Goal: Information Seeking & Learning: Learn about a topic

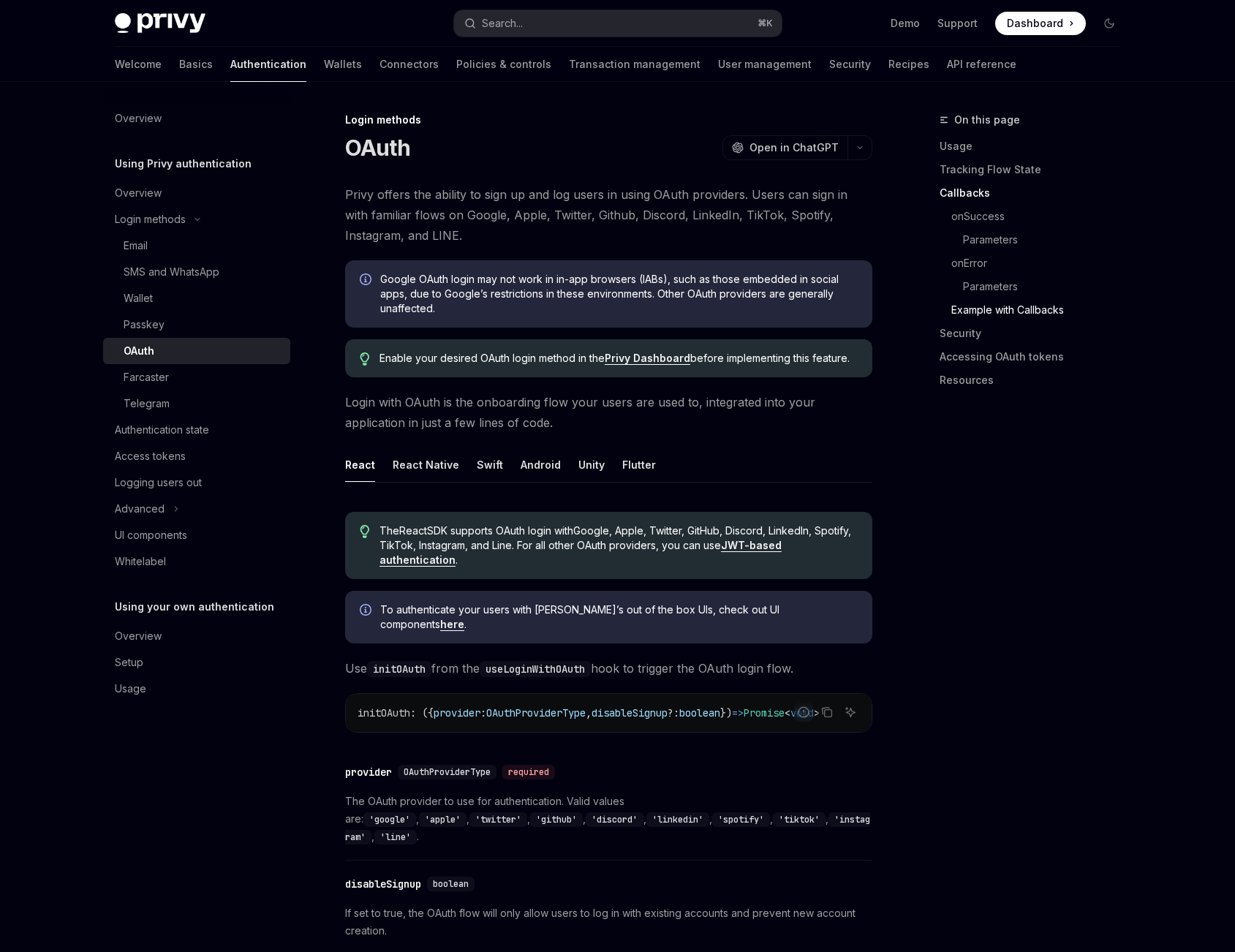
scroll to position [2923, 0]
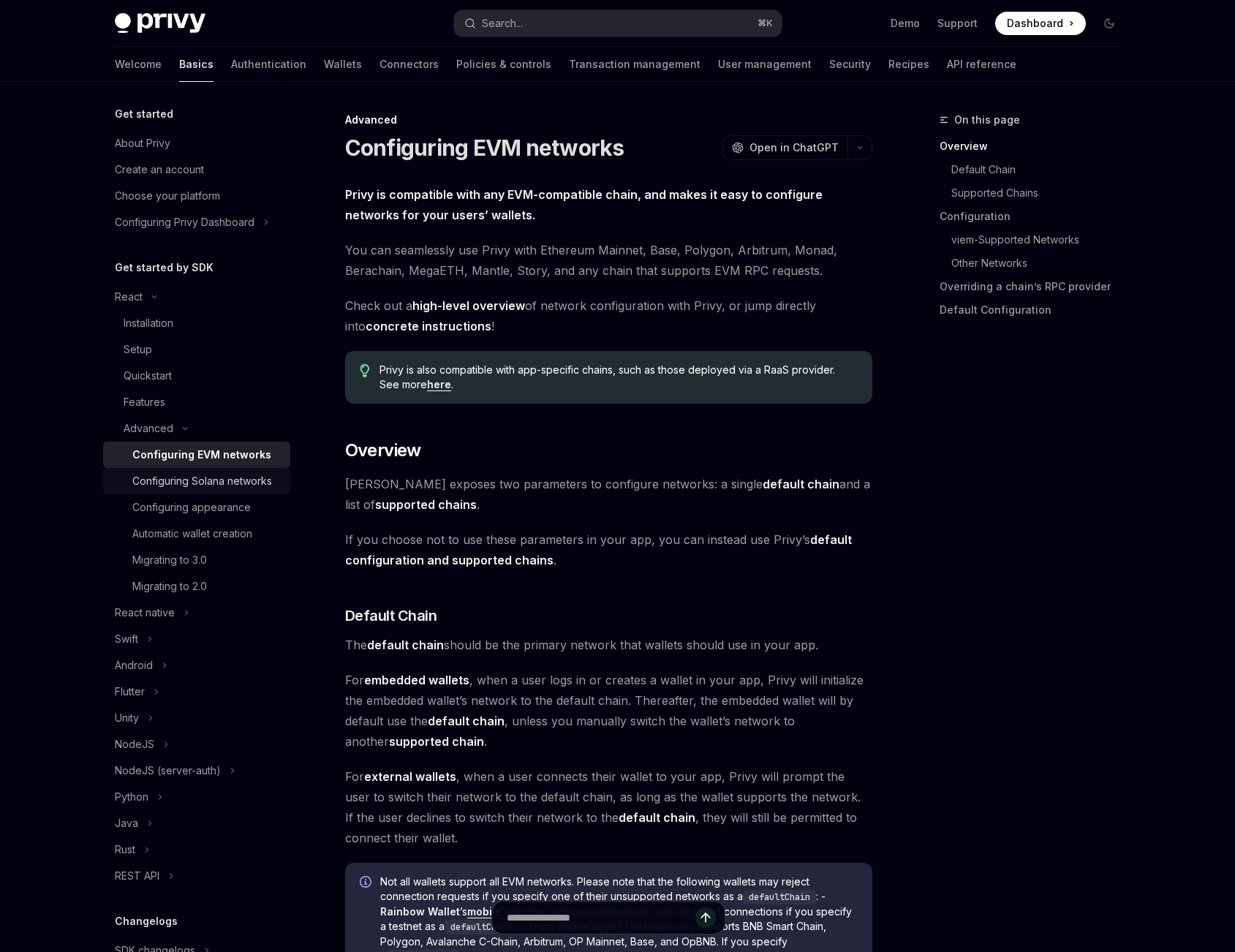
click at [212, 481] on div "Configuring Solana networks" at bounding box center [203, 481] width 140 height 18
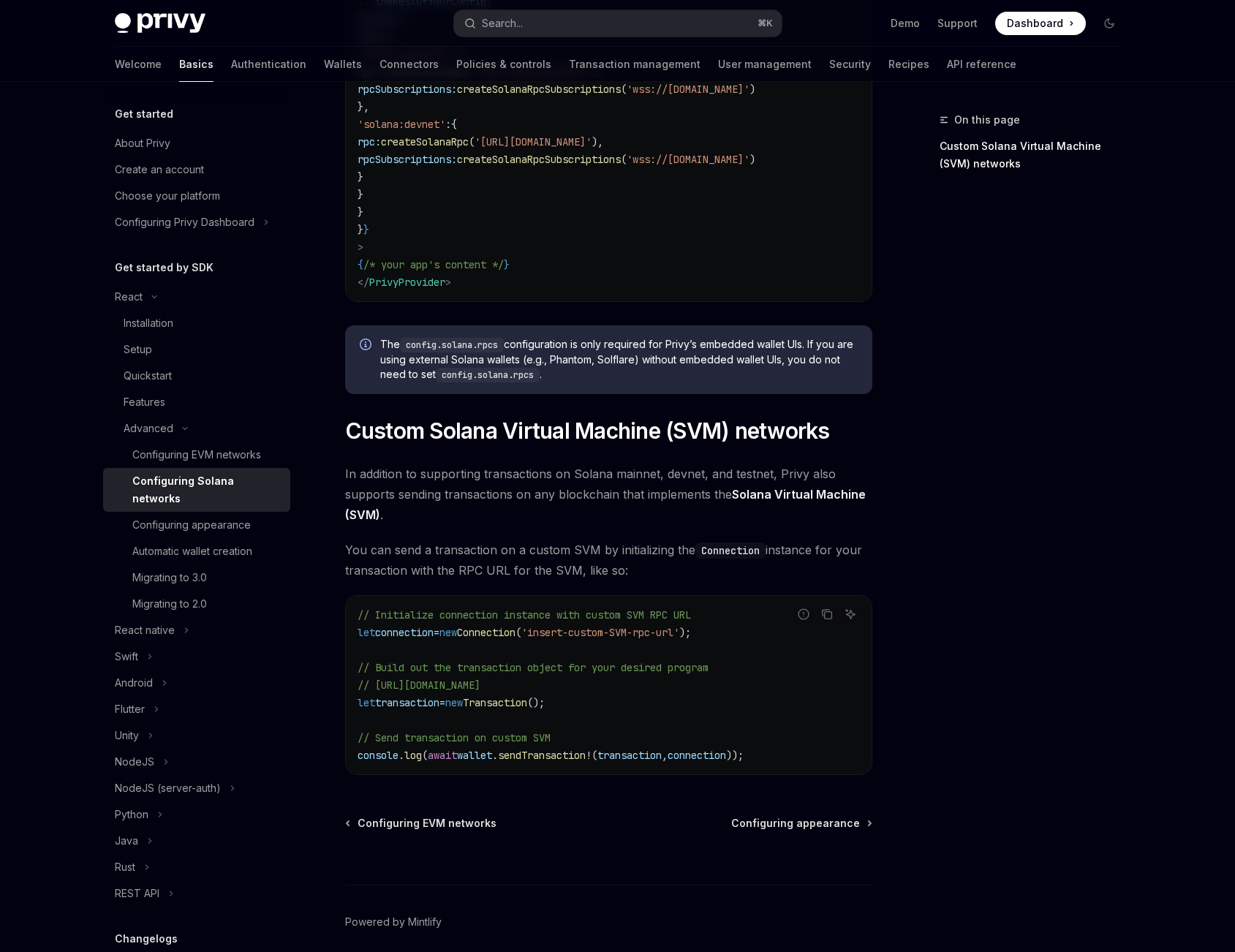
scroll to position [431, 0]
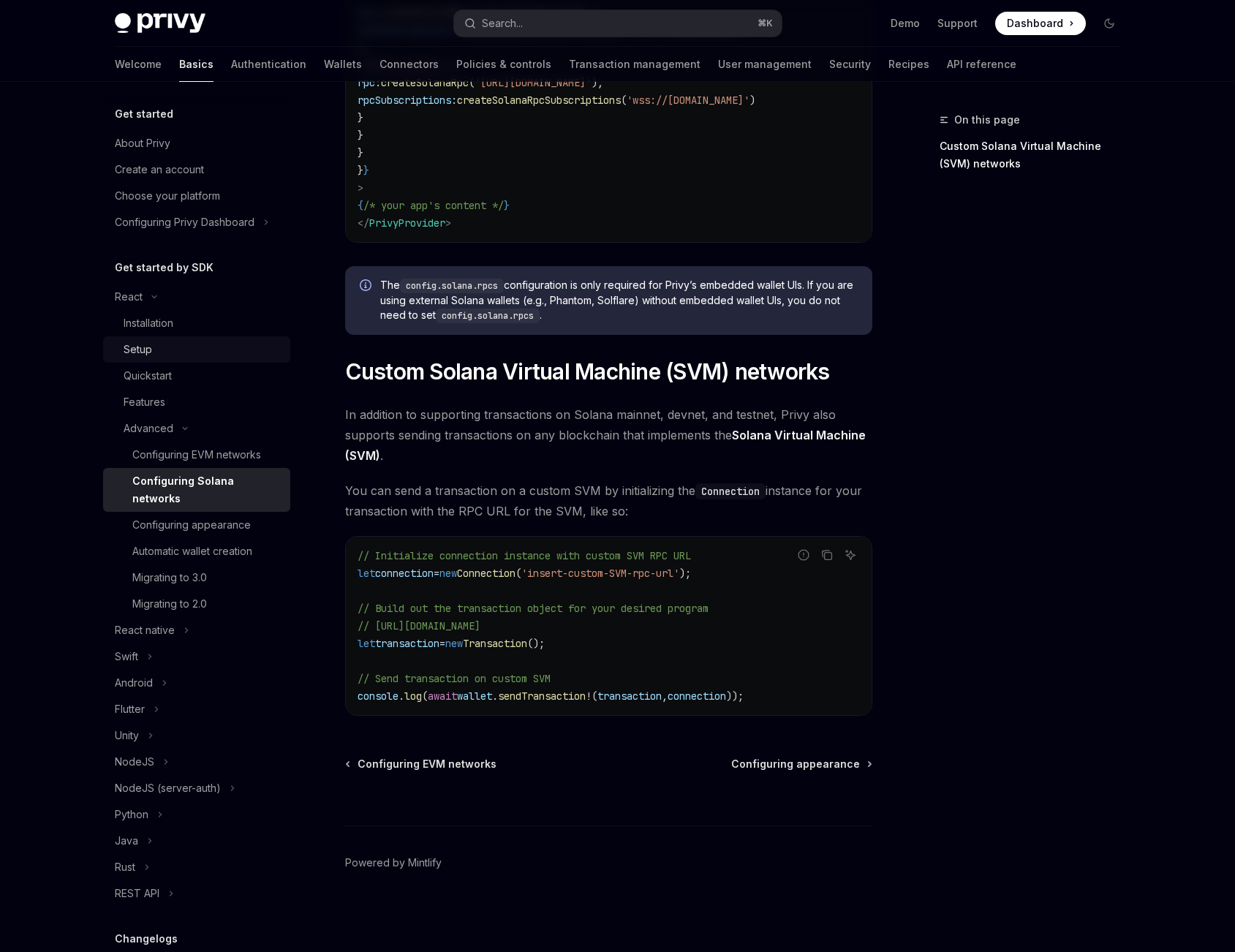
click at [173, 343] on div "Setup" at bounding box center [203, 350] width 158 height 18
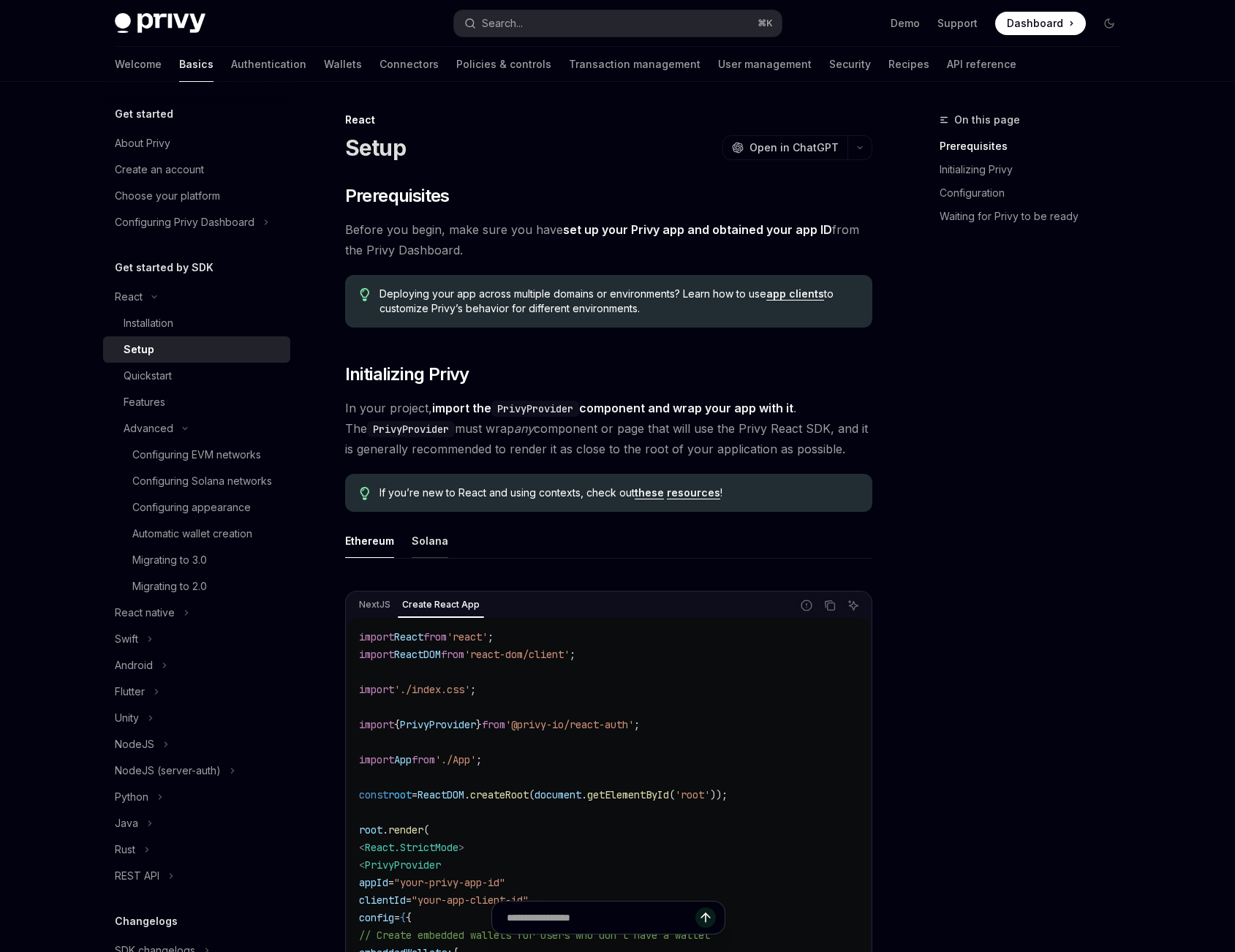
click at [430, 547] on div "Solana" at bounding box center [430, 540] width 37 height 35
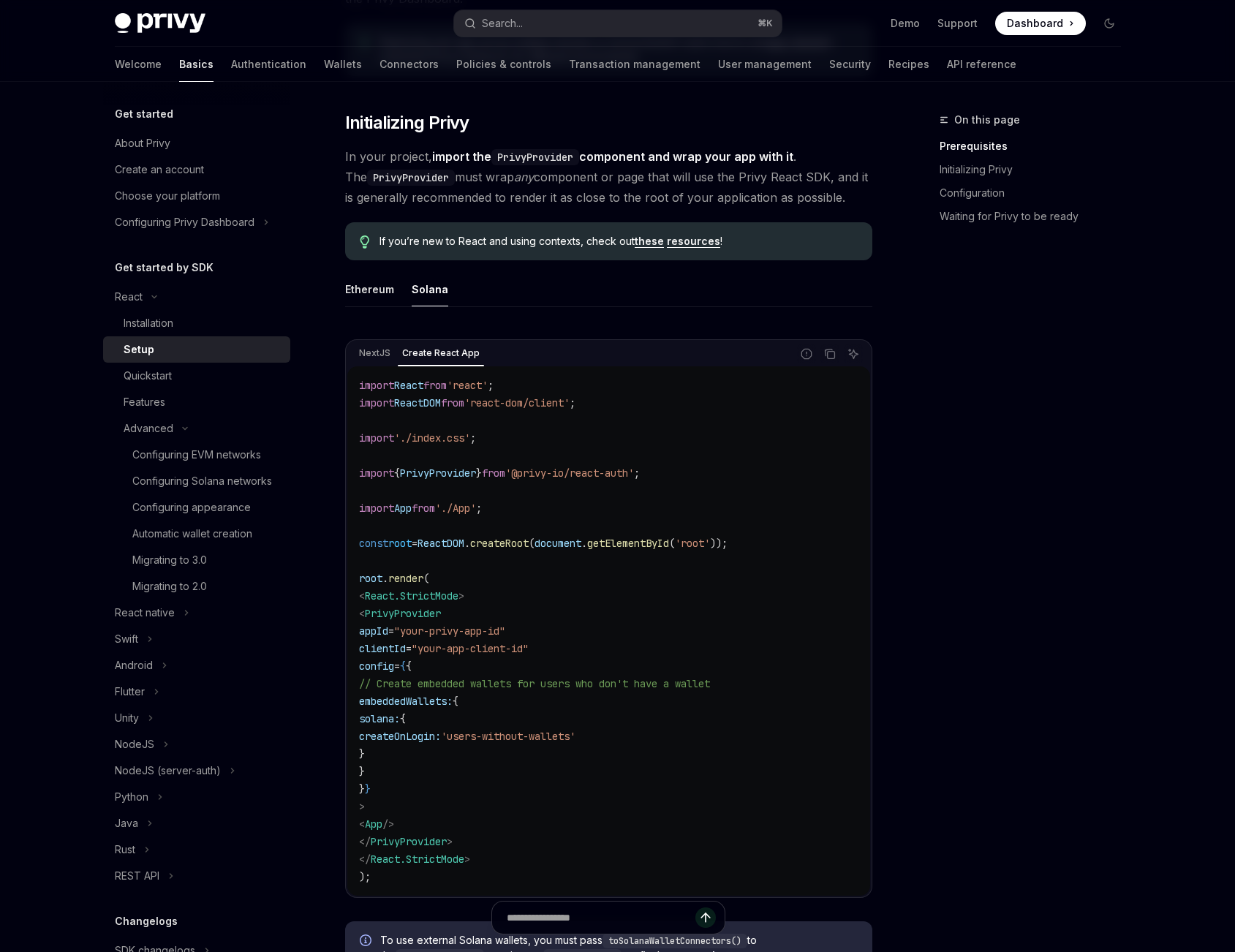
scroll to position [170, 0]
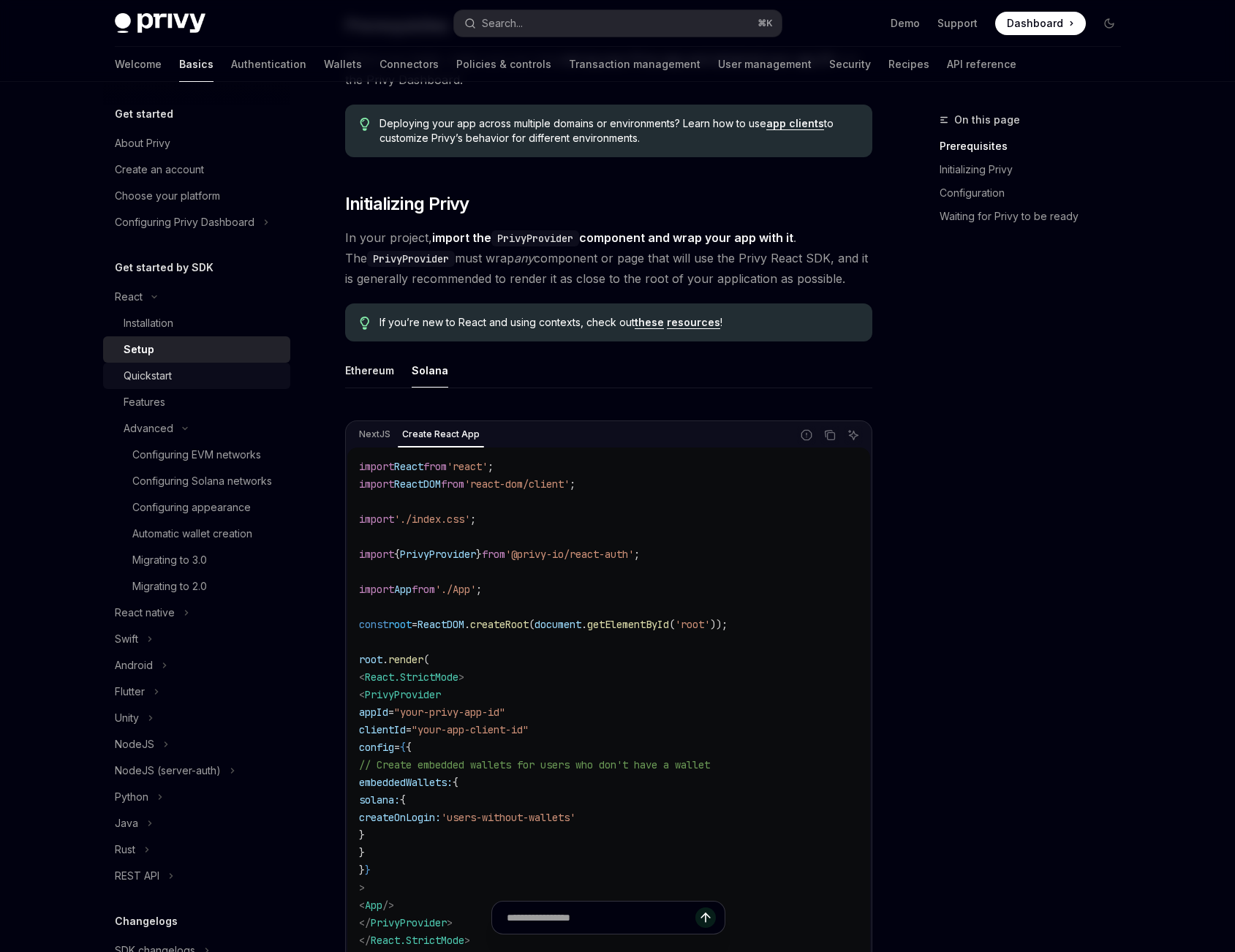
click at [184, 385] on link "Quickstart" at bounding box center [197, 375] width 187 height 27
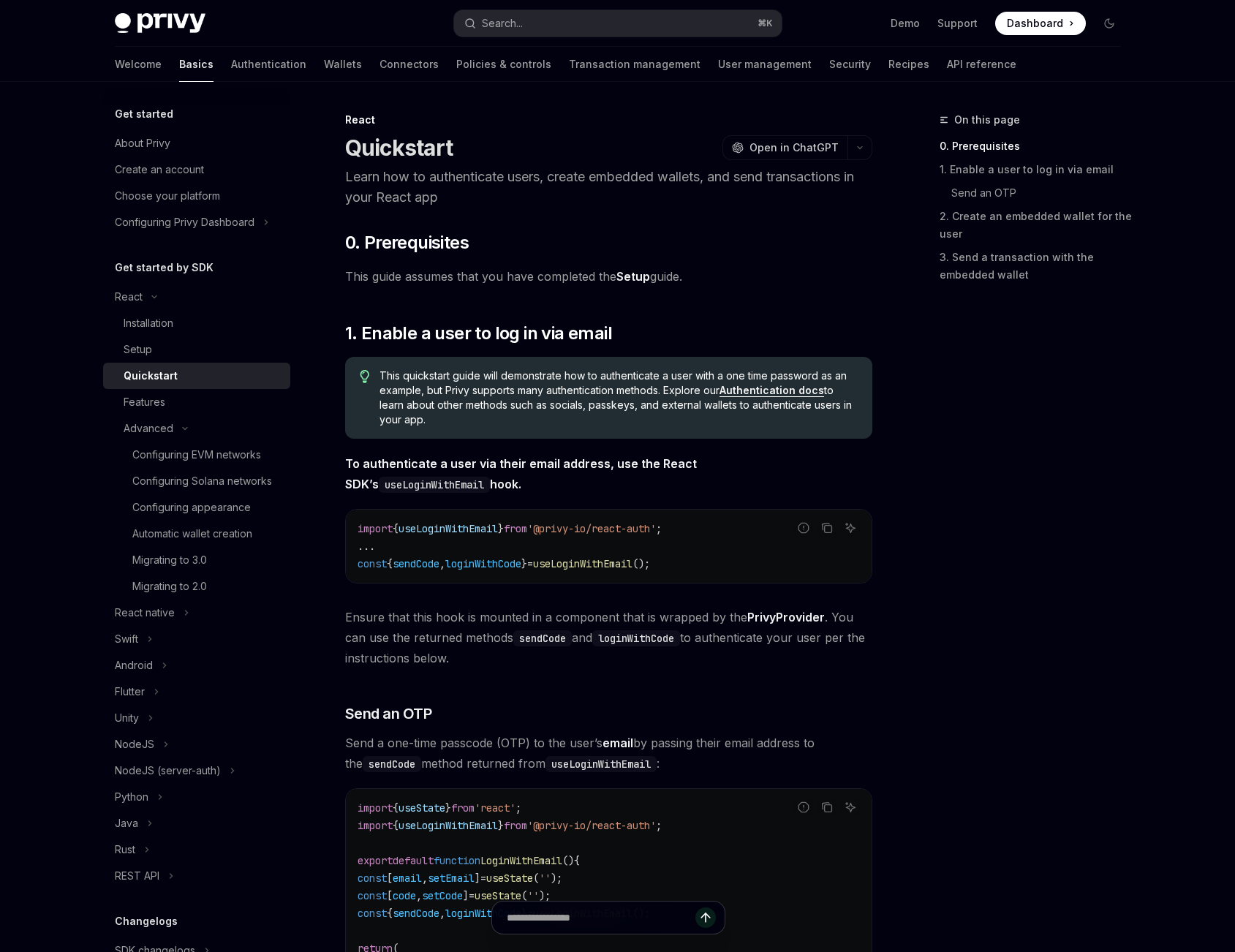
scroll to position [157, 0]
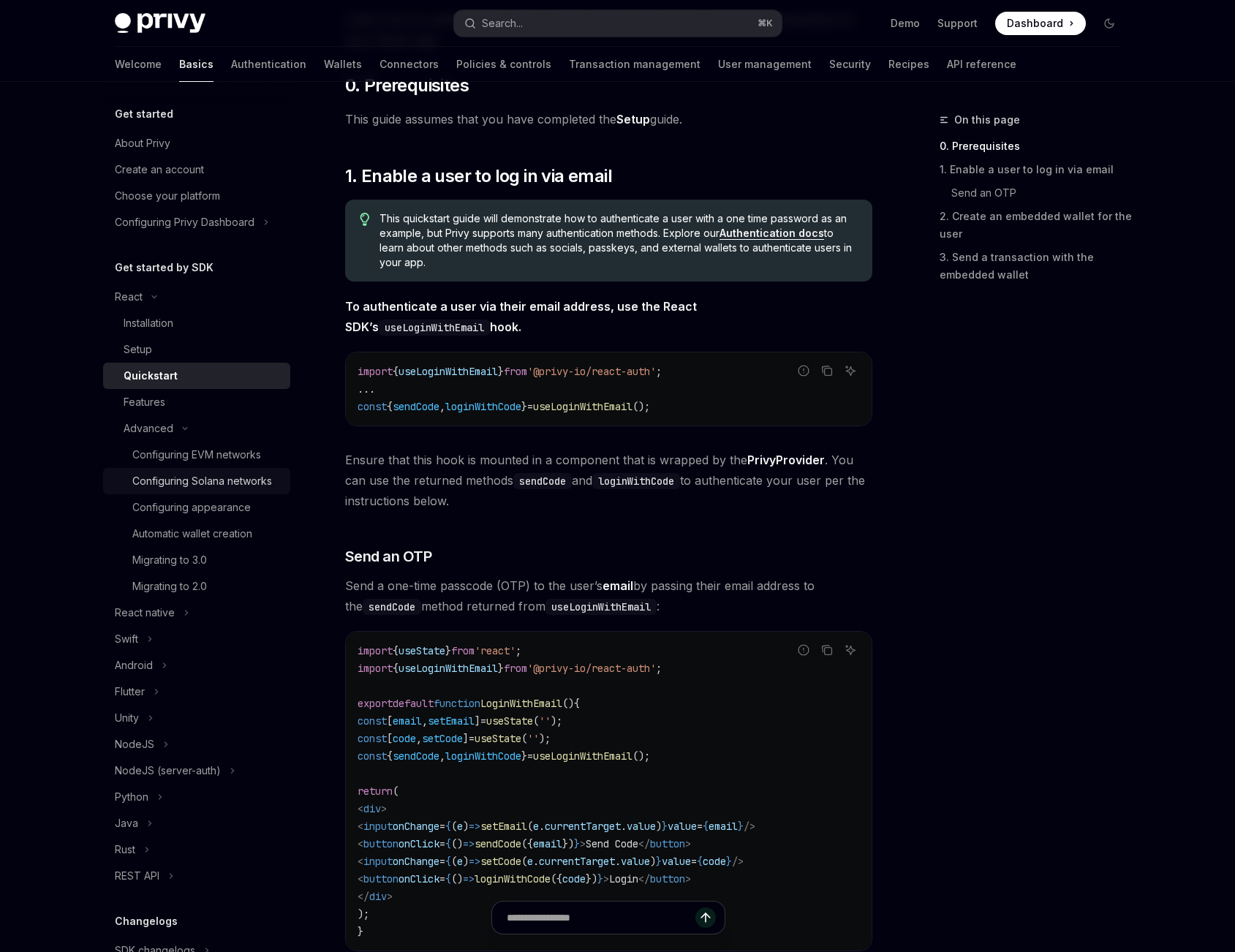
click at [231, 477] on div "Configuring Solana networks" at bounding box center [203, 481] width 140 height 18
type textarea "*"
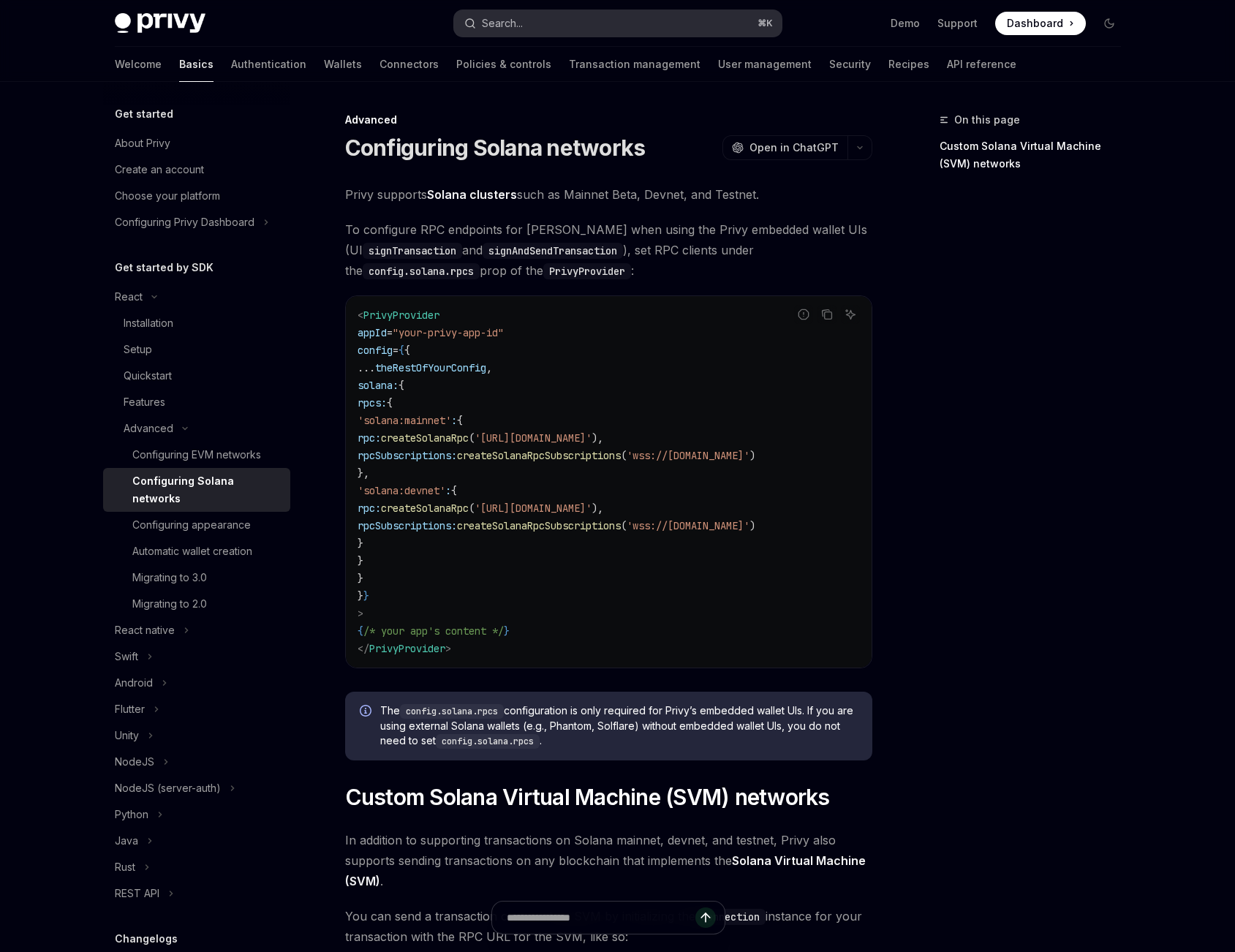
click at [567, 34] on button "Search... ⌘ K" at bounding box center [617, 24] width 328 height 27
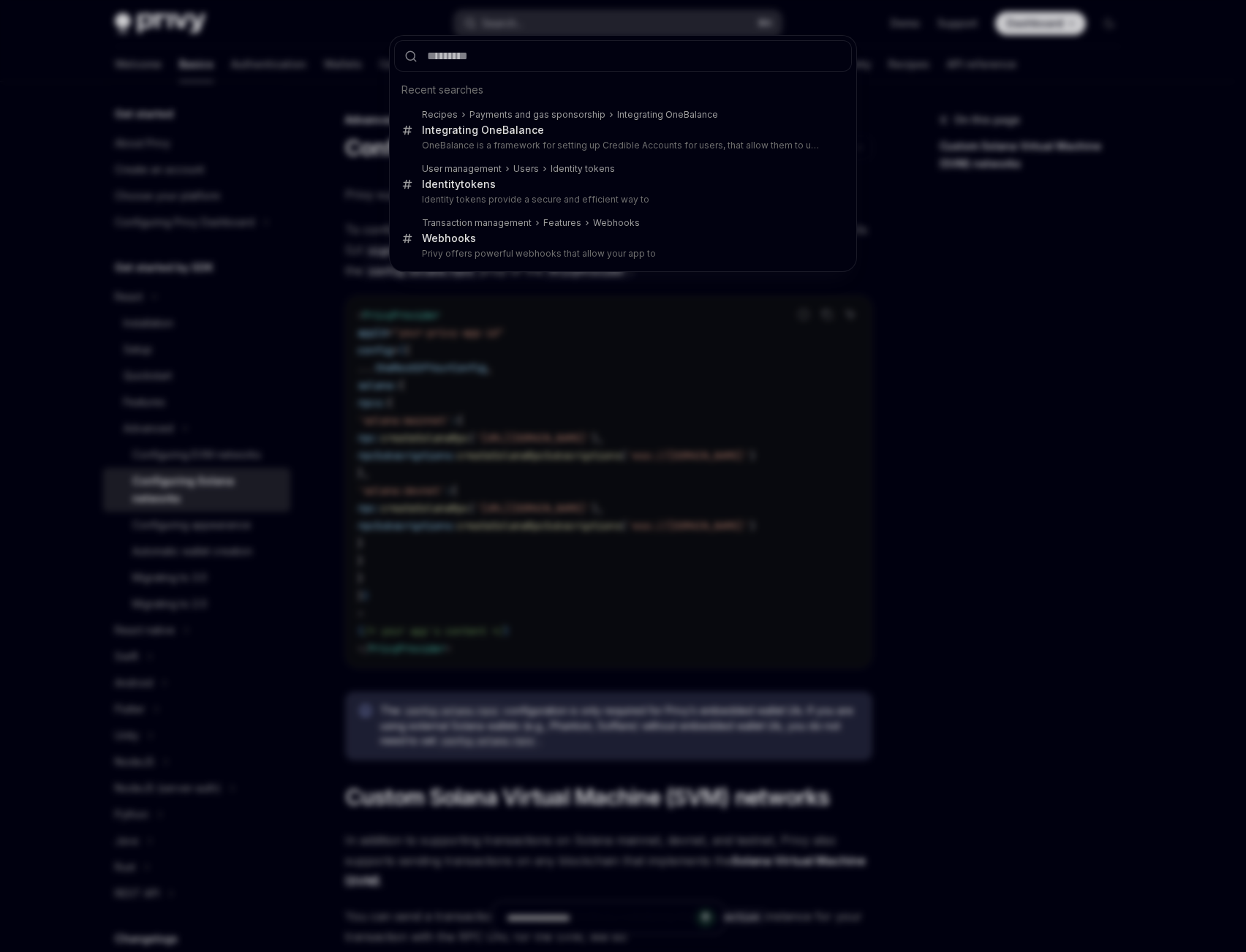
type input "**********"
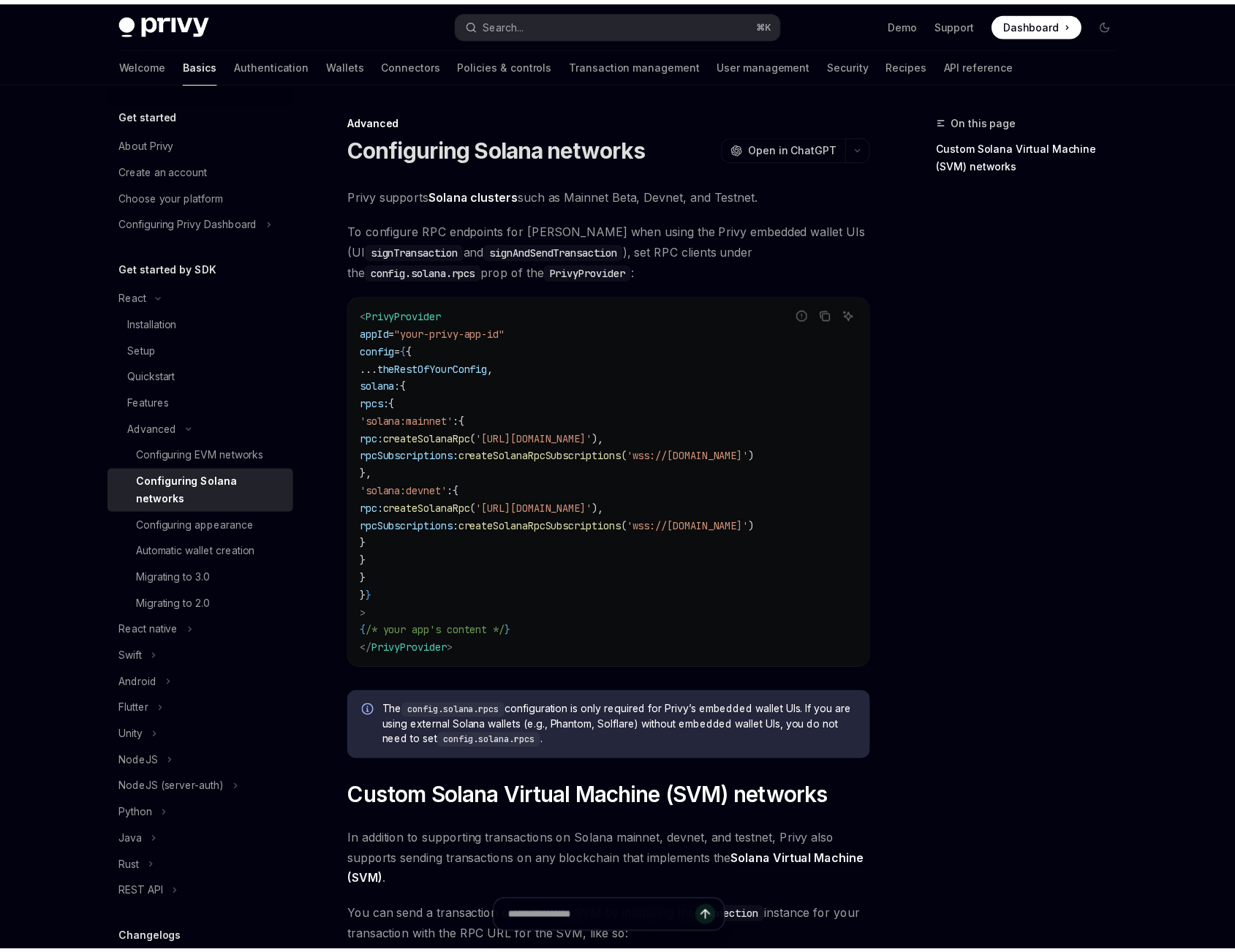
scroll to position [1447, 0]
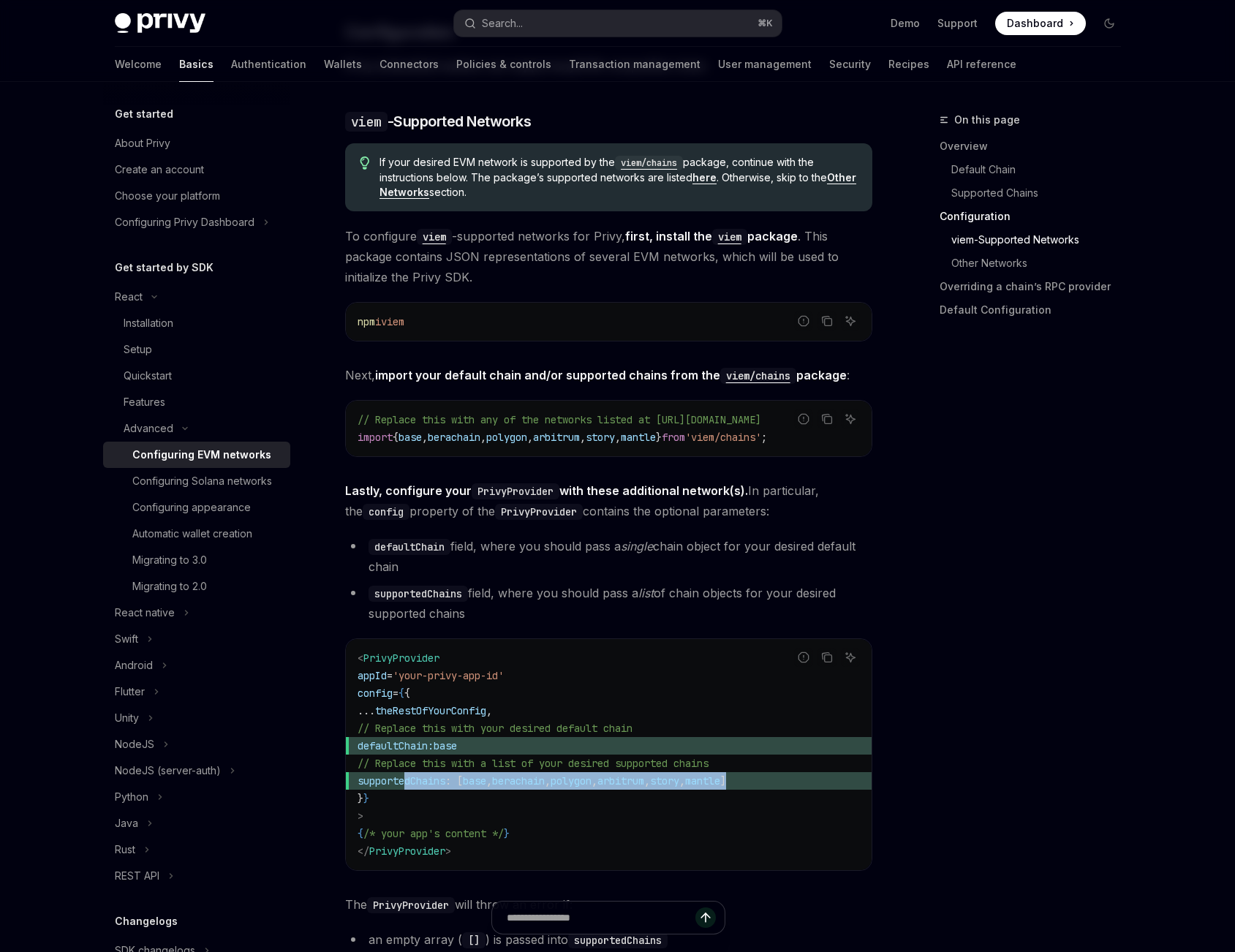
drag, startPoint x: 733, startPoint y: 780, endPoint x: 406, endPoint y: 783, distance: 327.0
click at [406, 783] on span "supportedChains : [ base , berachain , polygon , arbitrum , story , mantle ]" at bounding box center [608, 780] width 502 height 18
copy span "supportedChains : [ base , berachain , polygon , arbitrum , story , mantle ]"
click at [610, 719] on code "< PrivyProvider appId = 'your-privy-app-id' config = { { ... theRestOfYourConfi…" at bounding box center [608, 755] width 502 height 211
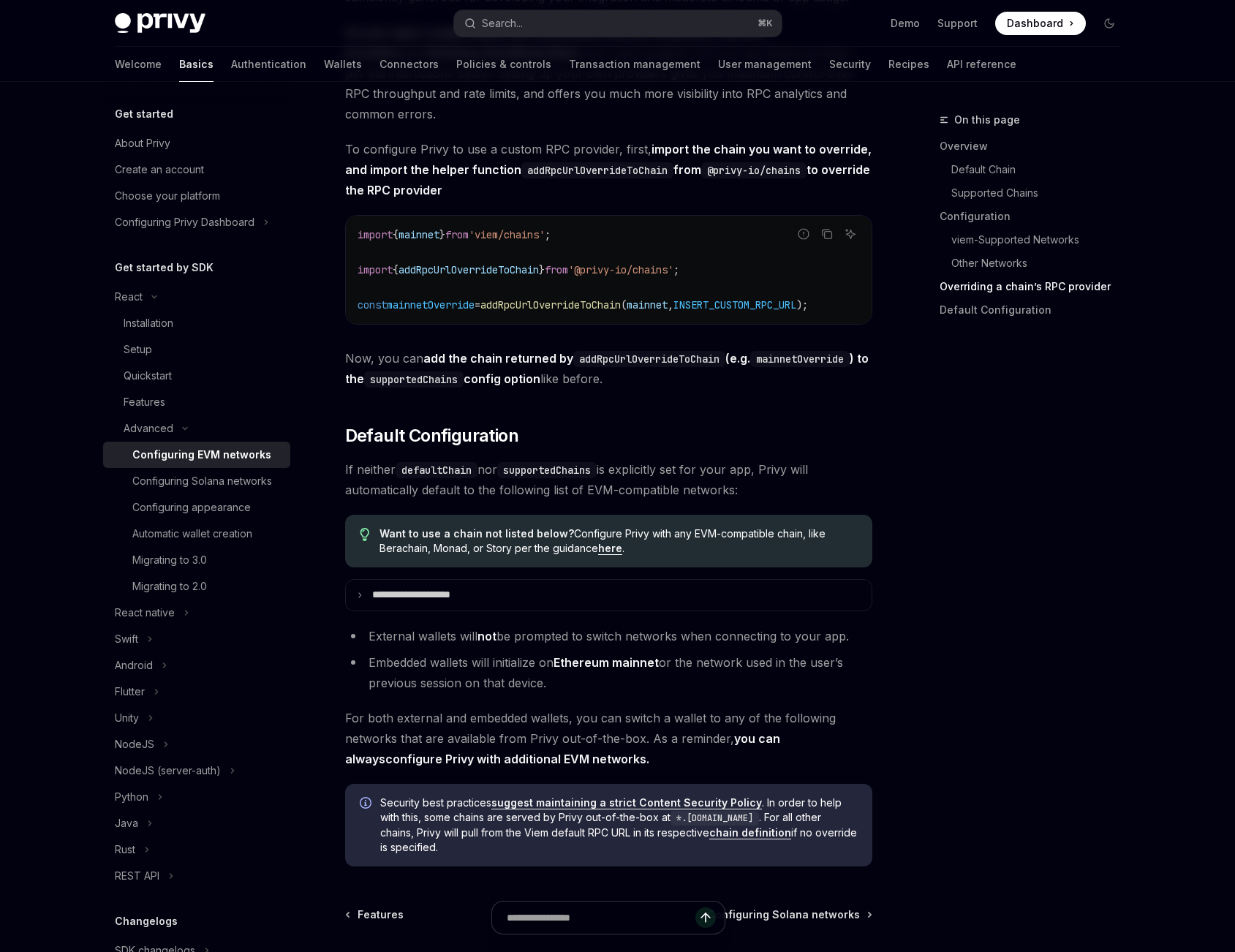
scroll to position [3352, 0]
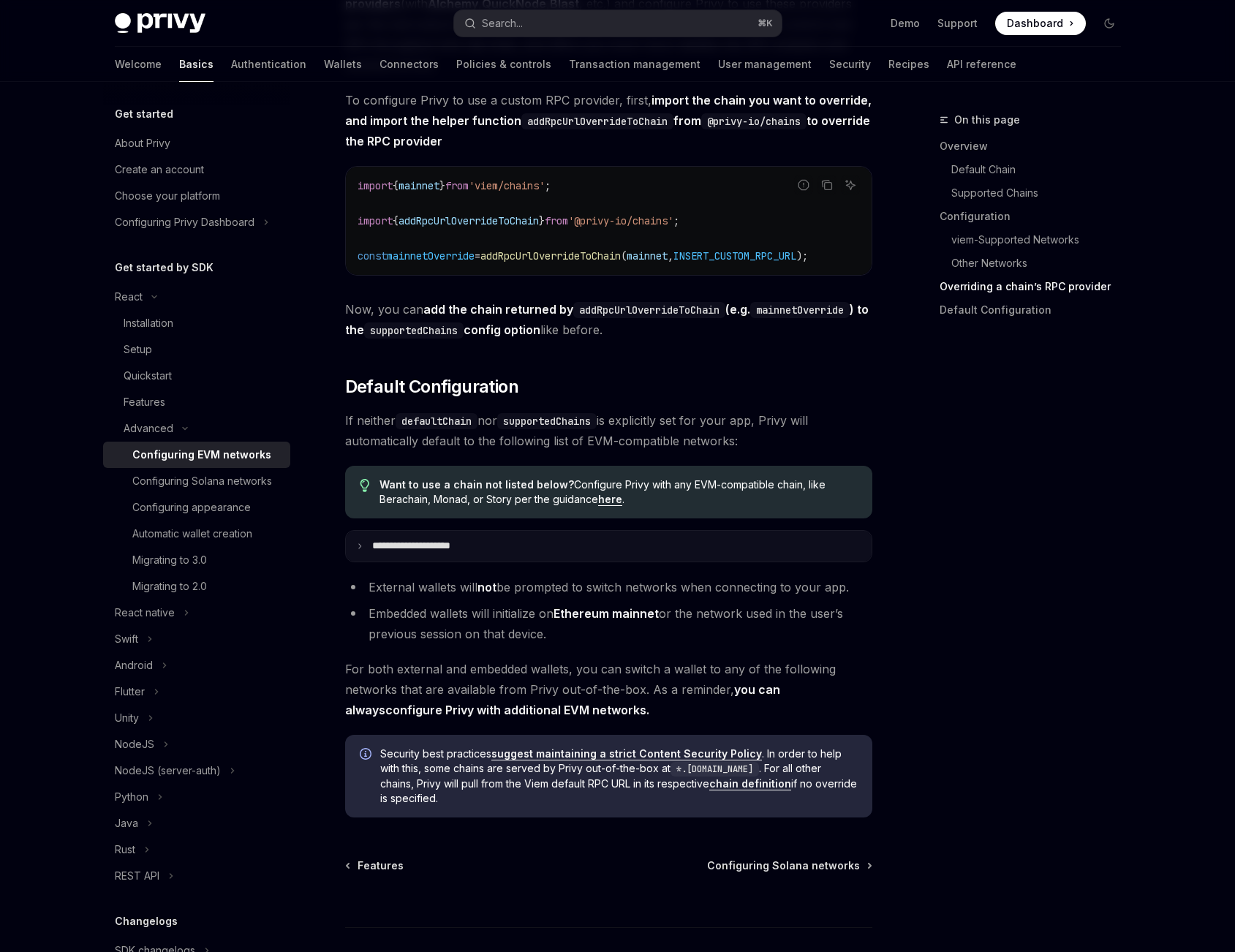
click at [473, 561] on summary "**********" at bounding box center [609, 546] width 526 height 31
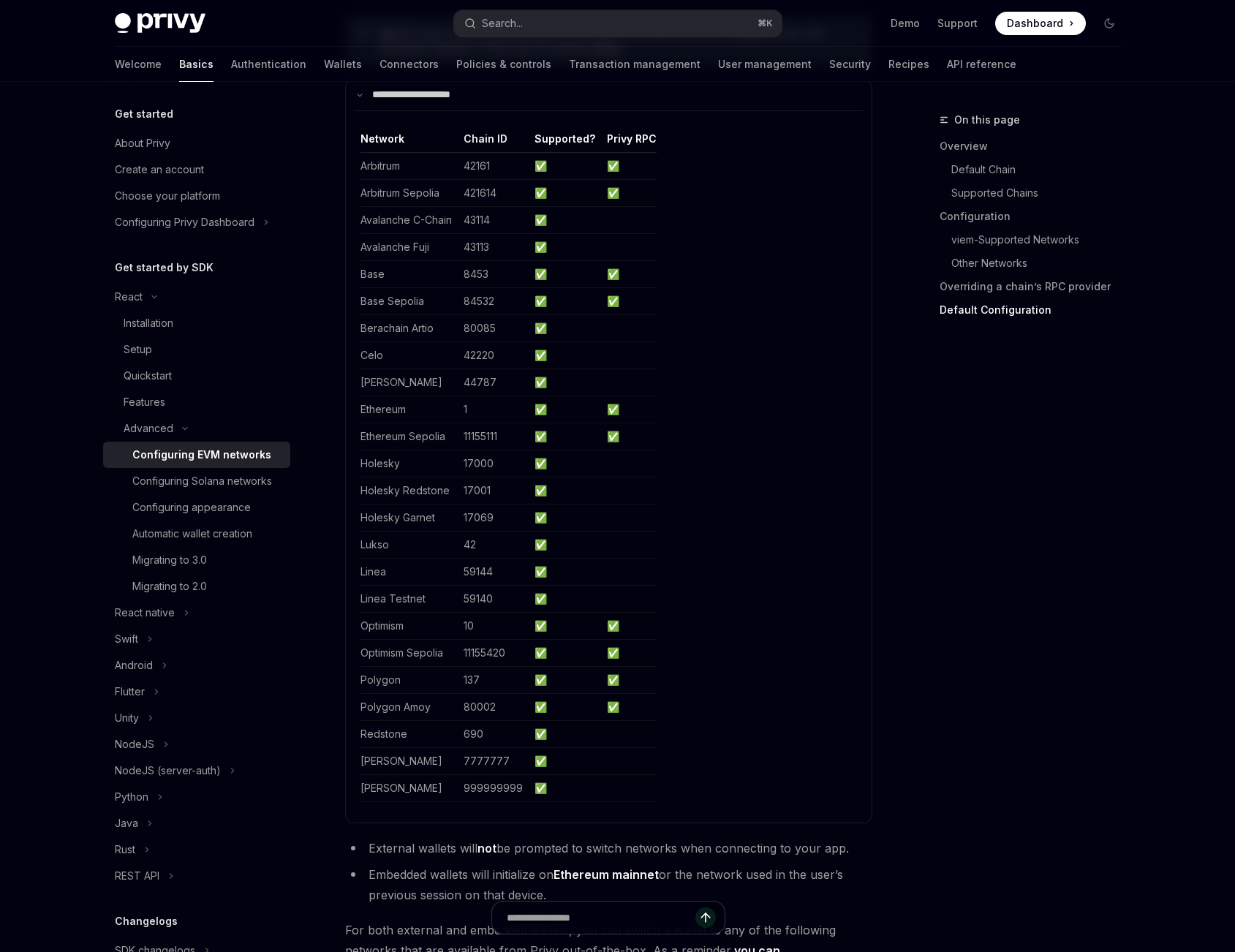
scroll to position [3536, 0]
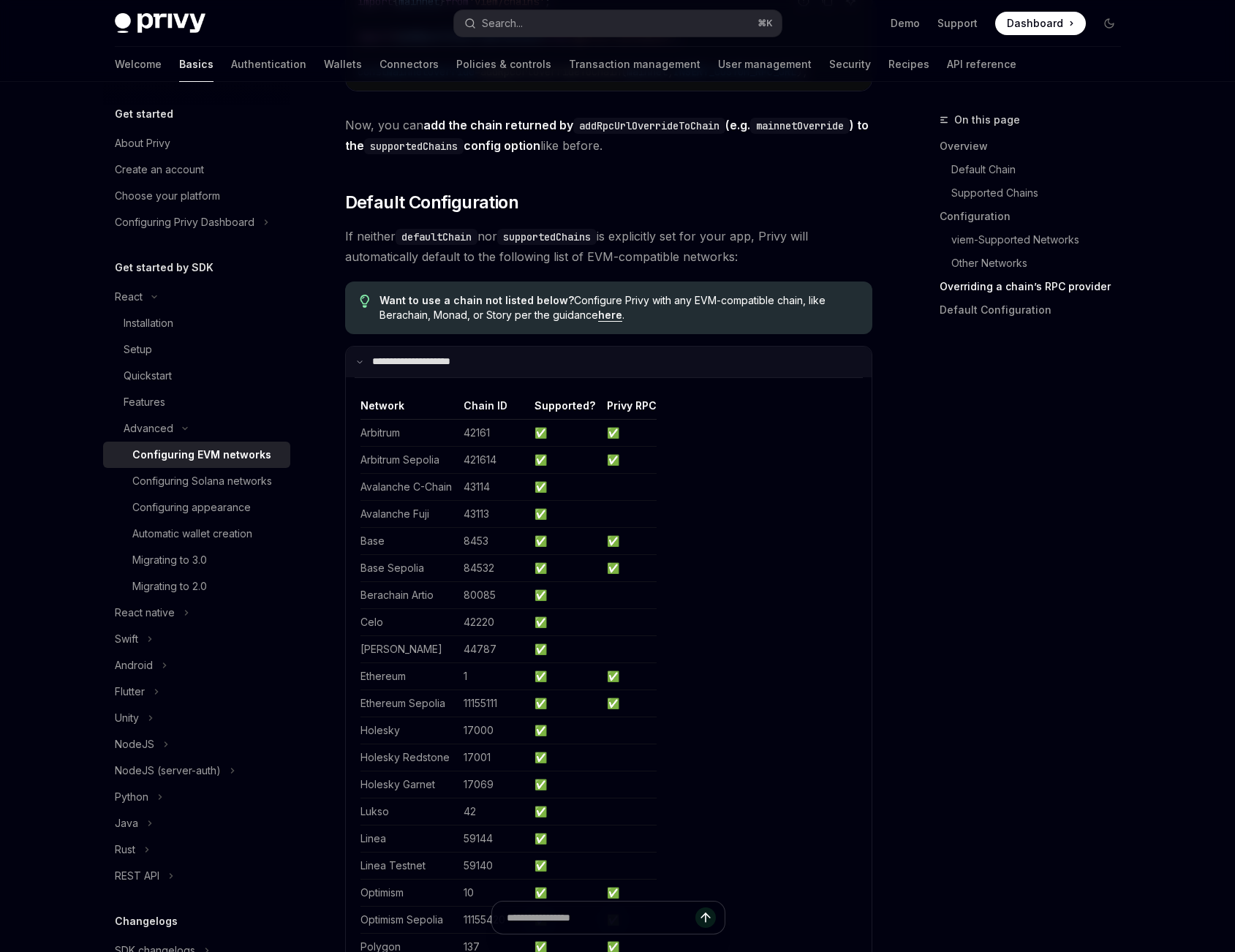
click at [430, 377] on summary "**********" at bounding box center [609, 362] width 526 height 31
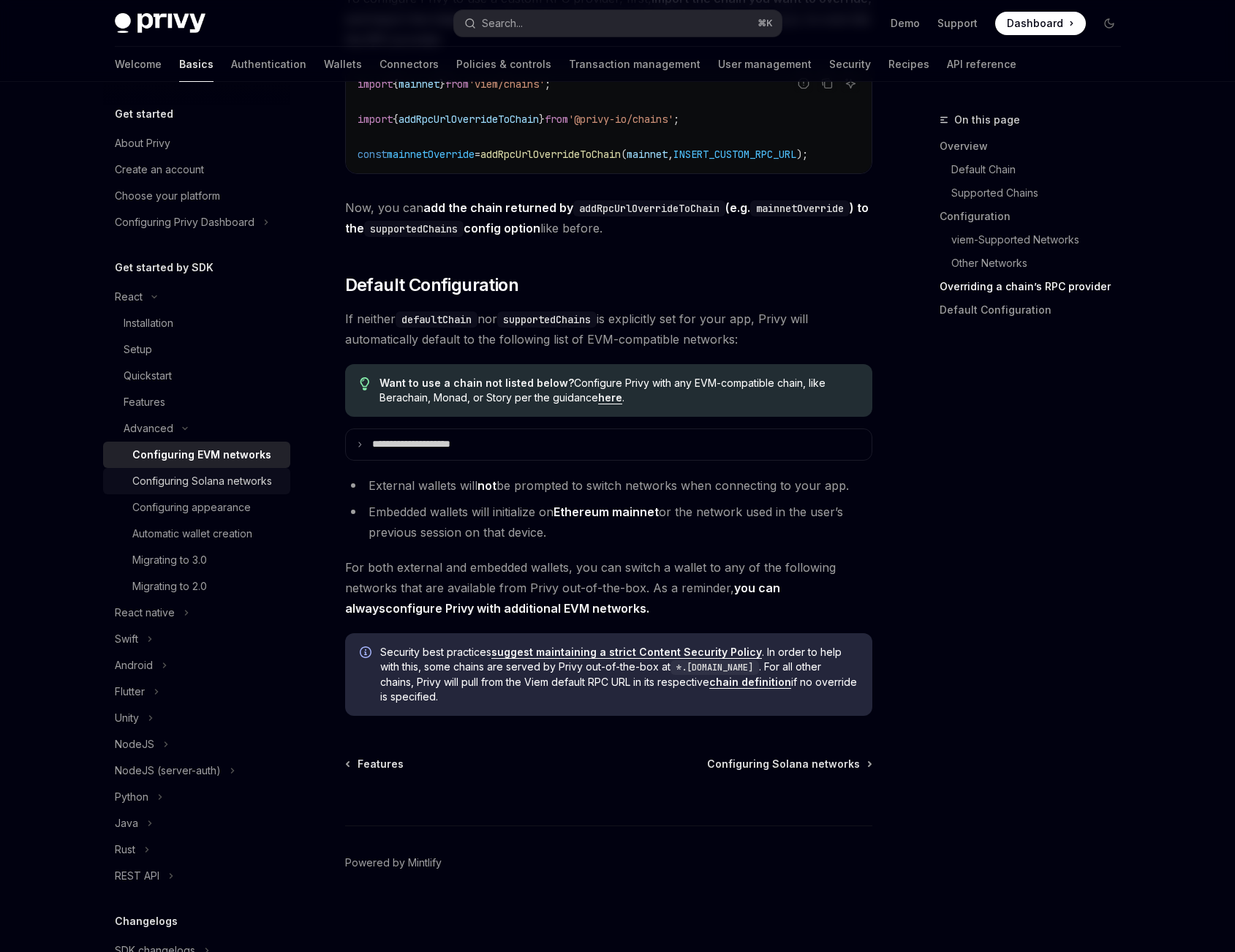
click at [172, 489] on div "Configuring Solana networks" at bounding box center [203, 481] width 140 height 18
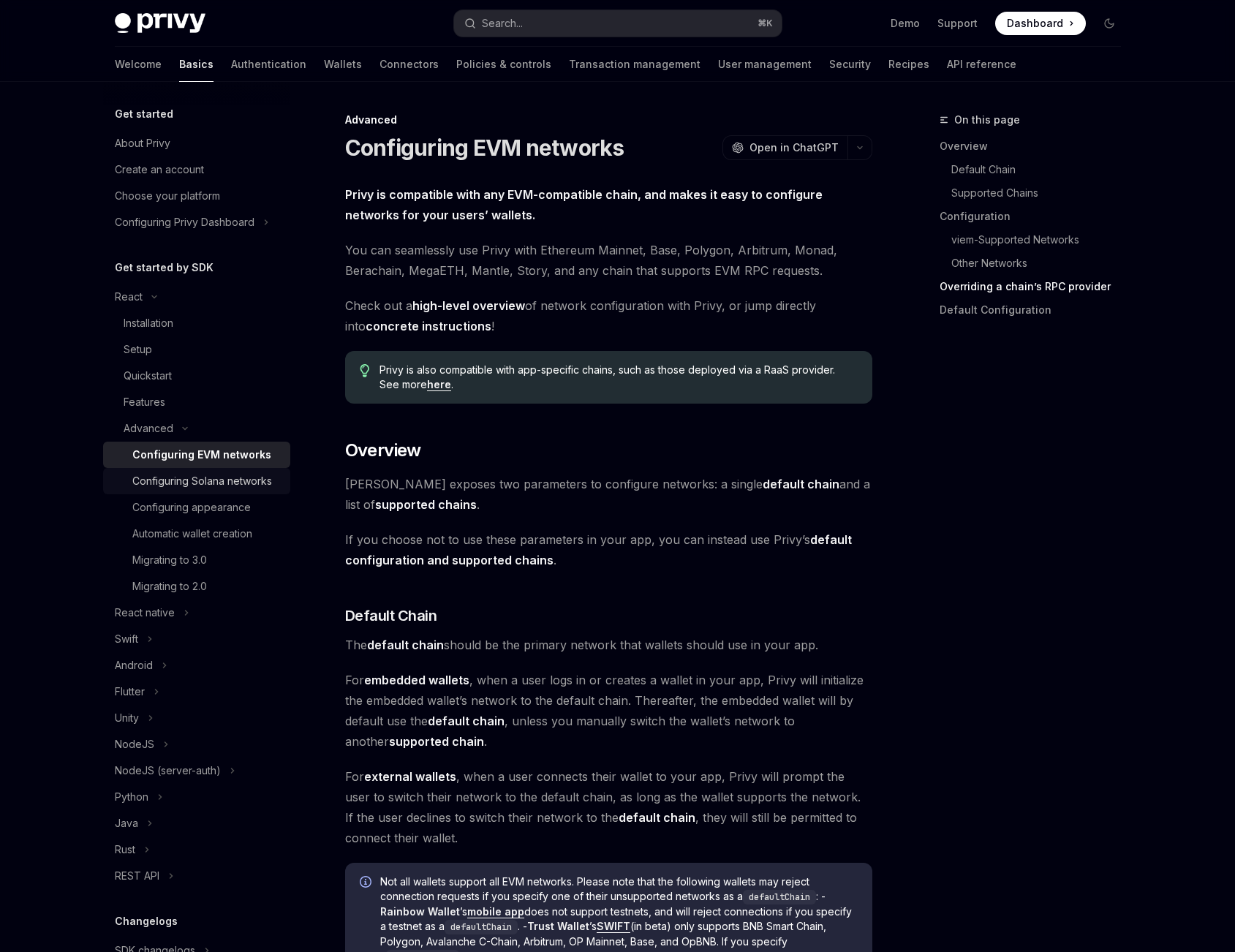
type textarea "*"
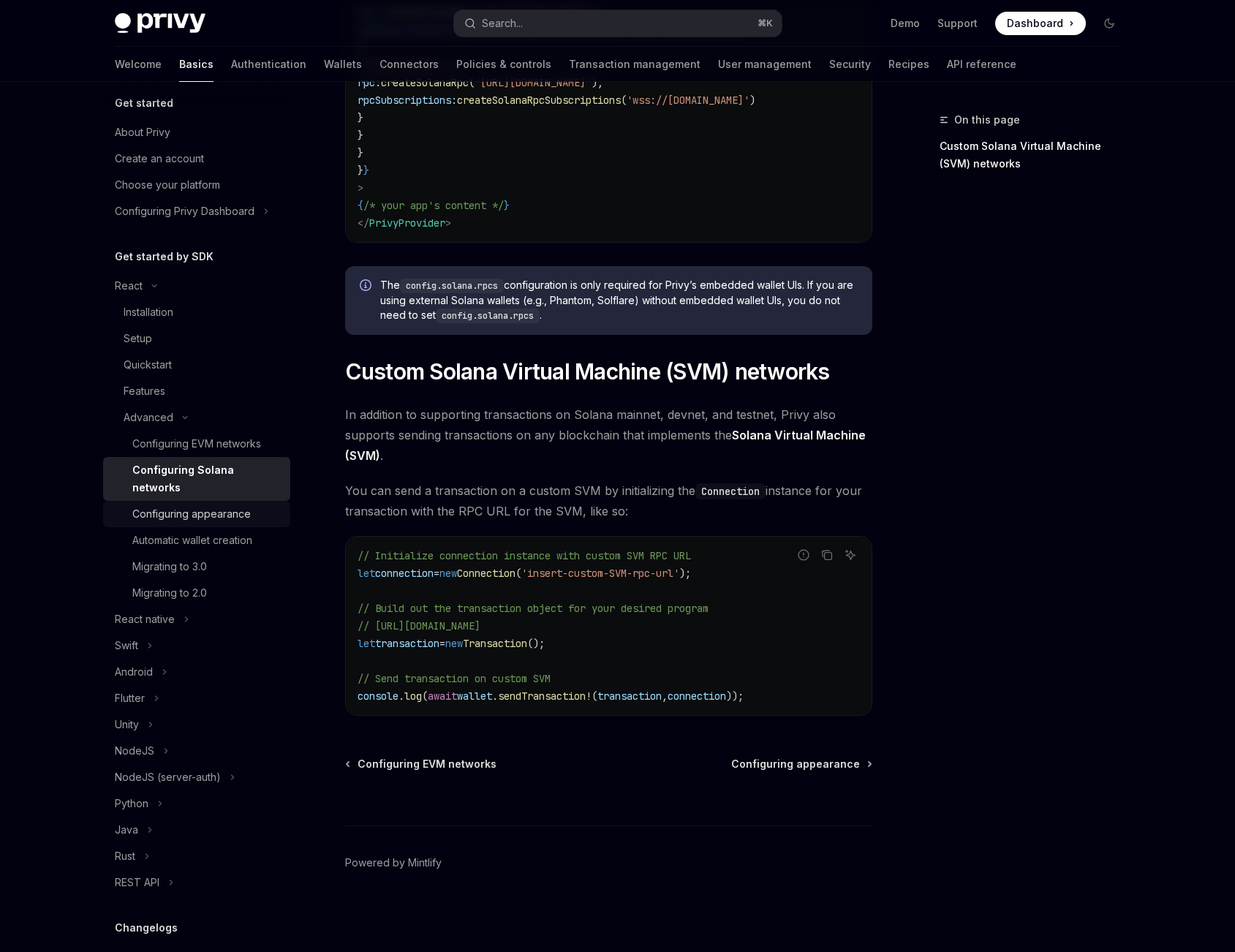
scroll to position [150, 0]
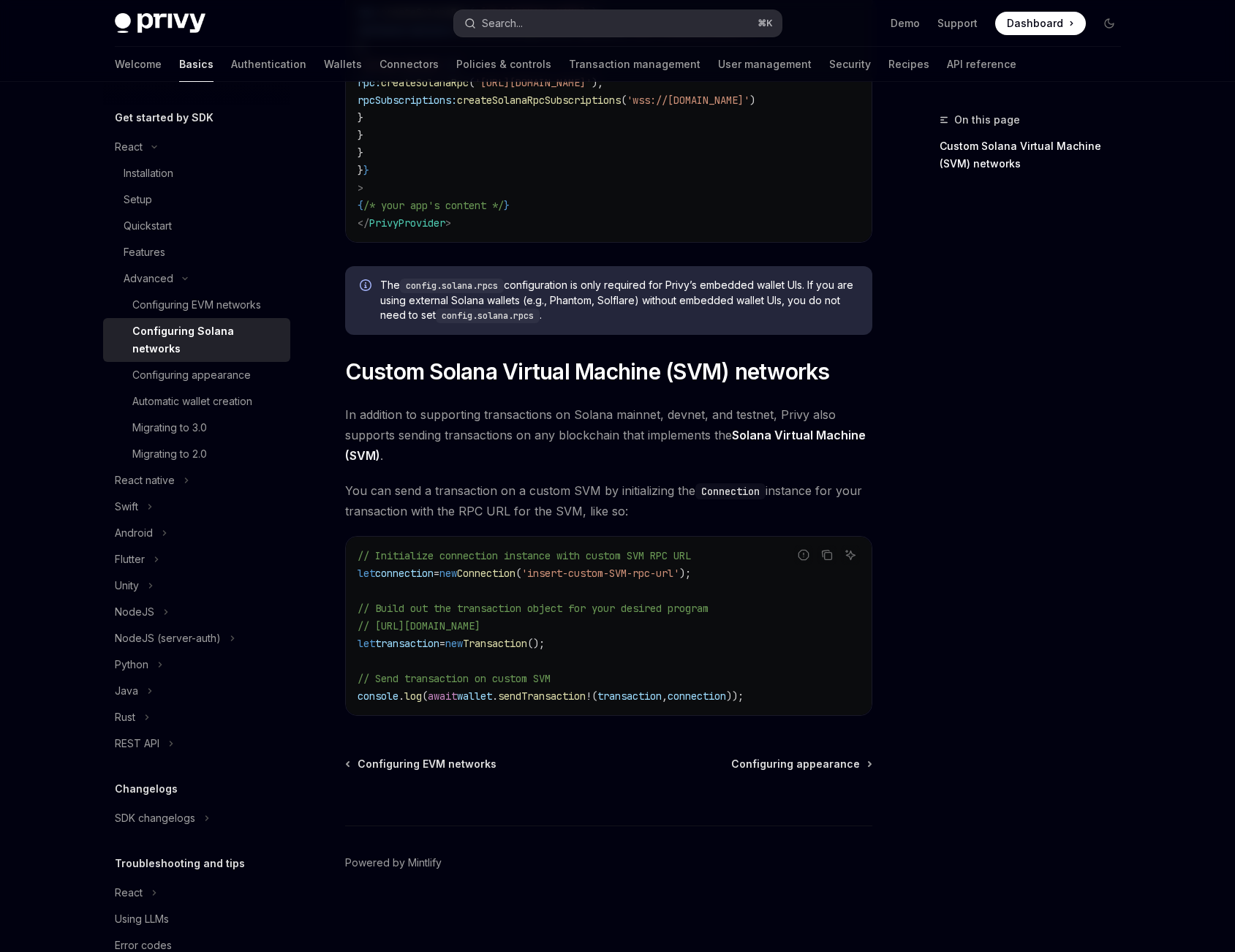
click at [625, 32] on button "Search... ⌘ K" at bounding box center [617, 24] width 328 height 27
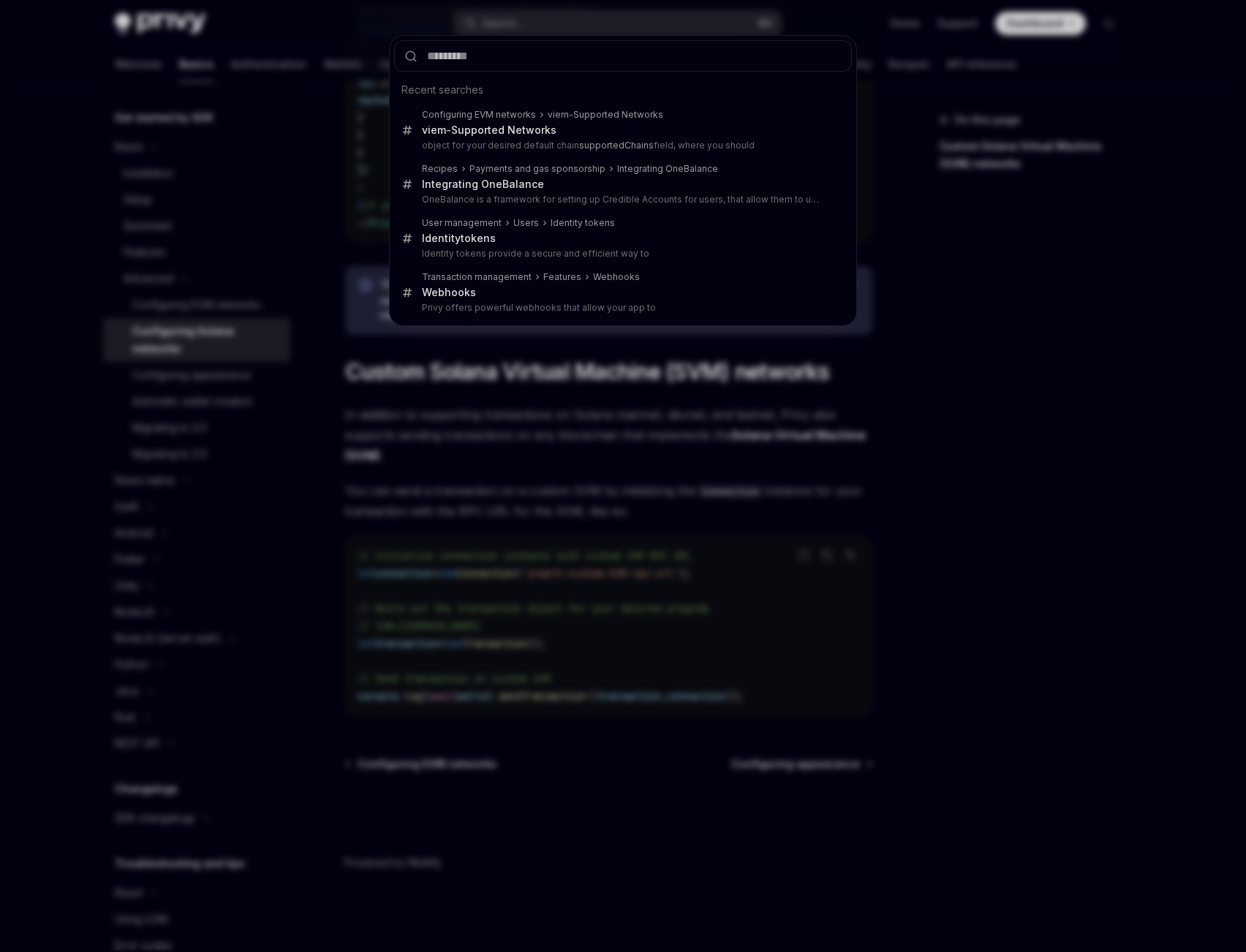
click at [608, 23] on div "Recent searches Configuring EVM networks viem-Supported Networks viem-Supported…" at bounding box center [623, 476] width 1246 height 952
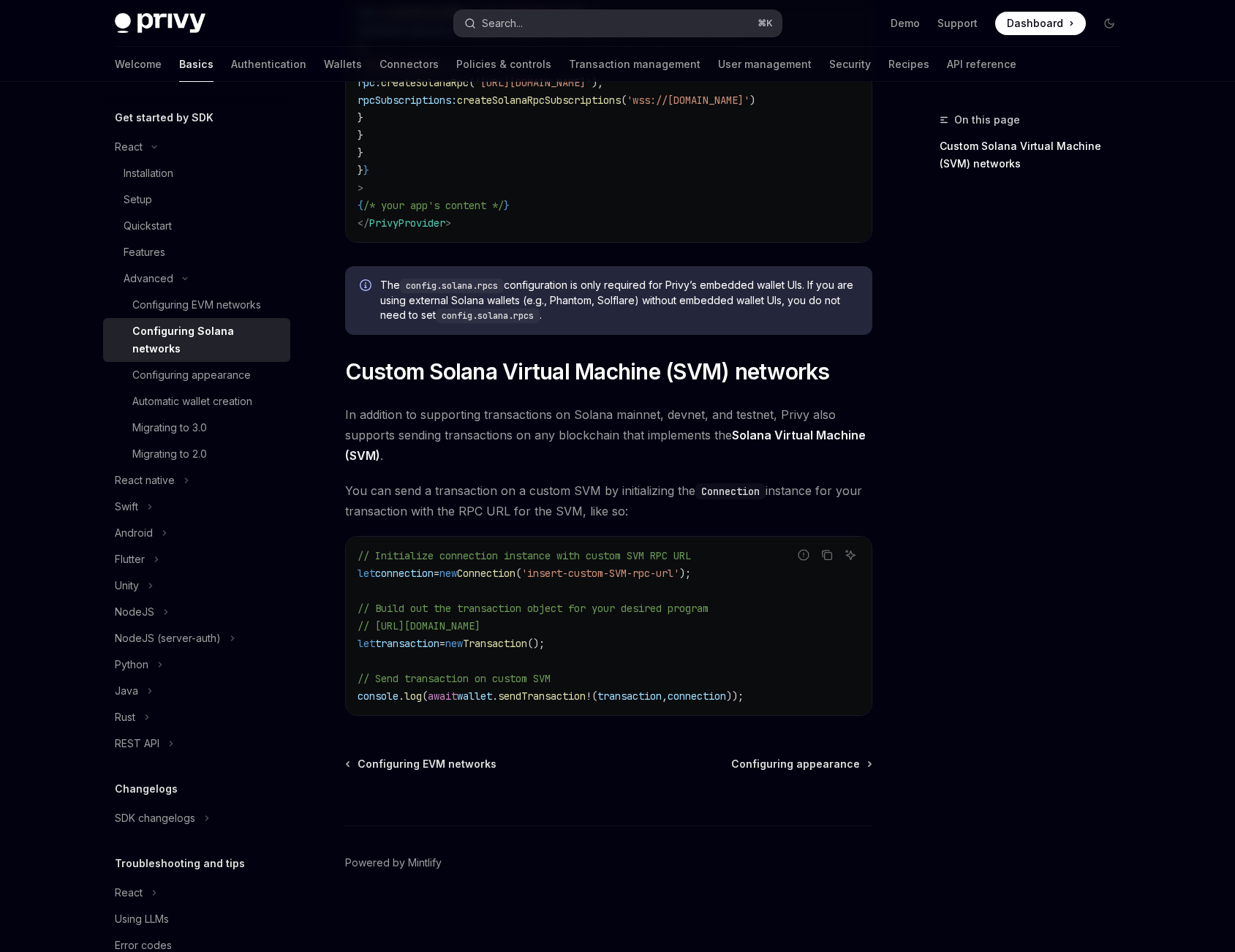
click at [609, 24] on button "Search... ⌘ K" at bounding box center [617, 24] width 328 height 27
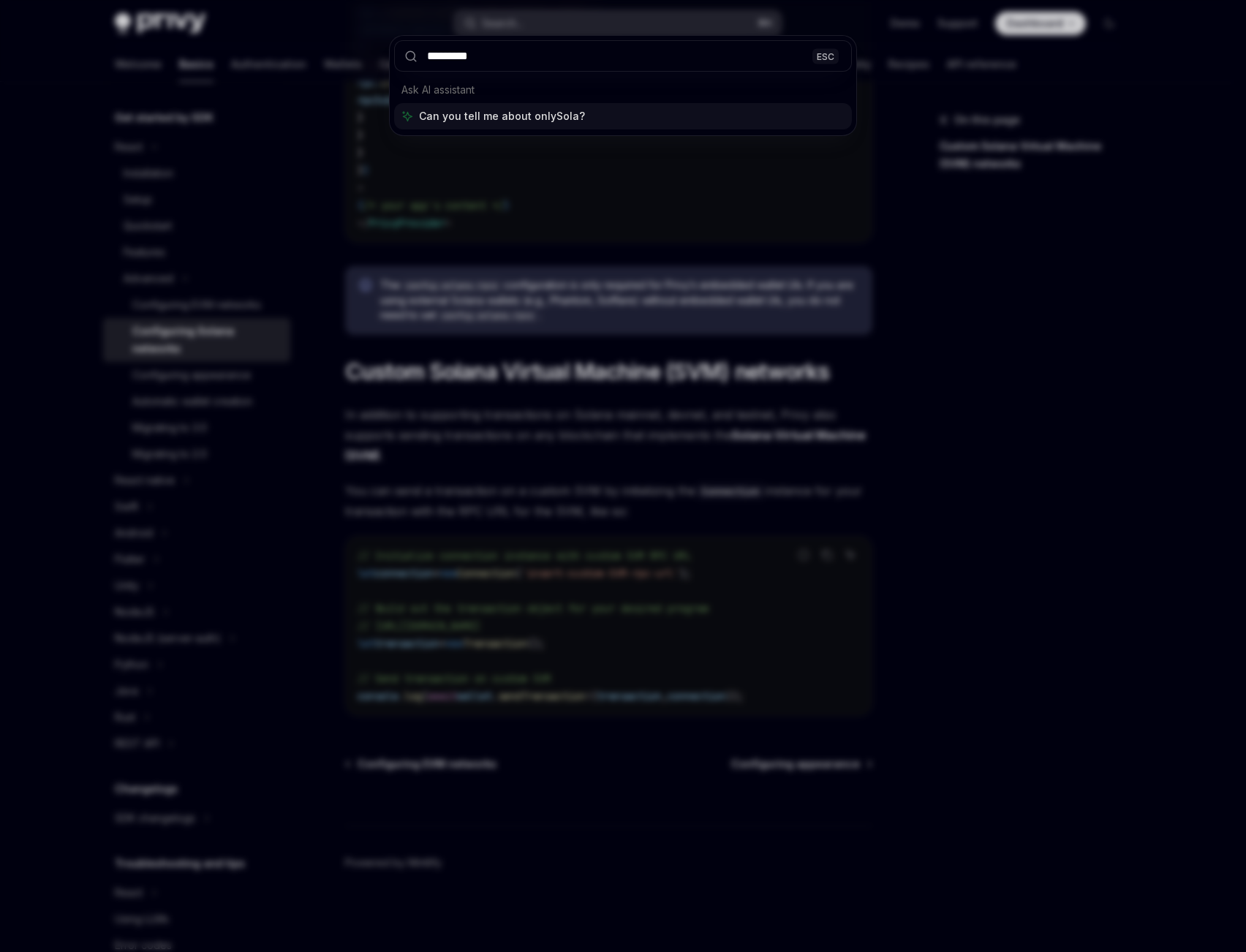
type input "**********"
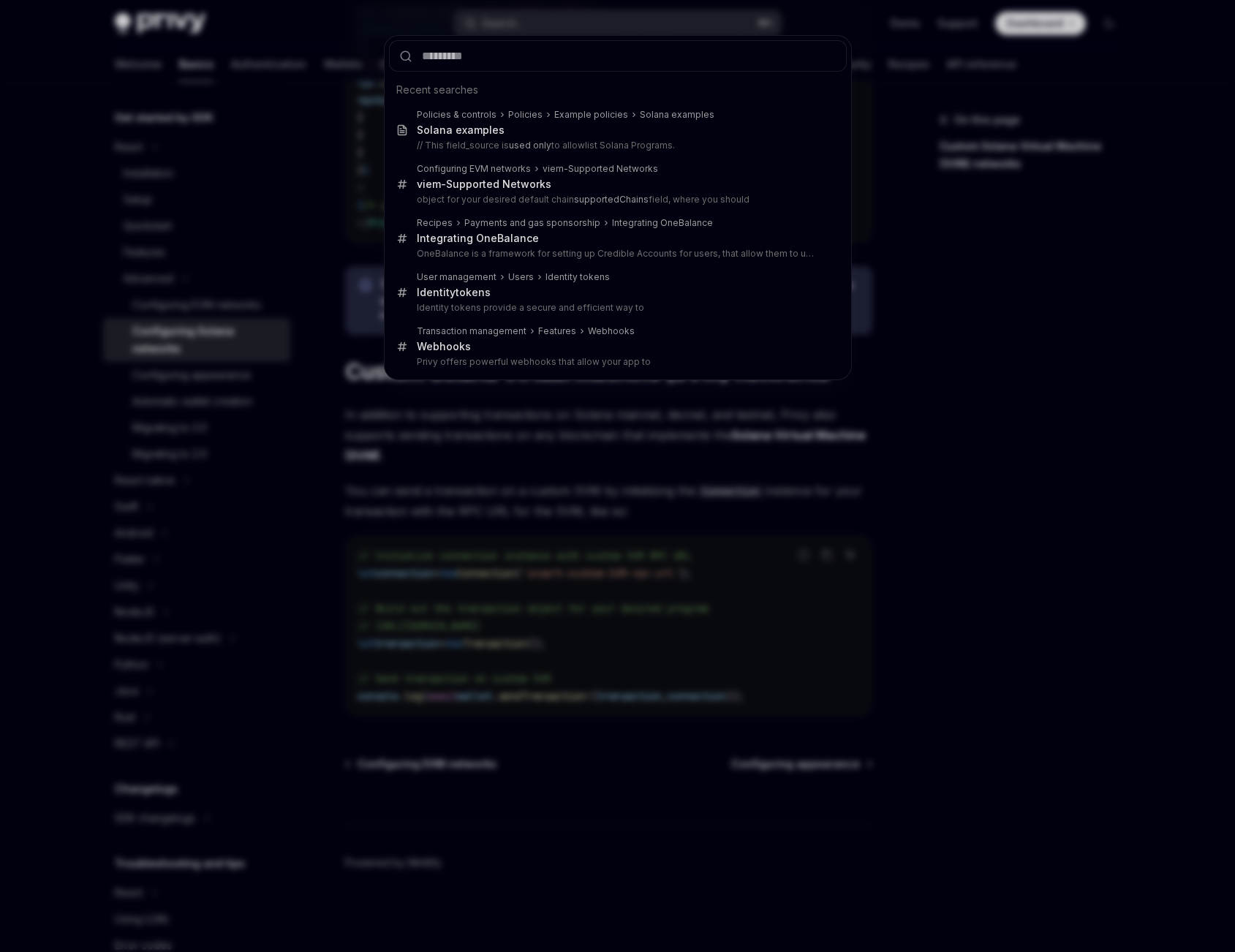
type textarea "*"
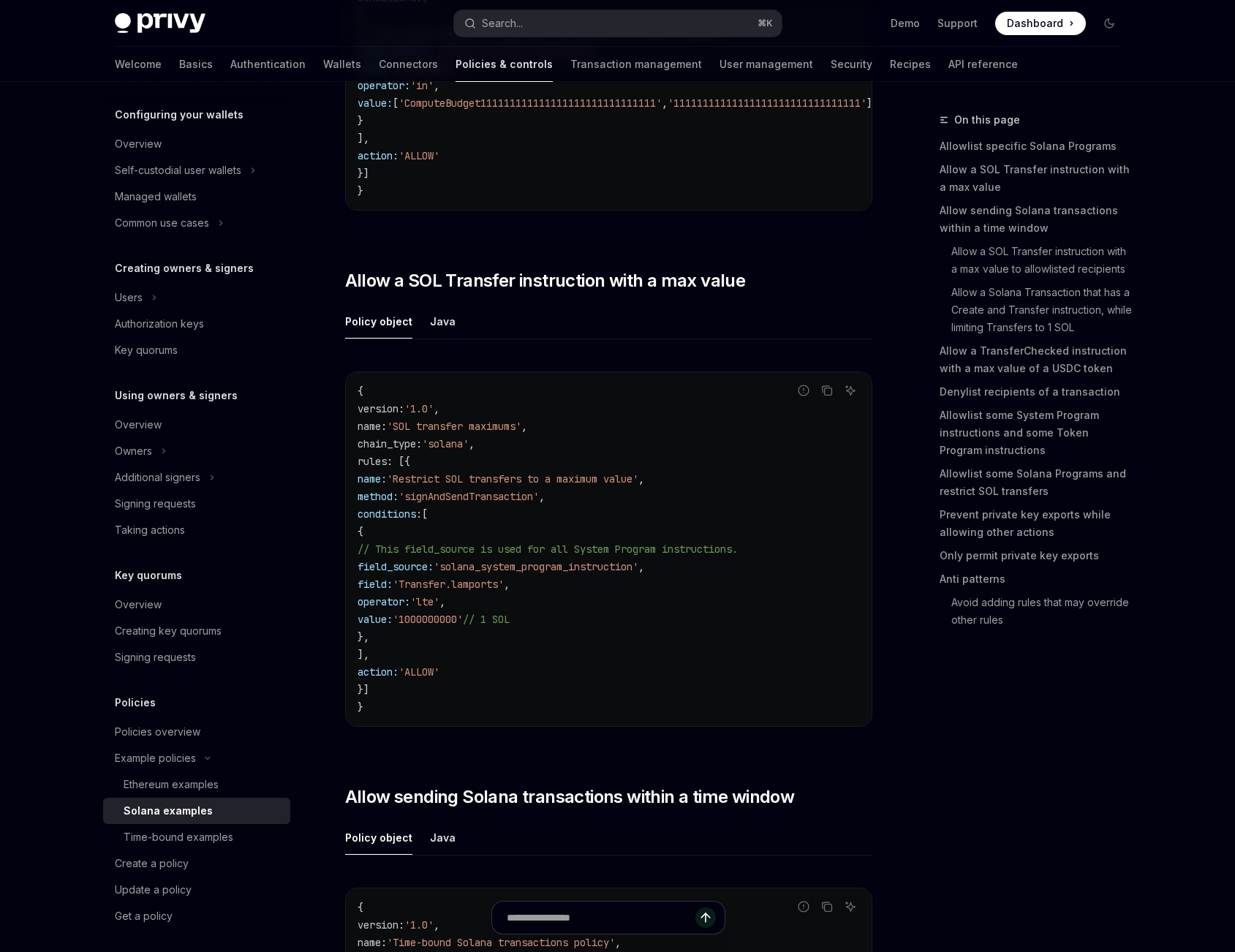
scroll to position [82, 0]
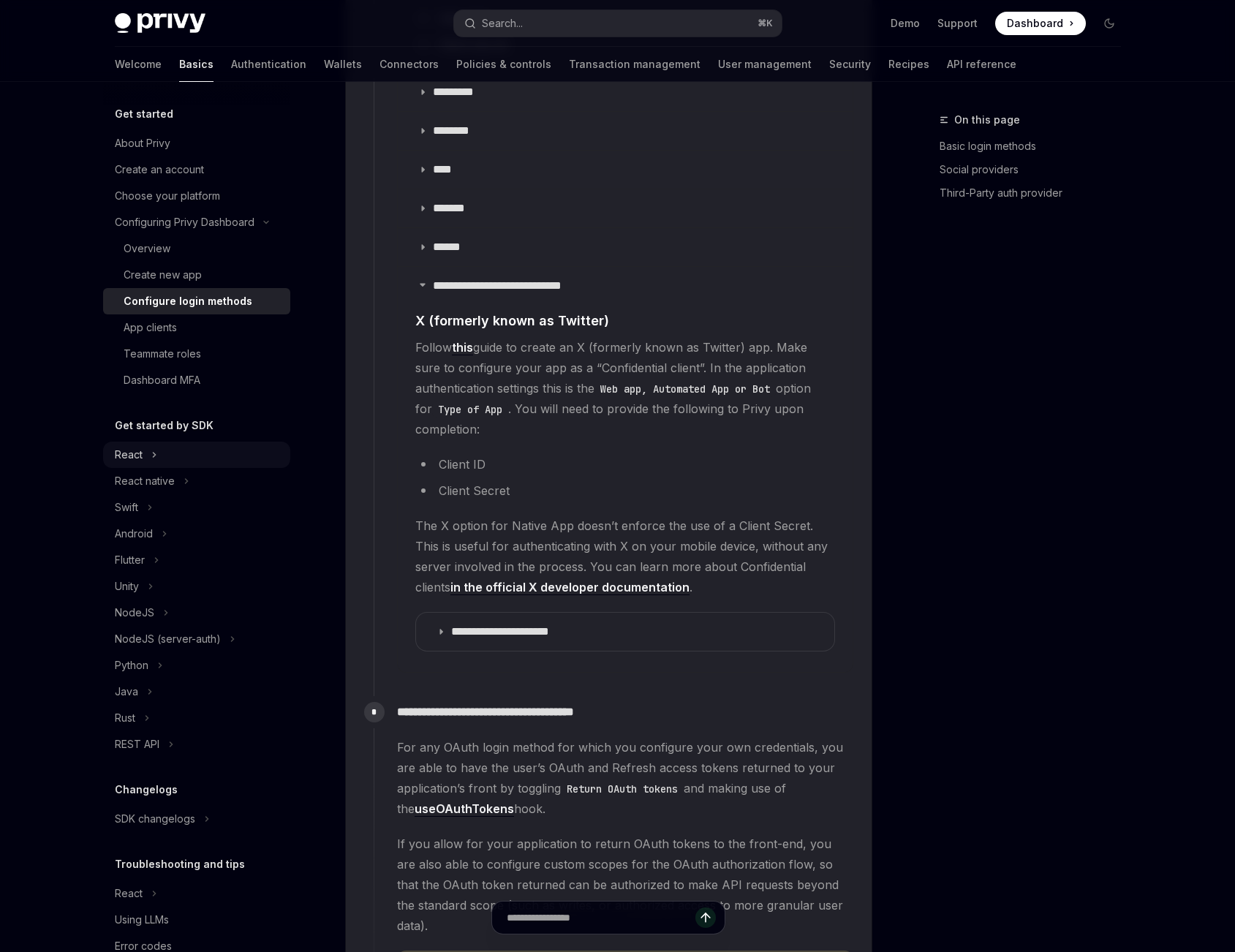
scroll to position [32, 0]
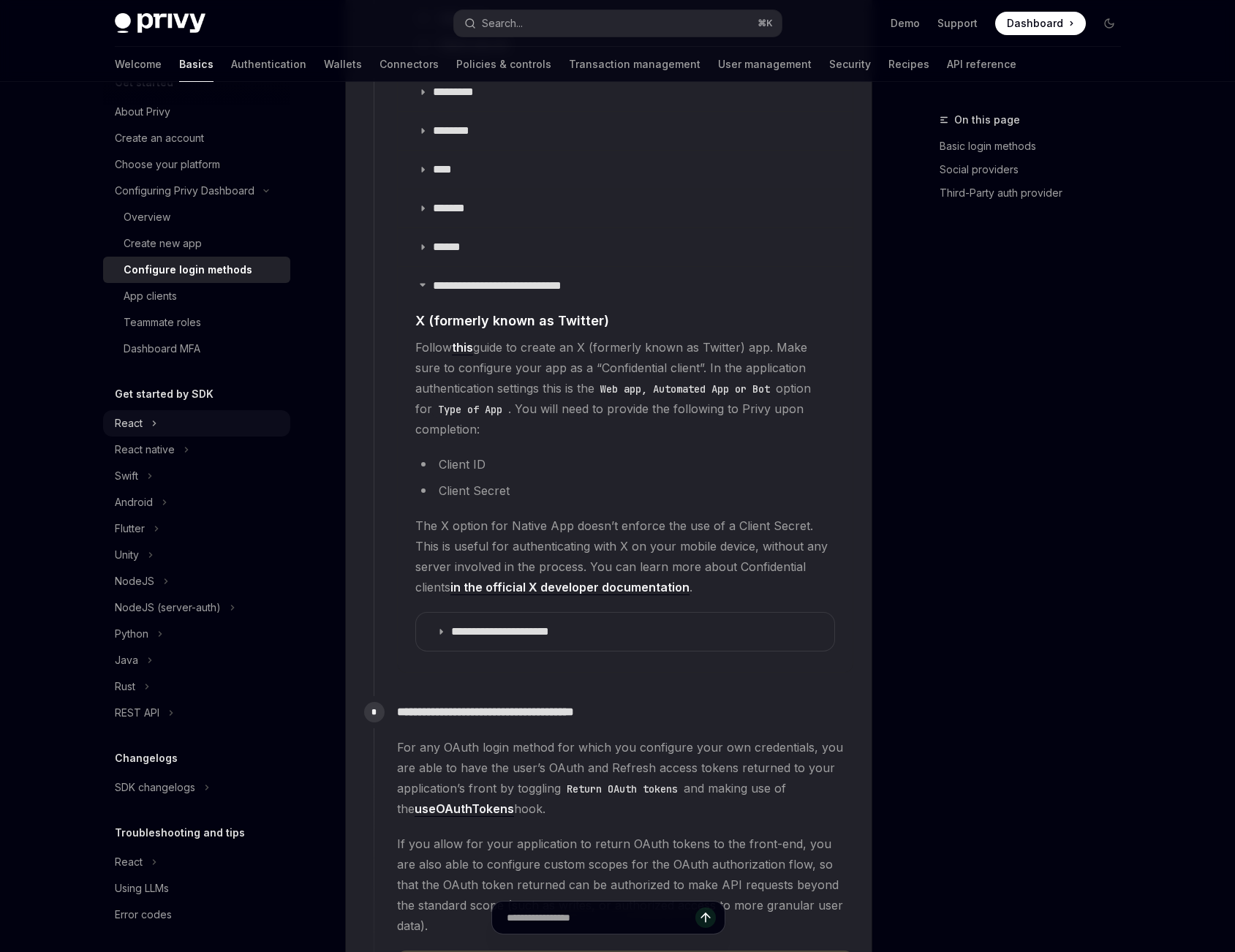
click at [183, 430] on button "React" at bounding box center [197, 423] width 187 height 27
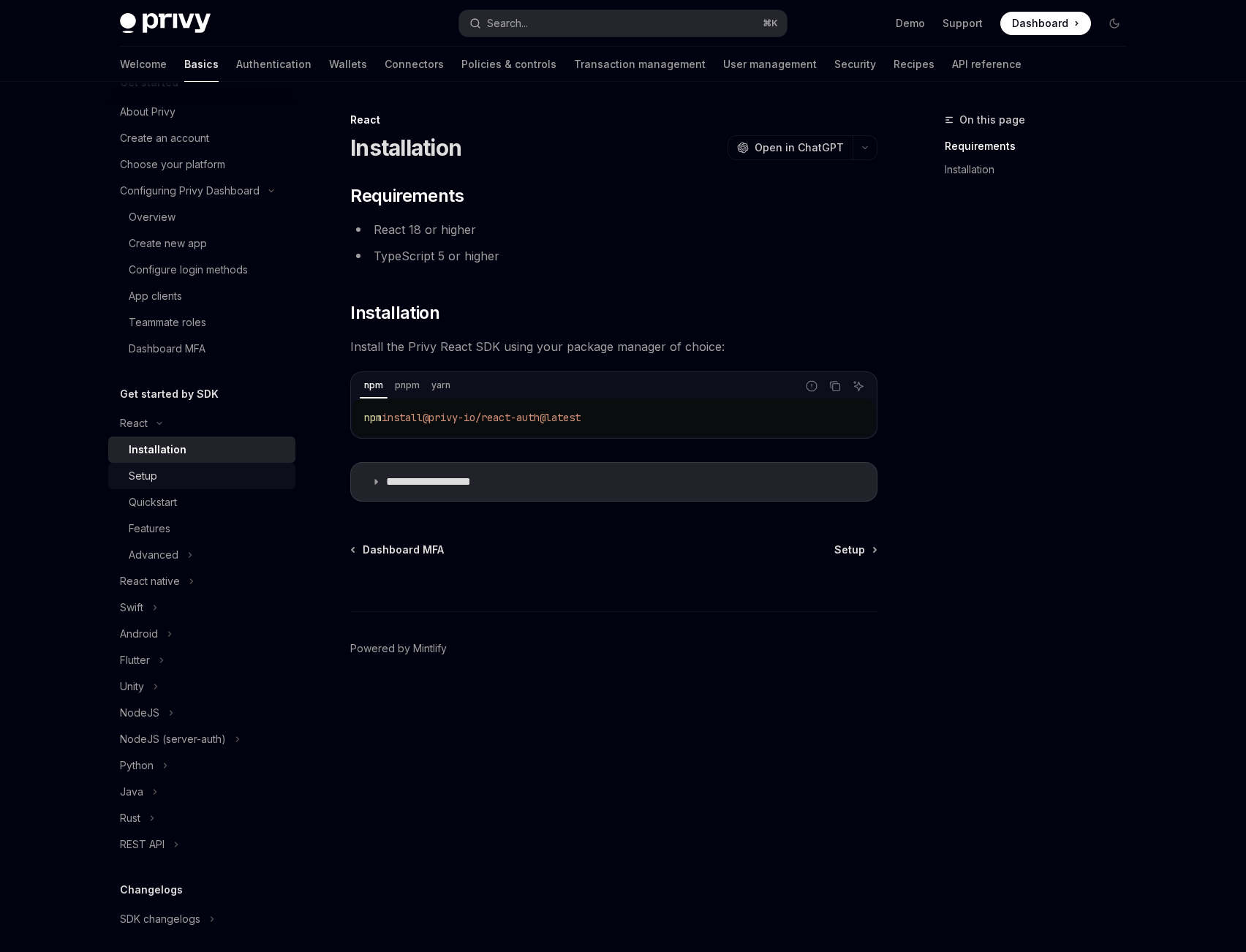
click at [193, 470] on div "Setup" at bounding box center [208, 476] width 158 height 18
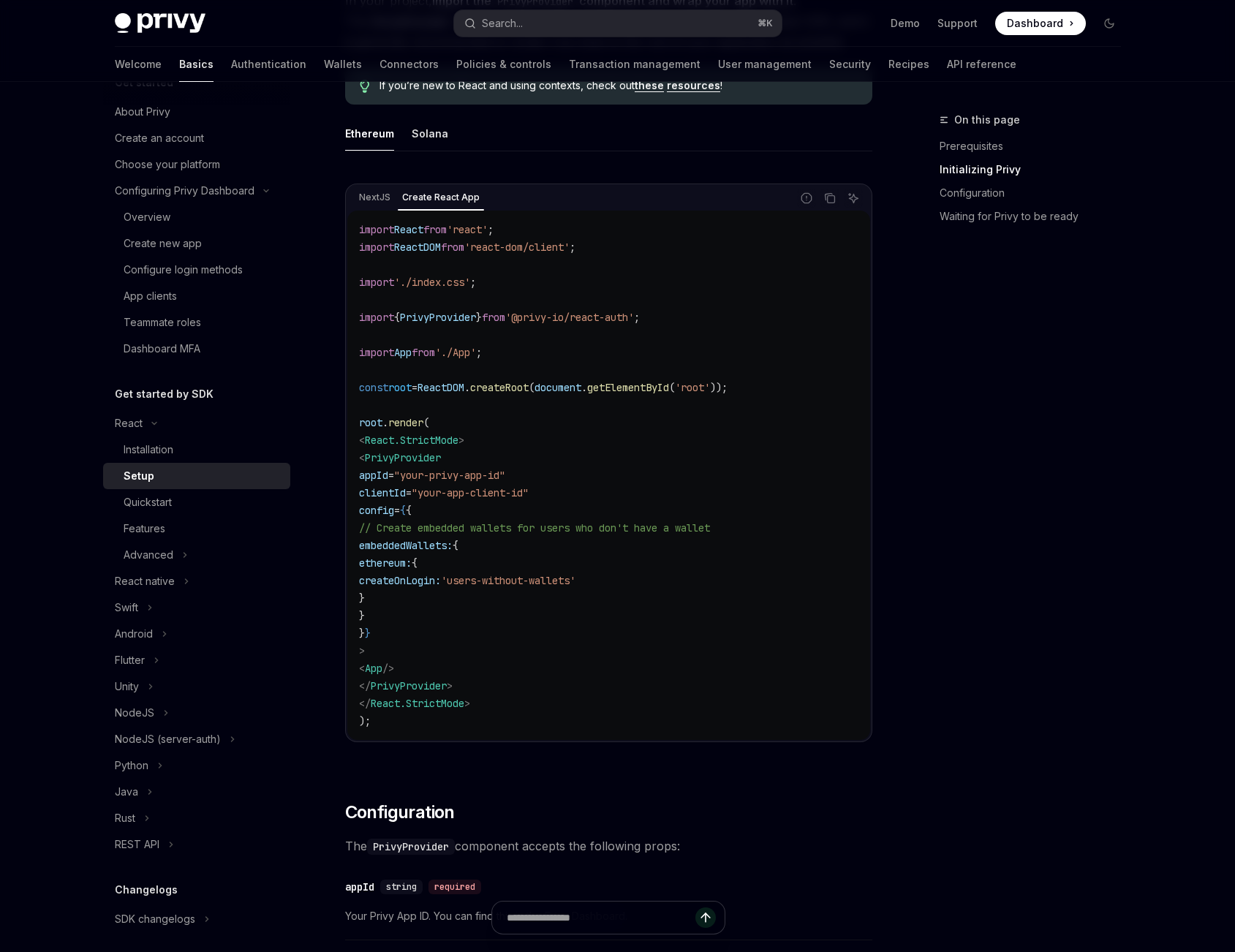
scroll to position [387, 0]
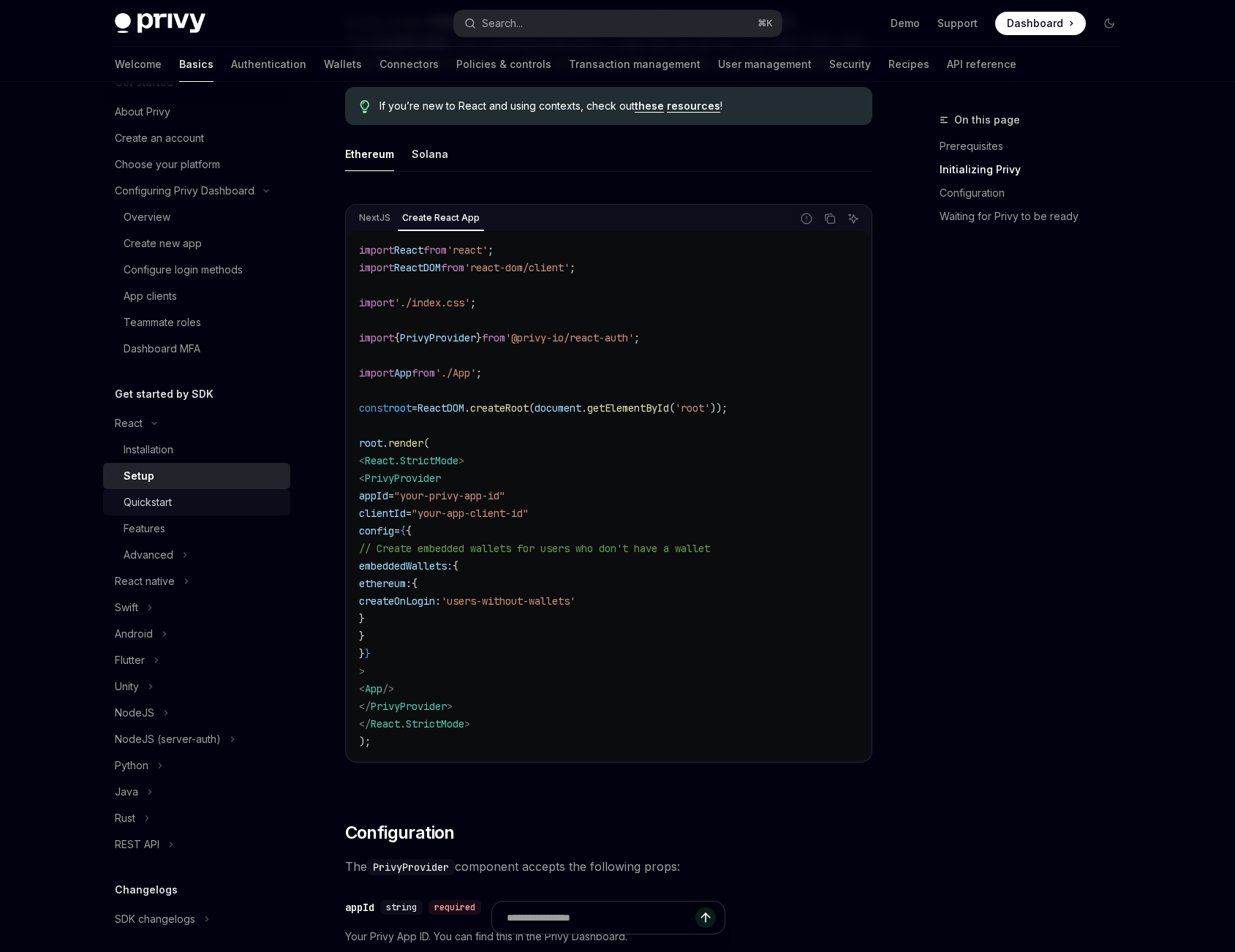
click at [141, 510] on div "Quickstart" at bounding box center [148, 502] width 49 height 18
type textarea "*"
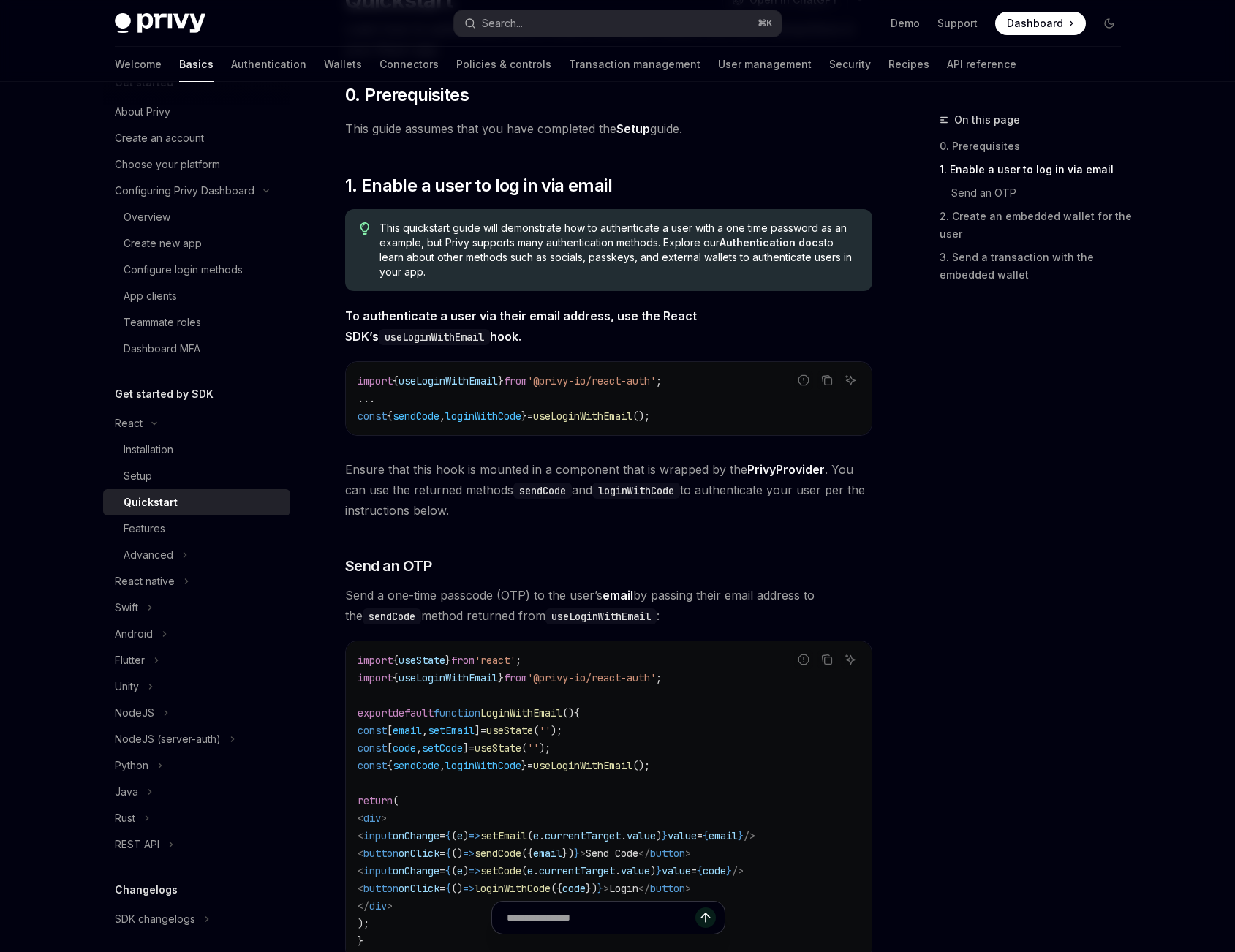
scroll to position [224, 0]
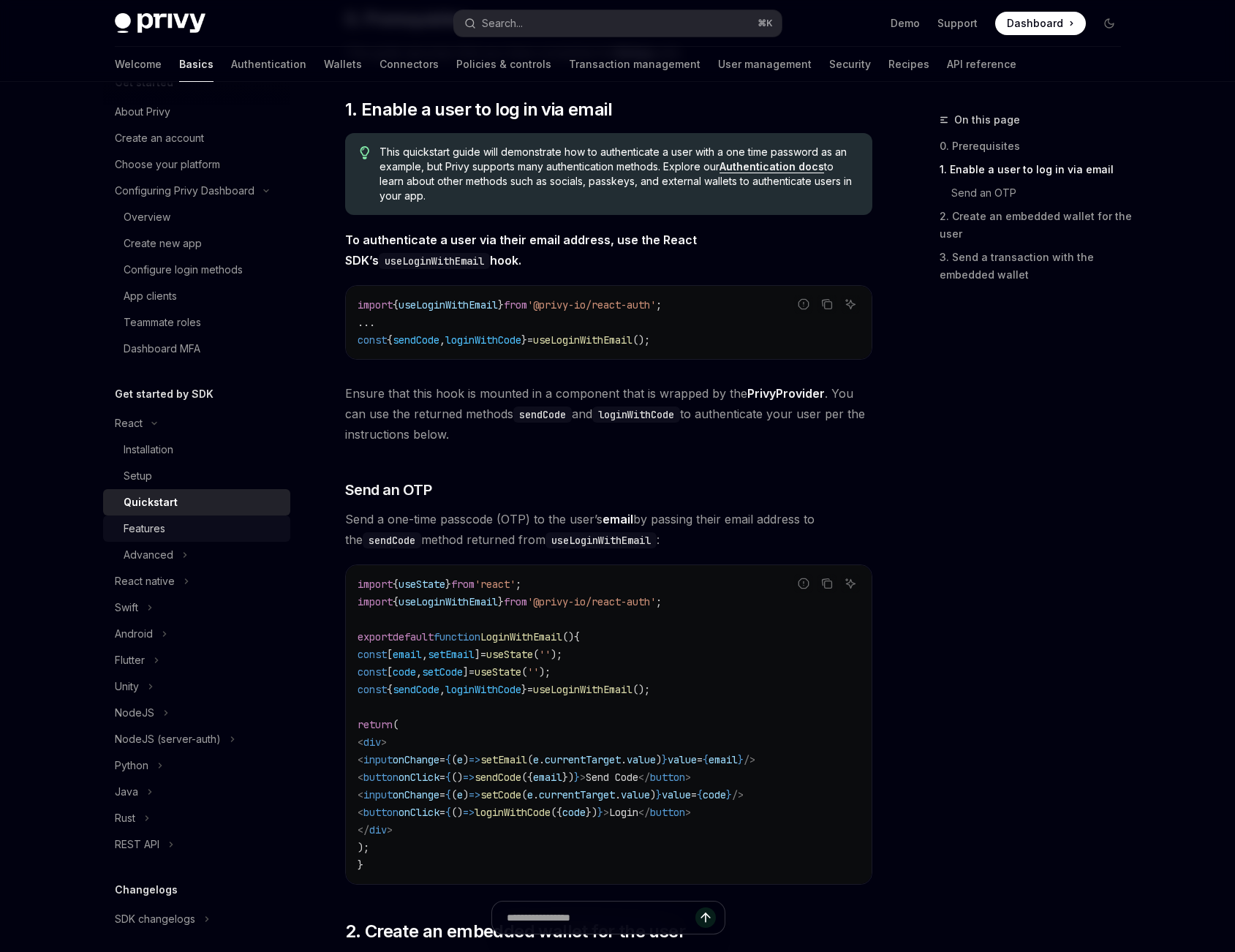
click at [231, 530] on div "Features" at bounding box center [203, 529] width 158 height 18
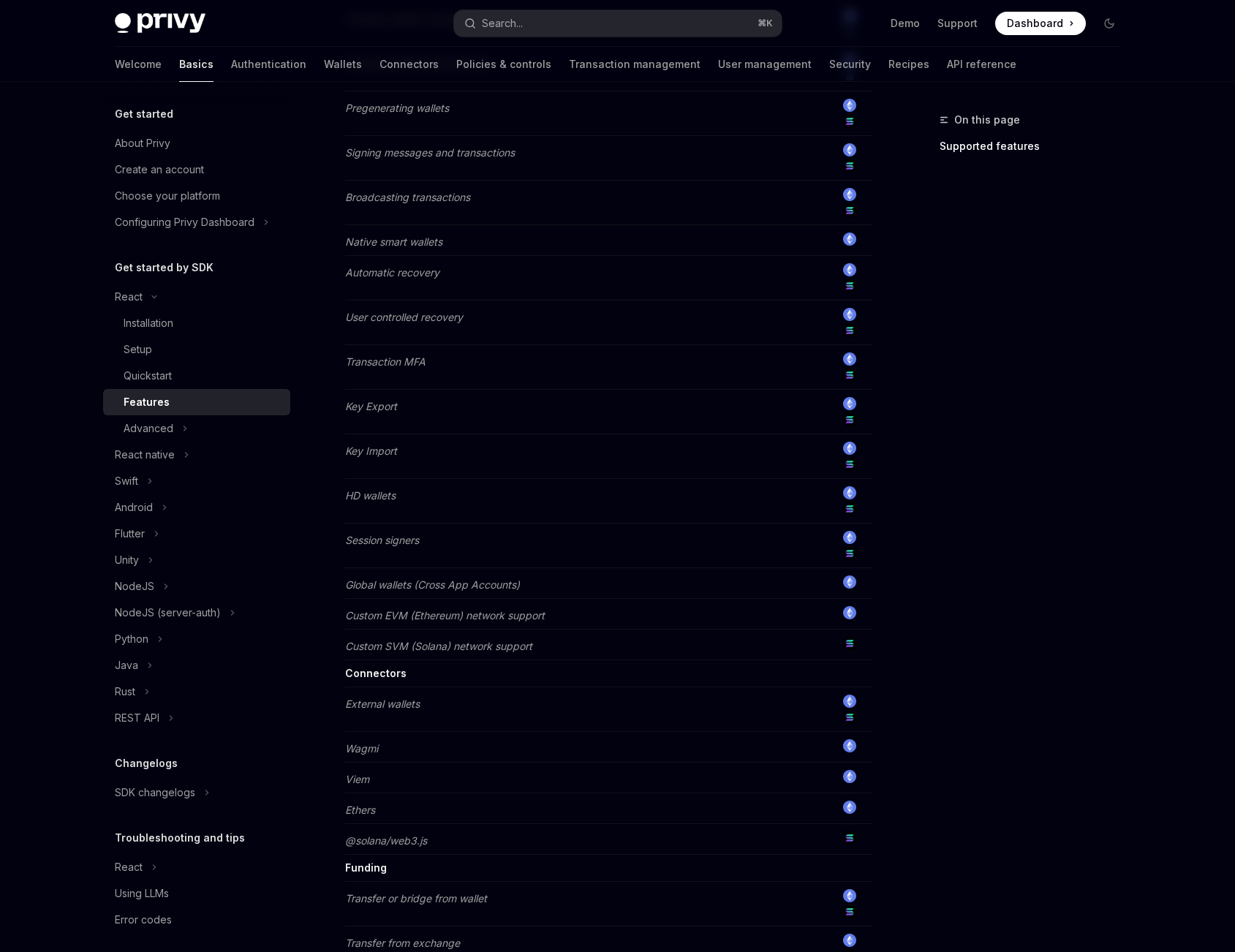
scroll to position [895, 0]
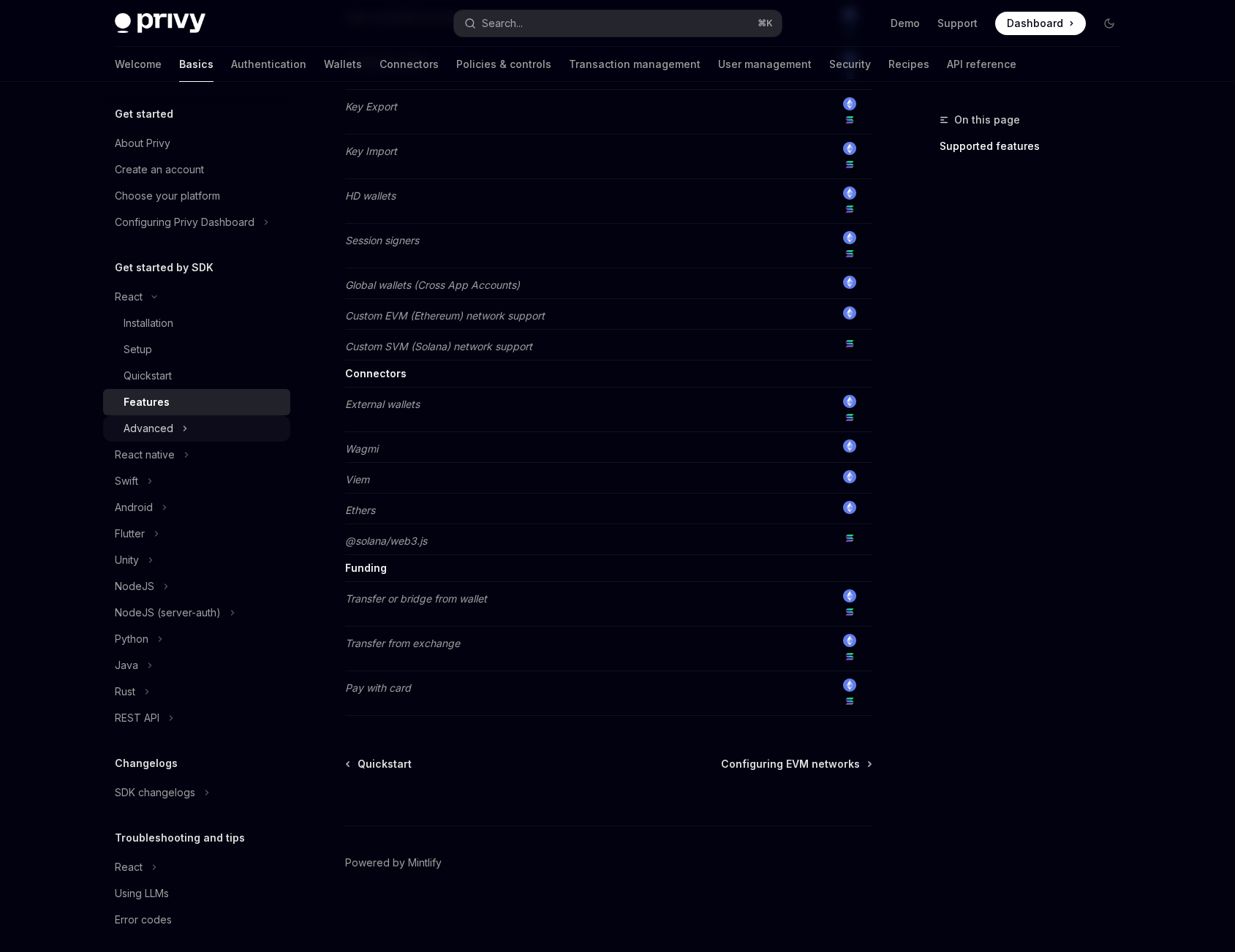
click at [198, 434] on button "Advanced" at bounding box center [197, 429] width 187 height 27
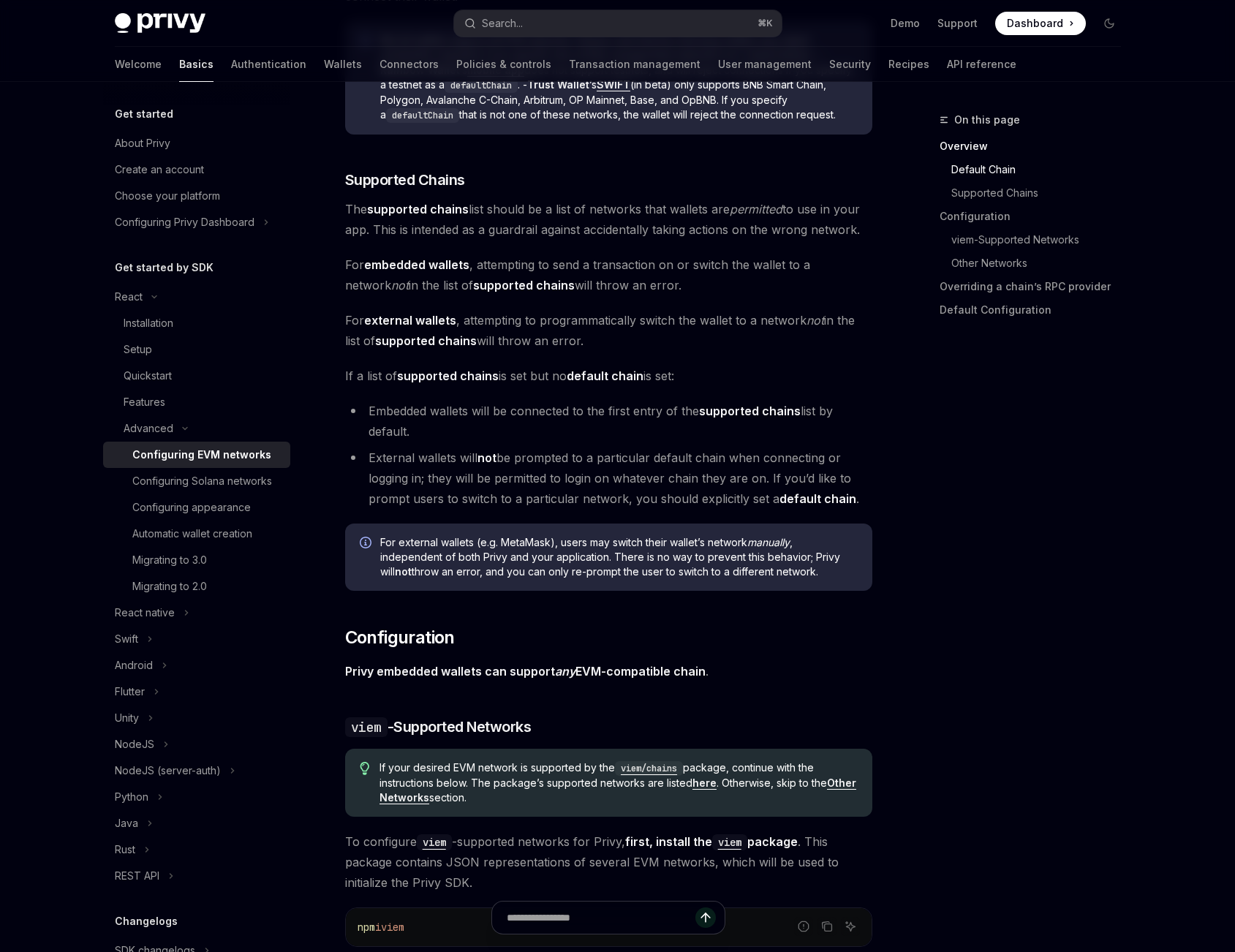
scroll to position [780, 0]
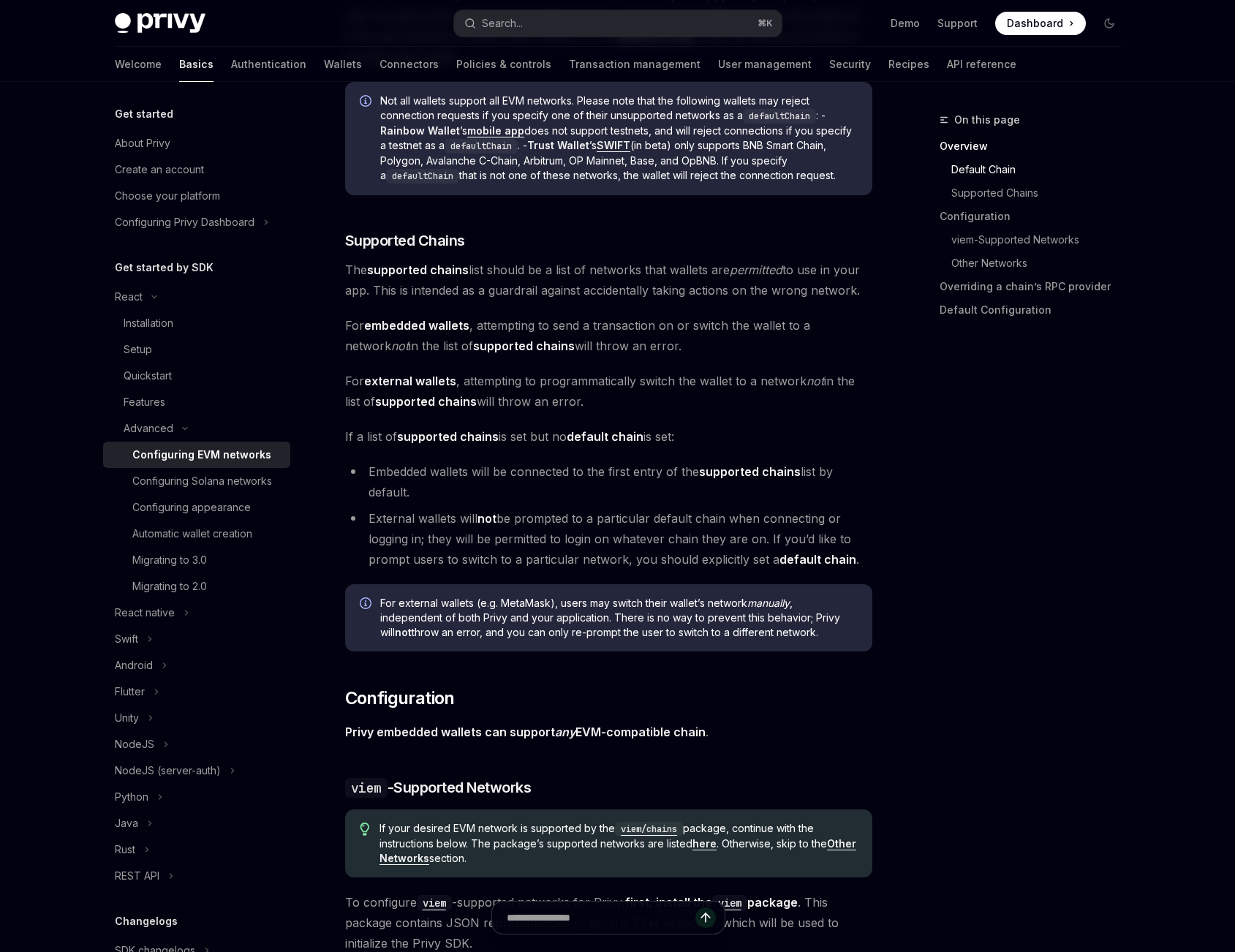
click at [625, 438] on strong "default chain" at bounding box center [605, 437] width 77 height 15
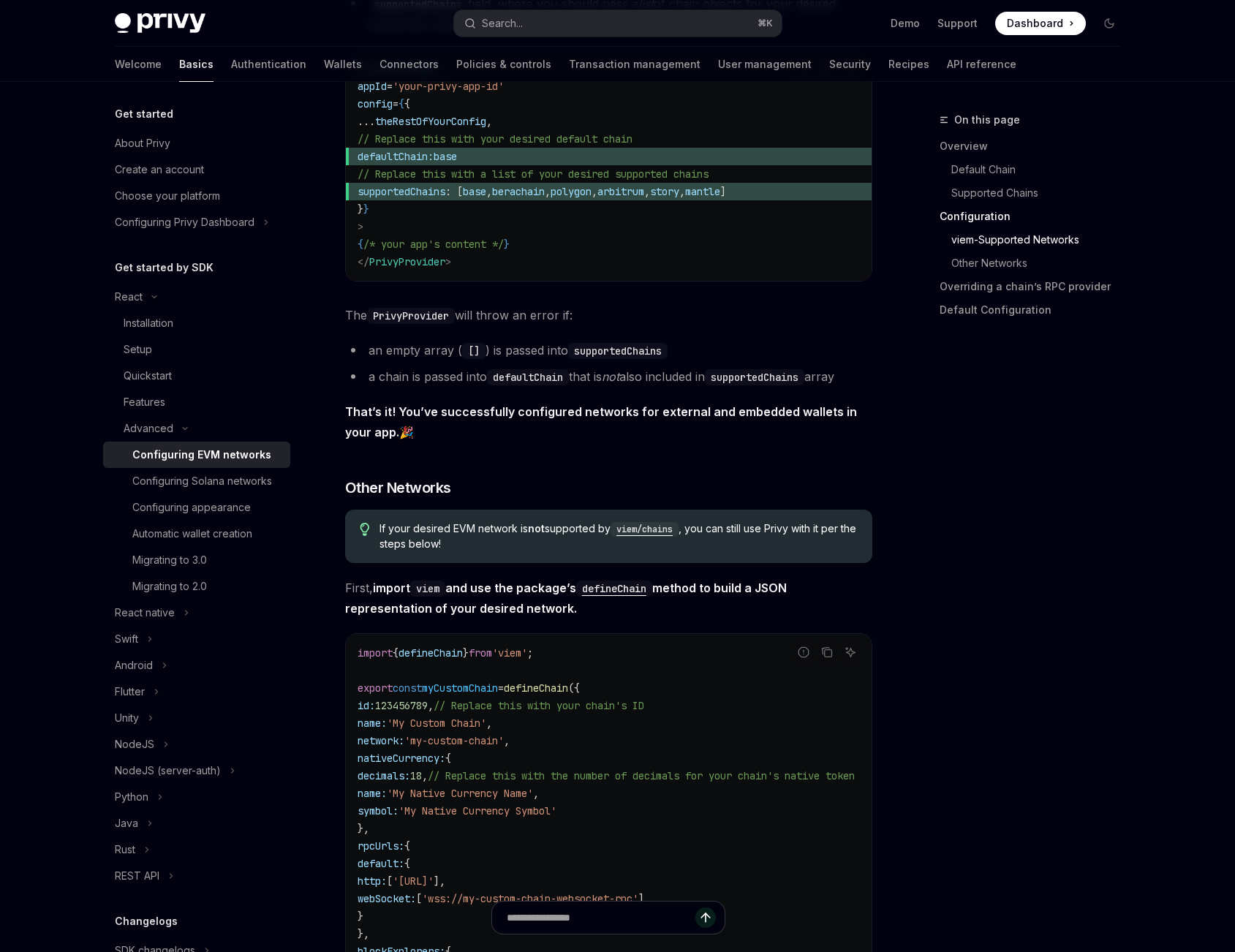
scroll to position [2044, 0]
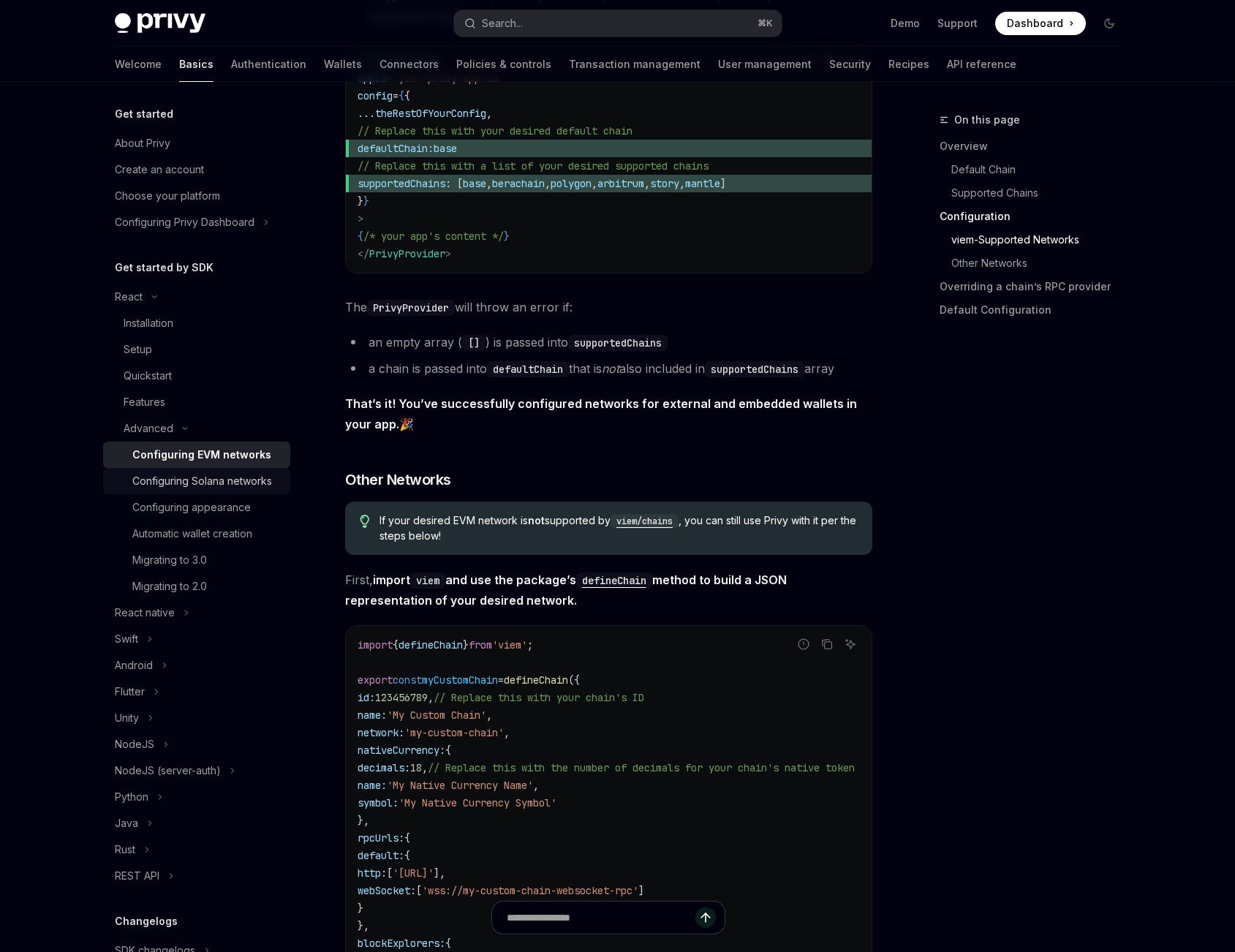
click at [190, 481] on div "Configuring Solana networks" at bounding box center [203, 481] width 140 height 18
type textarea "*"
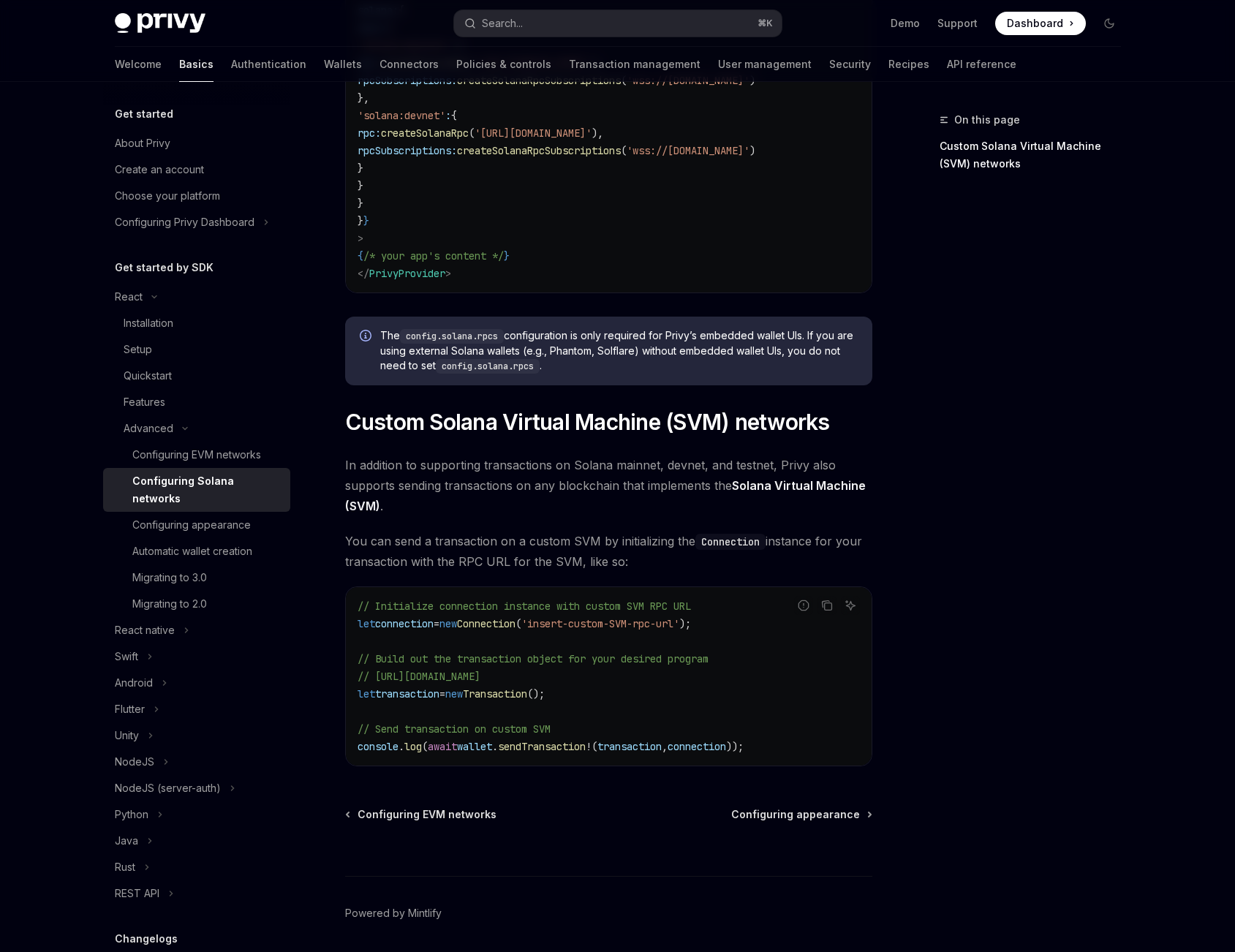
scroll to position [431, 0]
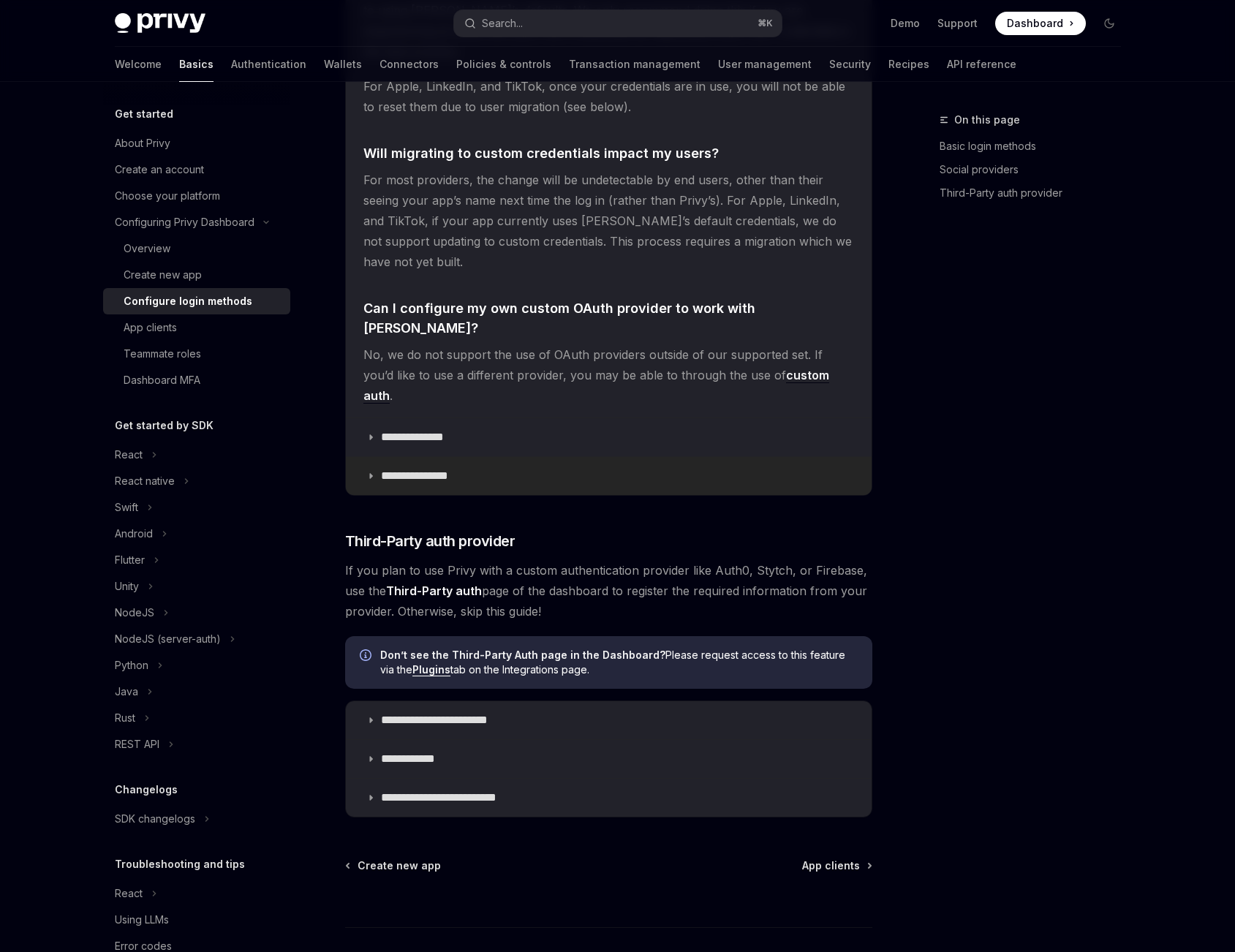
scroll to position [4072, 0]
click at [172, 320] on div "App clients" at bounding box center [150, 328] width 53 height 18
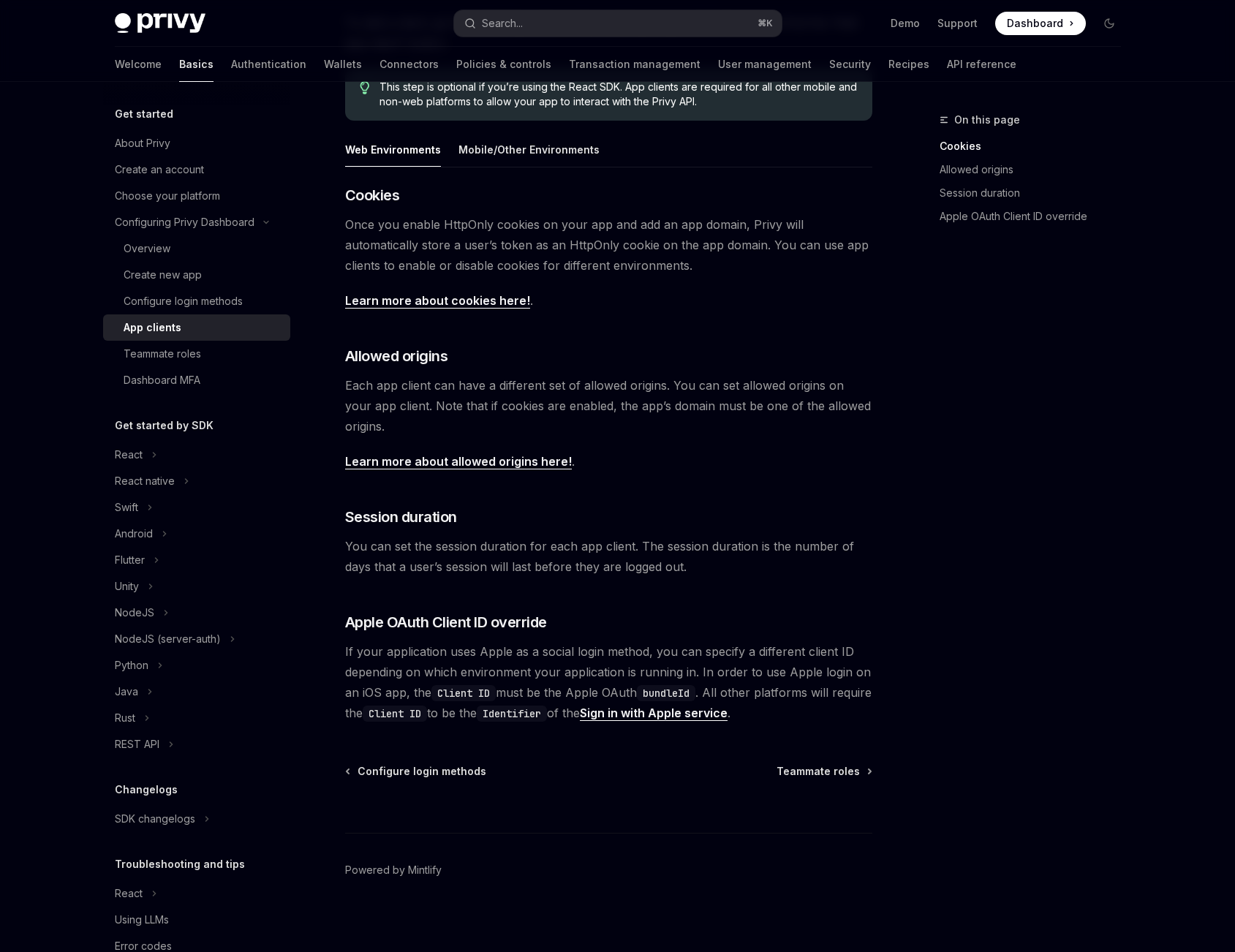
scroll to position [247, 0]
click at [456, 66] on link "Policies & controls" at bounding box center [503, 65] width 95 height 35
type textarea "*"
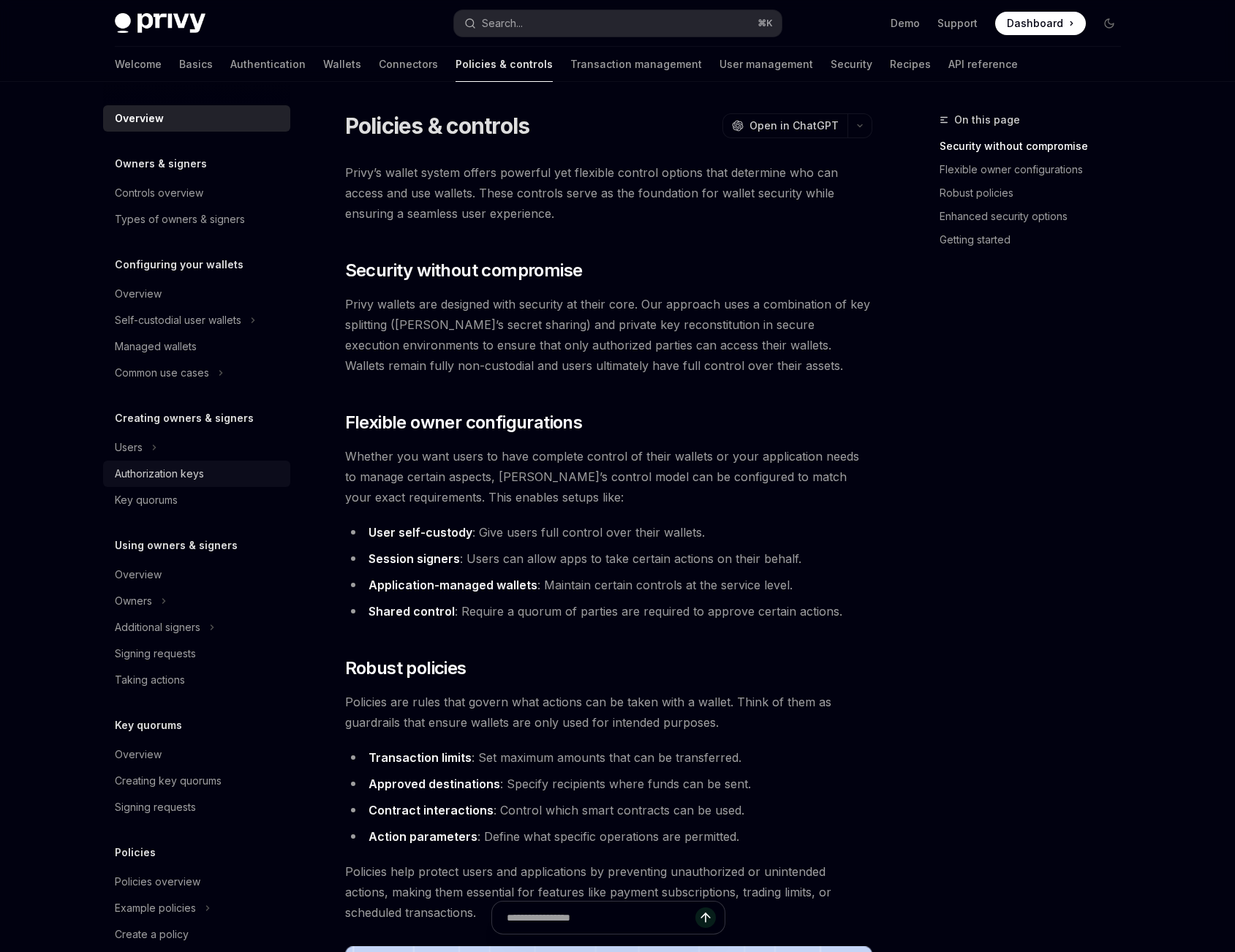
click at [158, 467] on div "Authorization keys" at bounding box center [159, 473] width 89 height 18
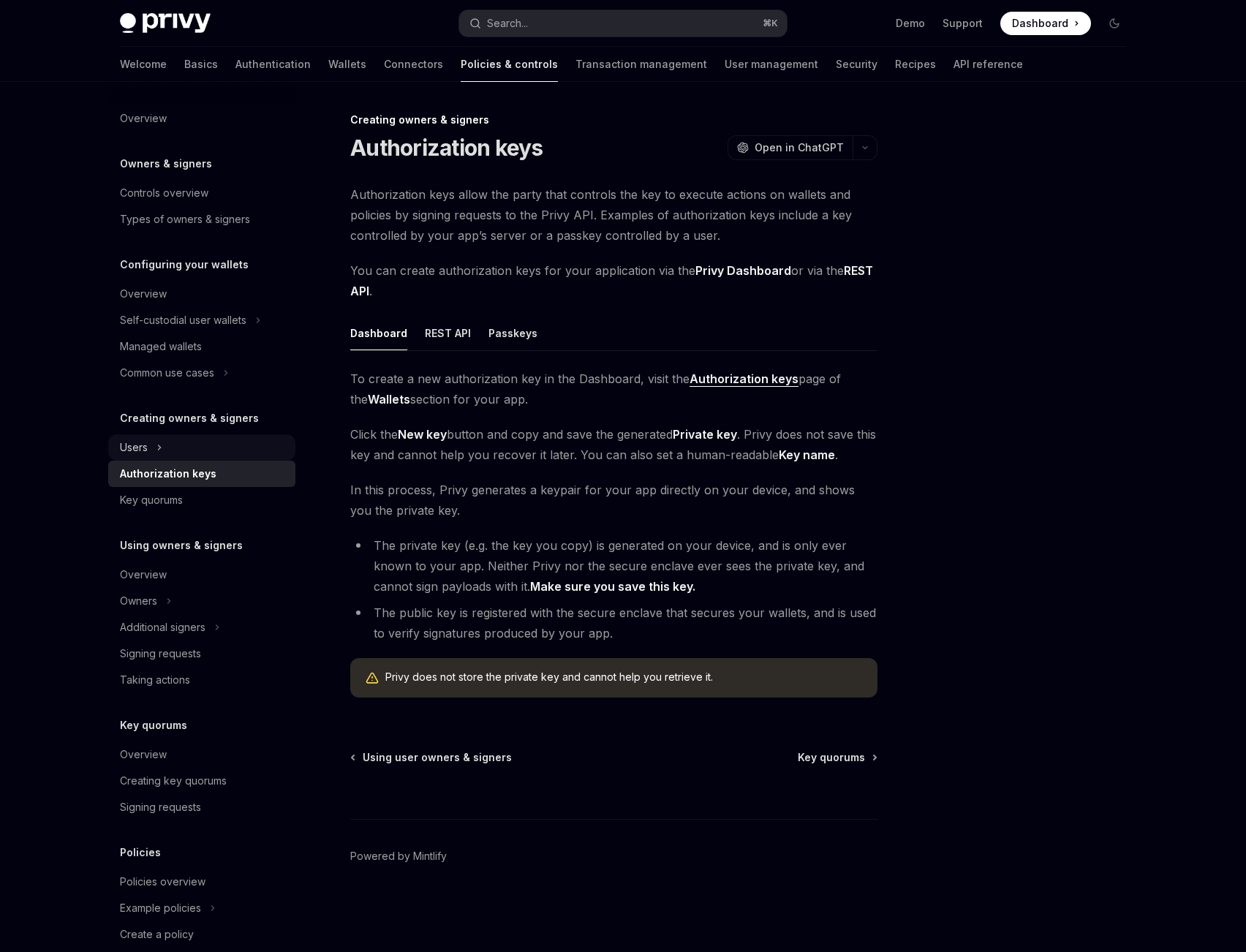
click at [173, 450] on button "Users" at bounding box center [202, 448] width 187 height 27
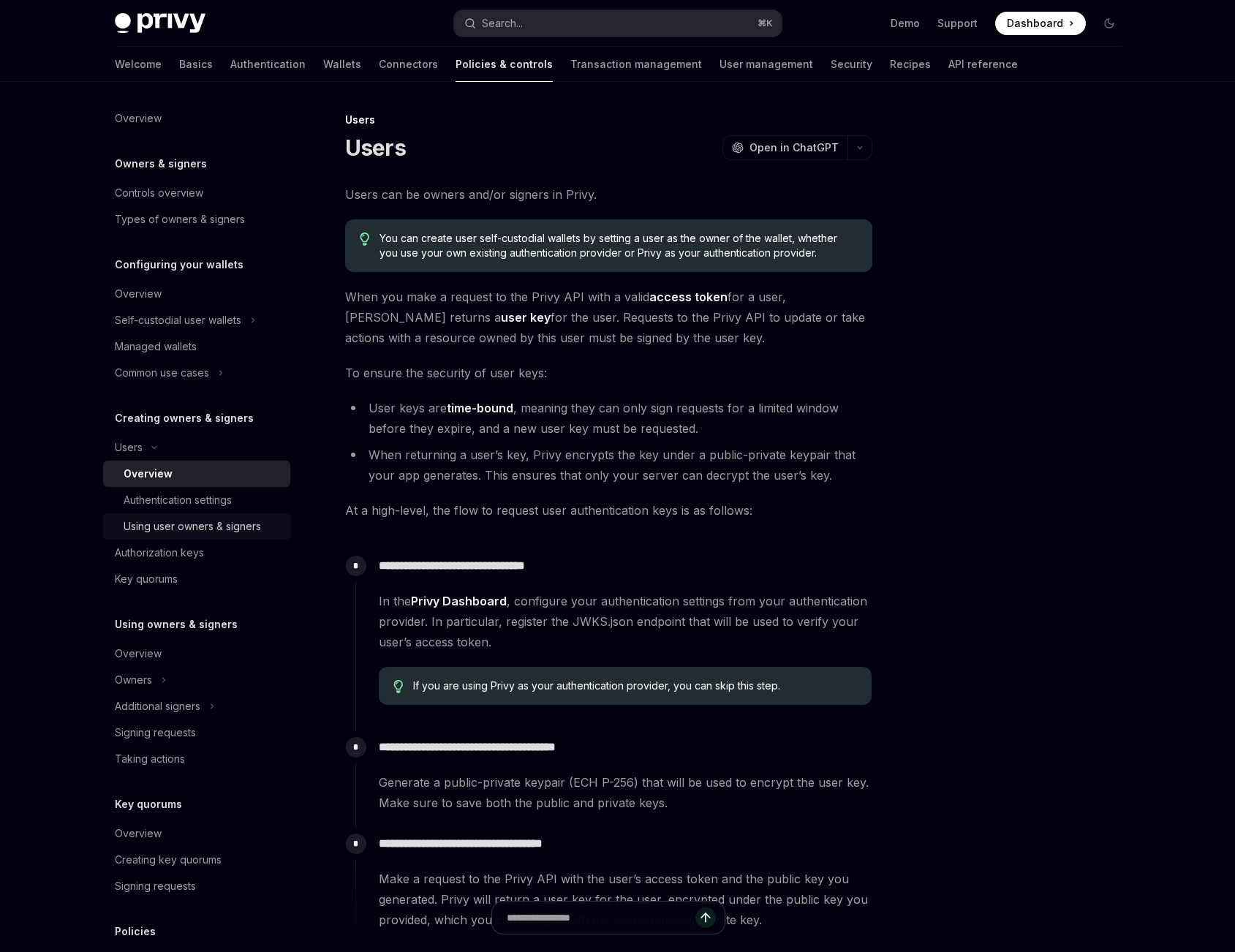
click at [224, 526] on div "Using user owners & signers" at bounding box center [192, 526] width 138 height 18
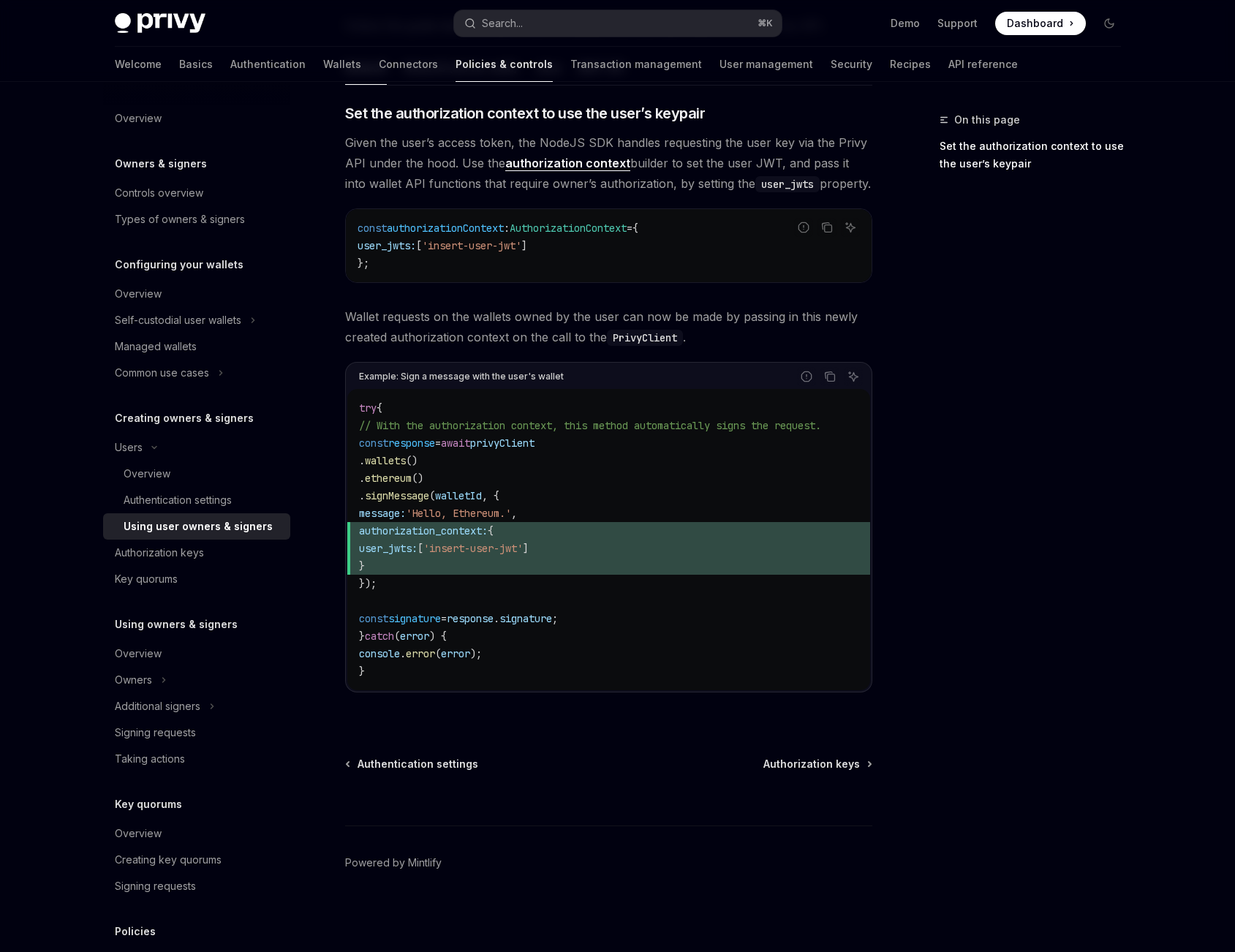
scroll to position [593, 0]
click at [189, 466] on div "Overview" at bounding box center [203, 473] width 158 height 18
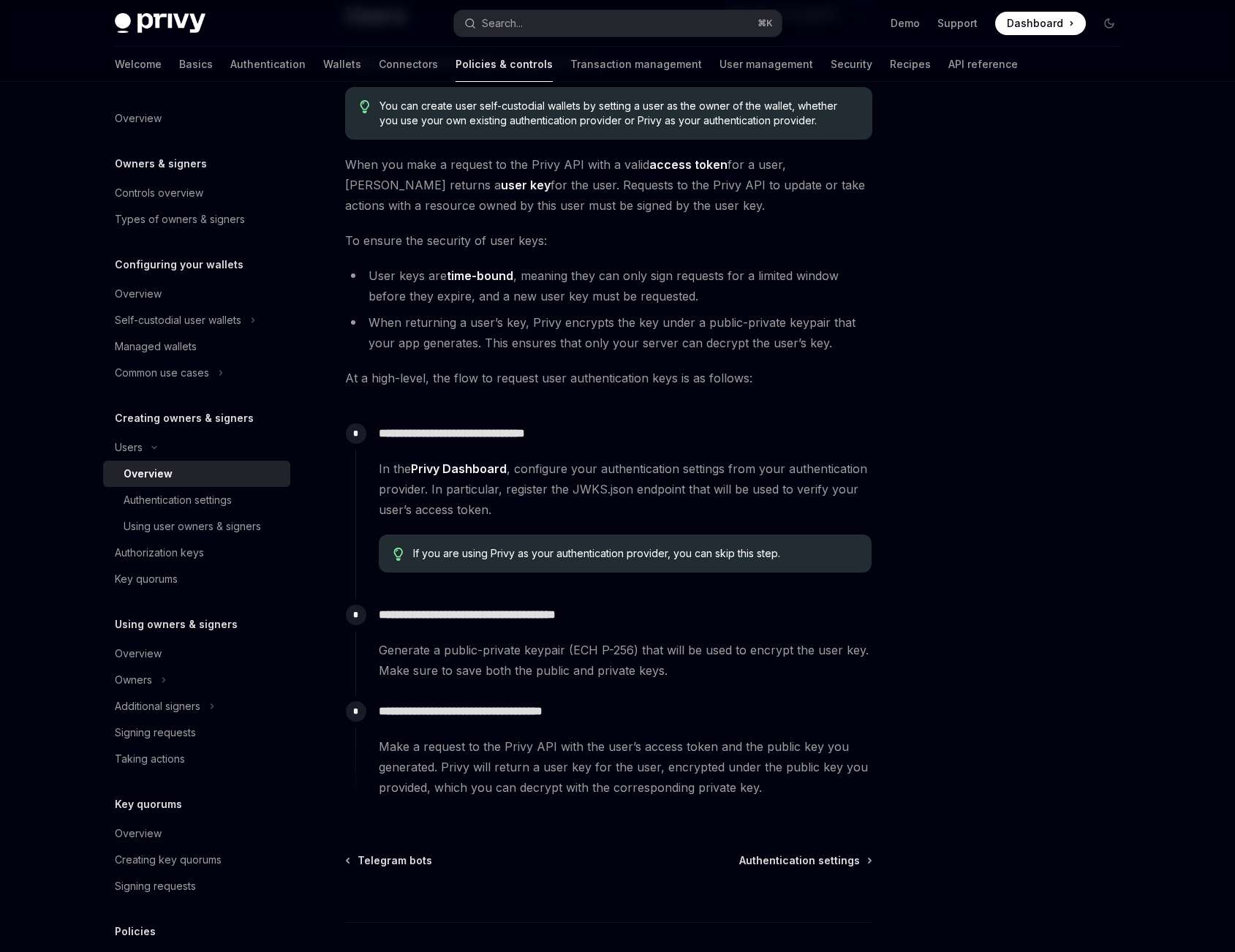
scroll to position [134, 0]
click at [154, 495] on div "Authentication settings" at bounding box center [177, 500] width 108 height 18
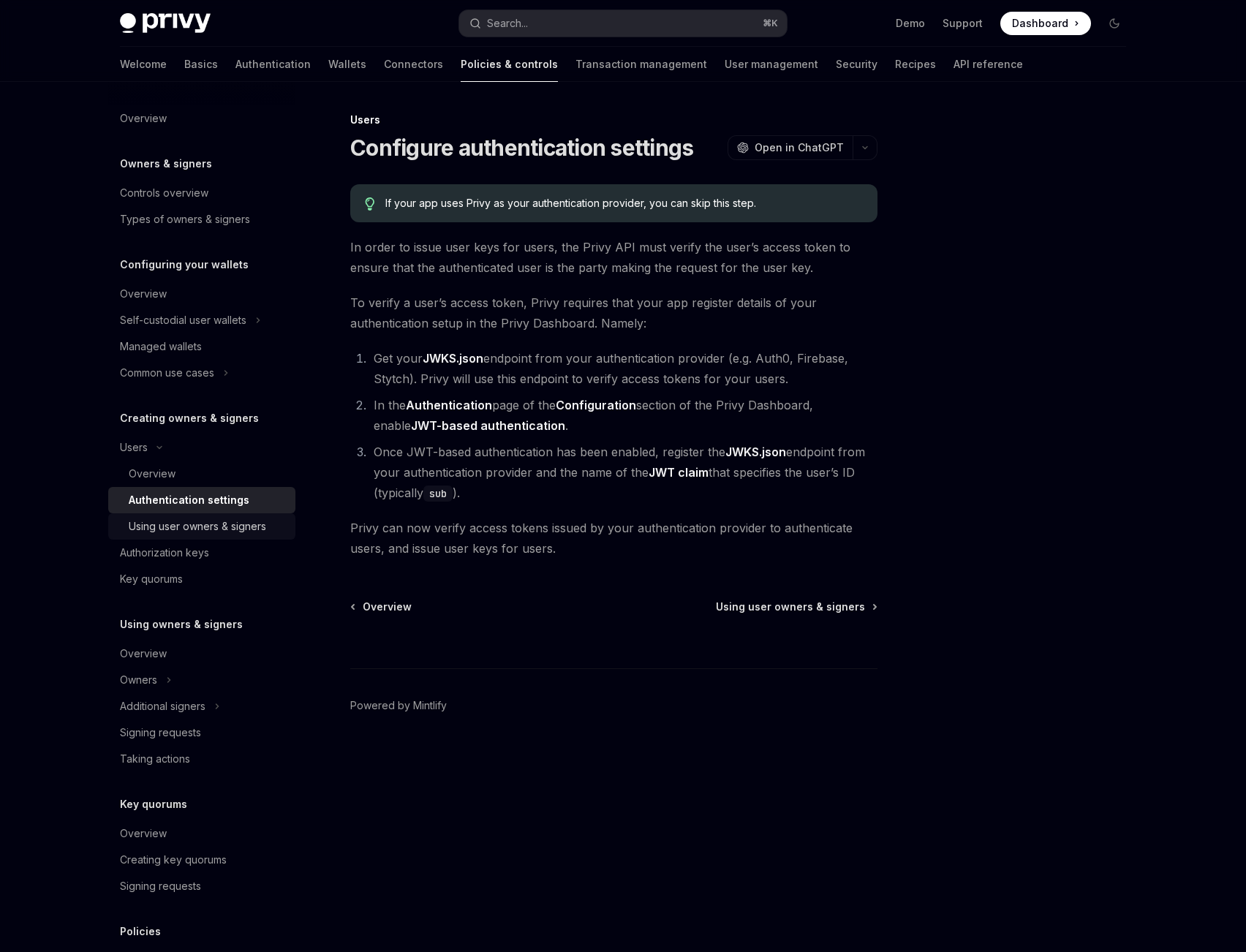
click at [179, 519] on div "Using user owners & signers" at bounding box center [197, 526] width 138 height 18
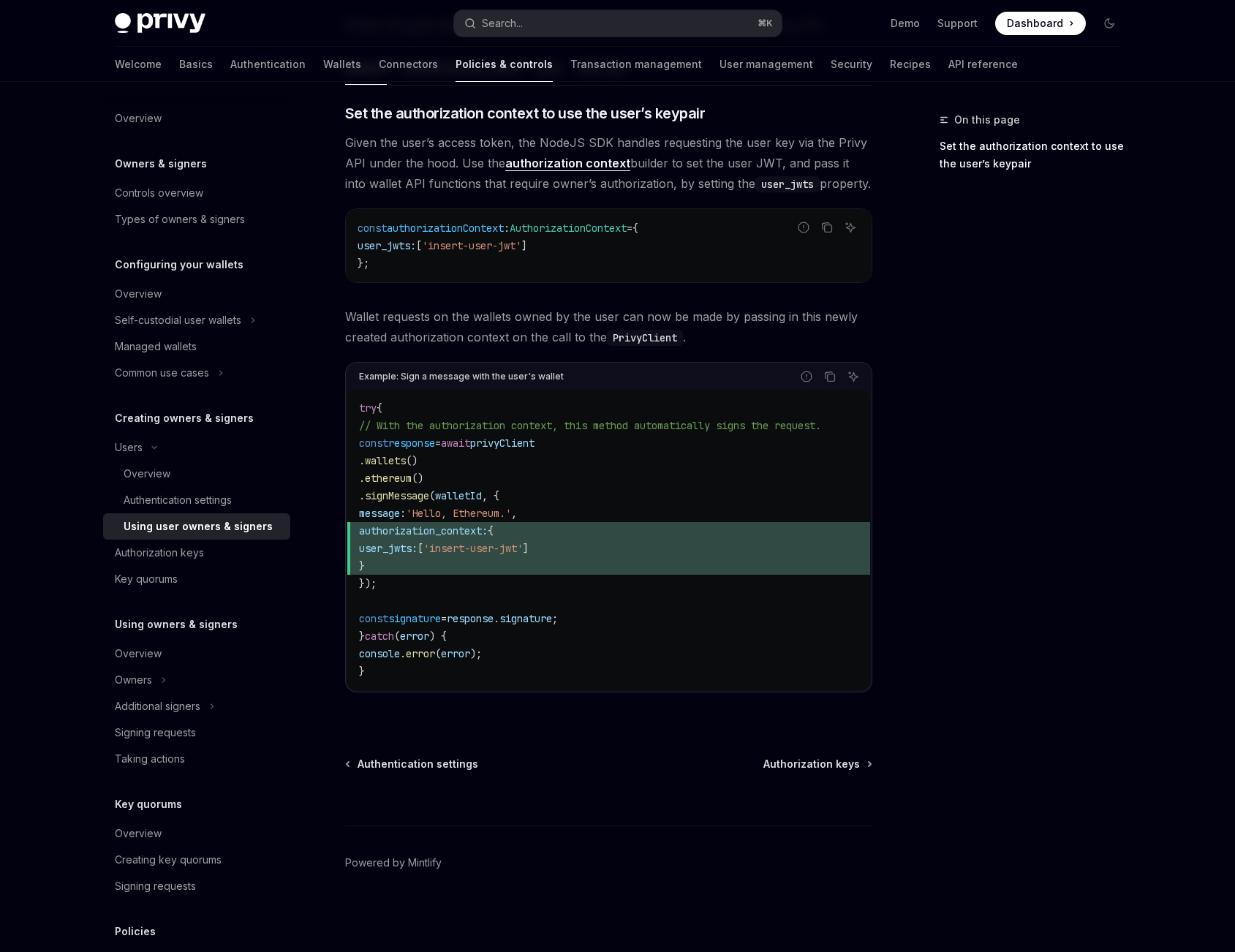
scroll to position [593, 0]
click at [206, 554] on div "Authorization keys" at bounding box center [198, 553] width 166 height 18
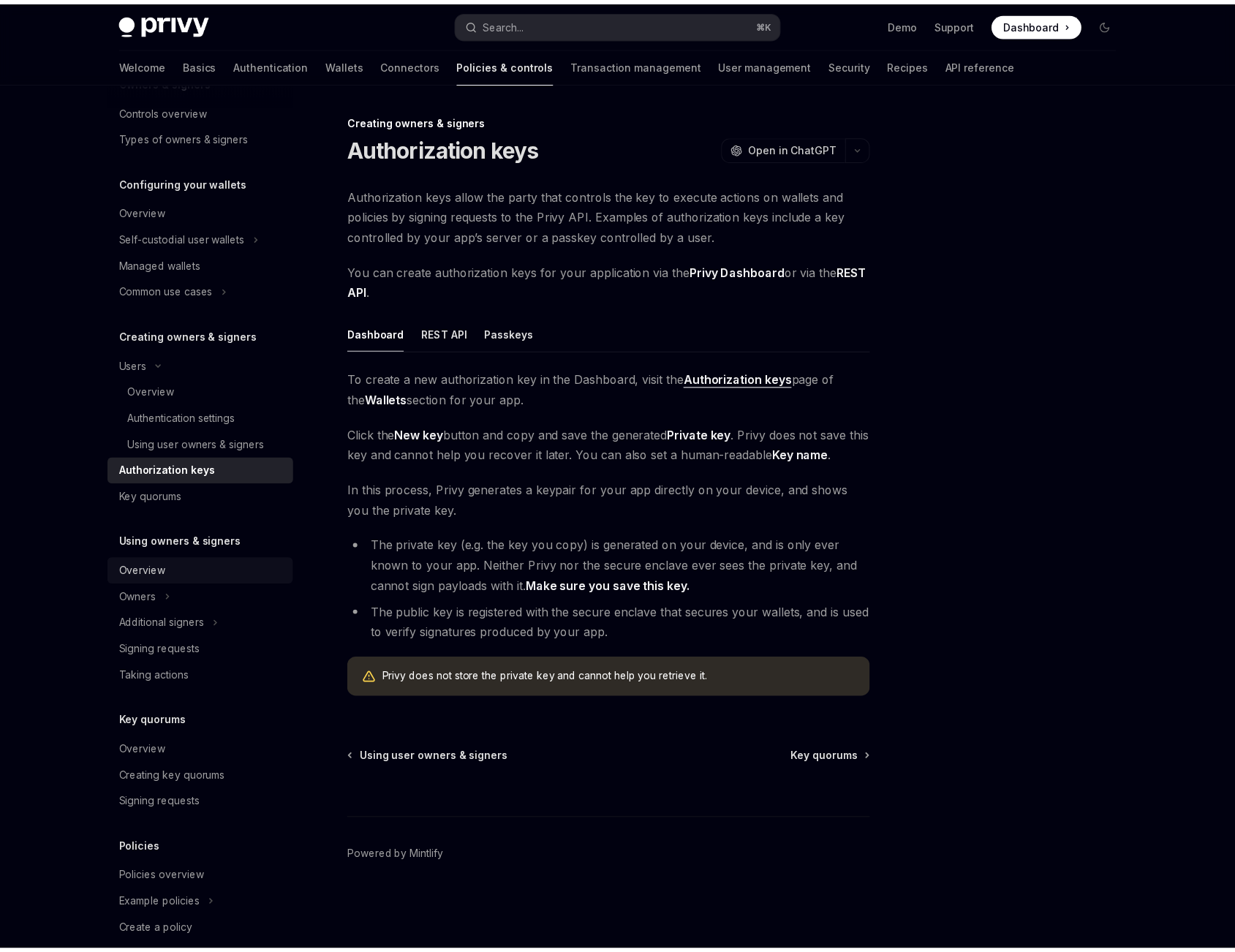
scroll to position [156, 0]
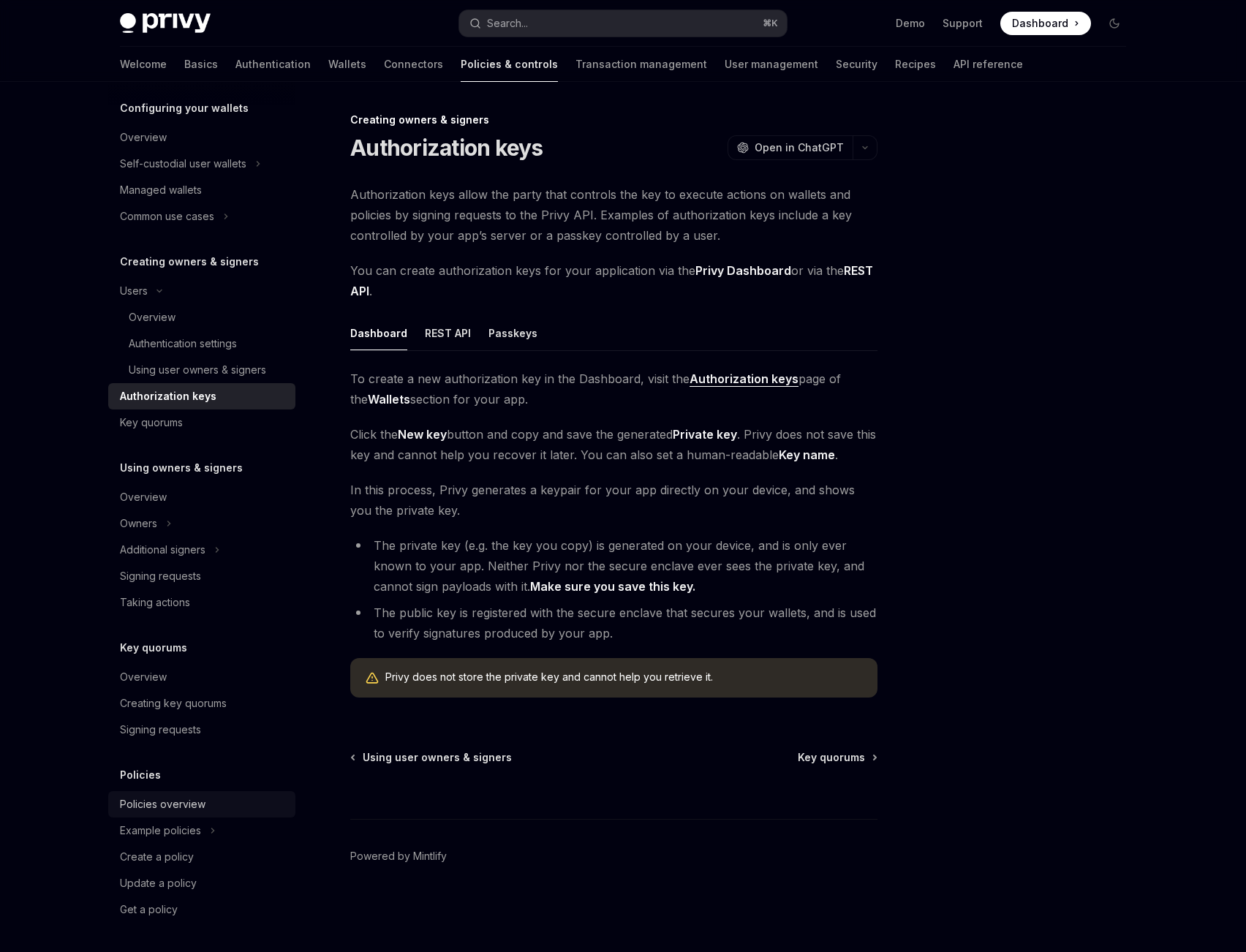
click at [196, 808] on div "Policies overview" at bounding box center [163, 804] width 85 height 18
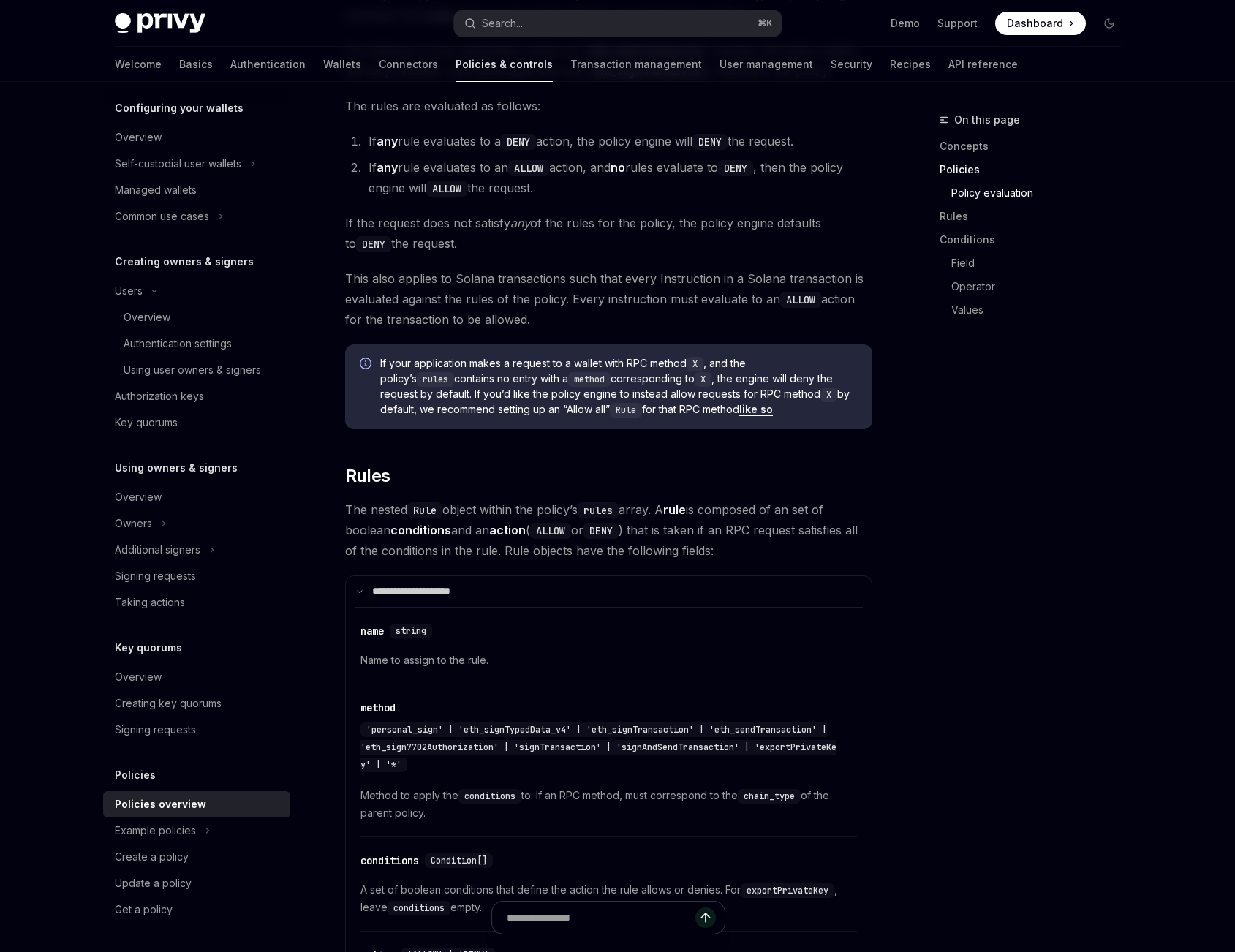
scroll to position [2011, 0]
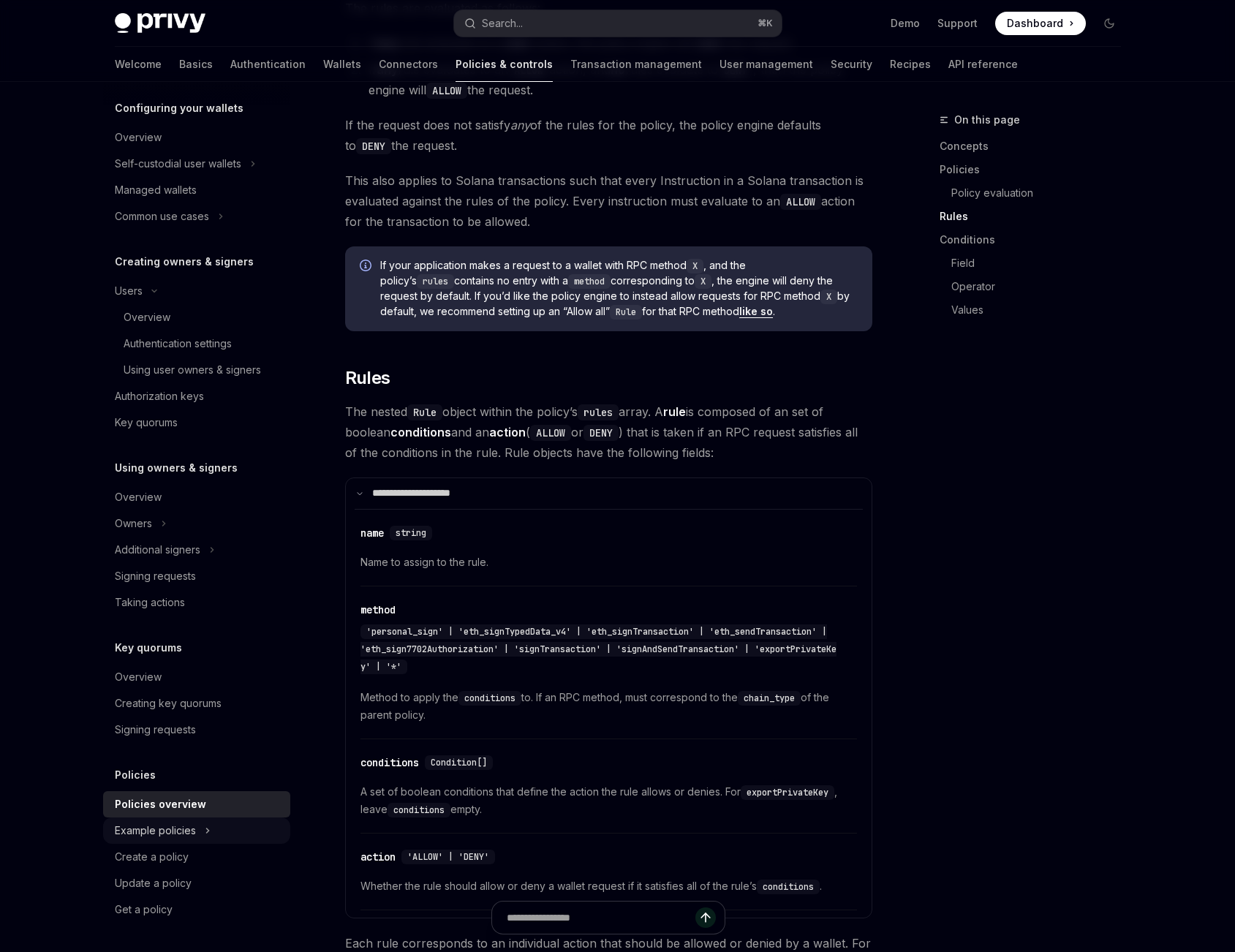
click at [185, 828] on div "Example policies" at bounding box center [155, 831] width 81 height 18
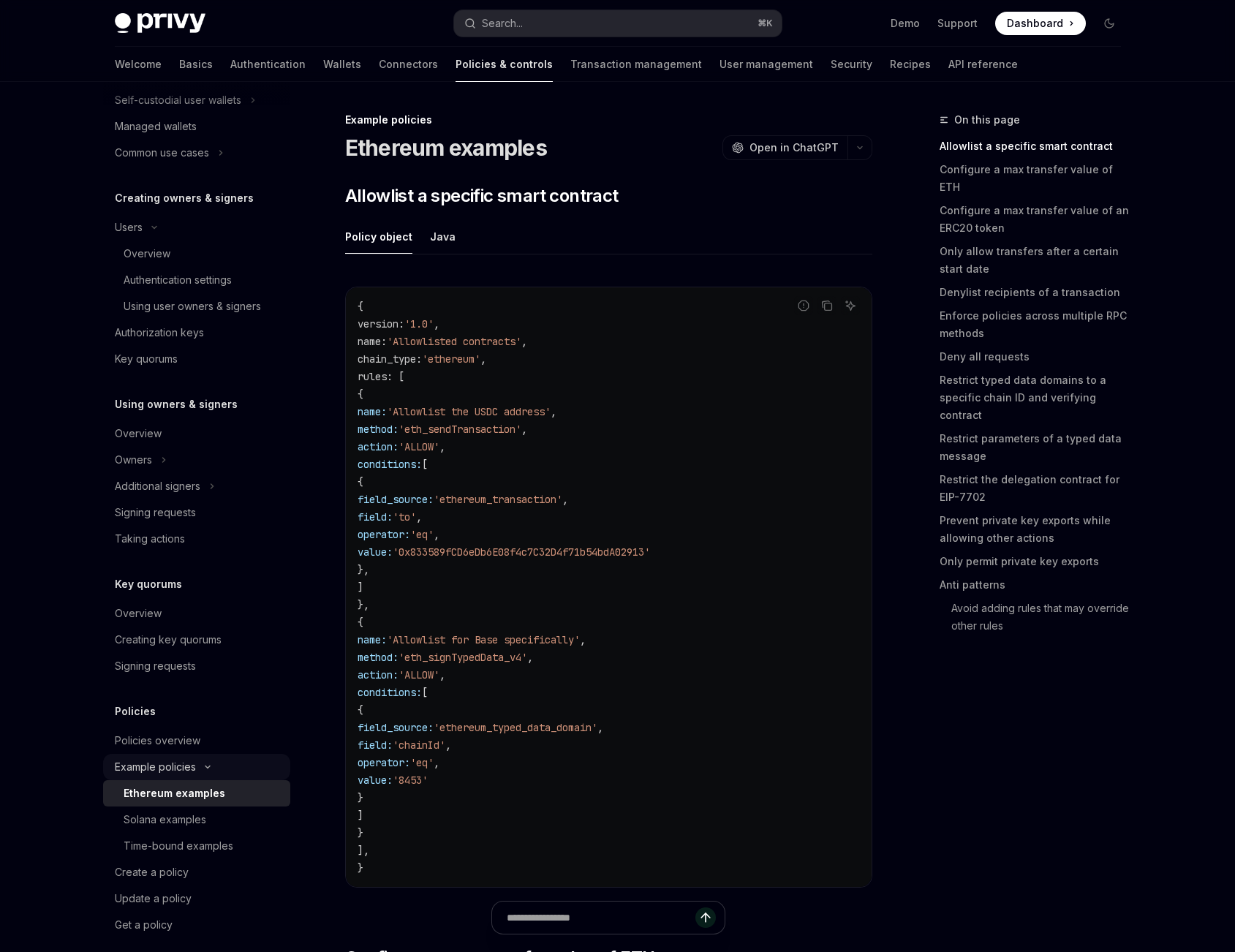
scroll to position [206, 0]
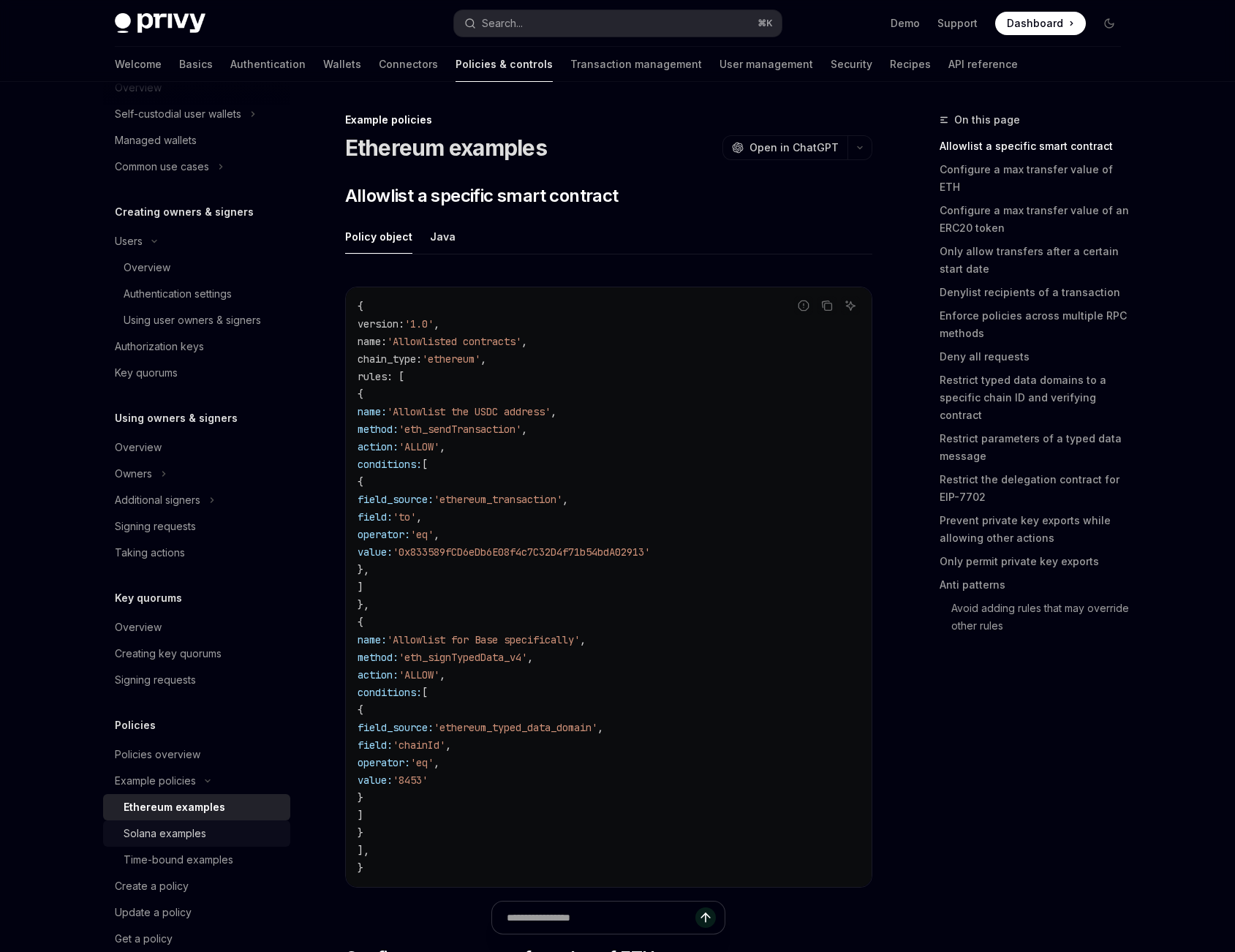
click at [194, 831] on div "Solana examples" at bounding box center [165, 833] width 82 height 18
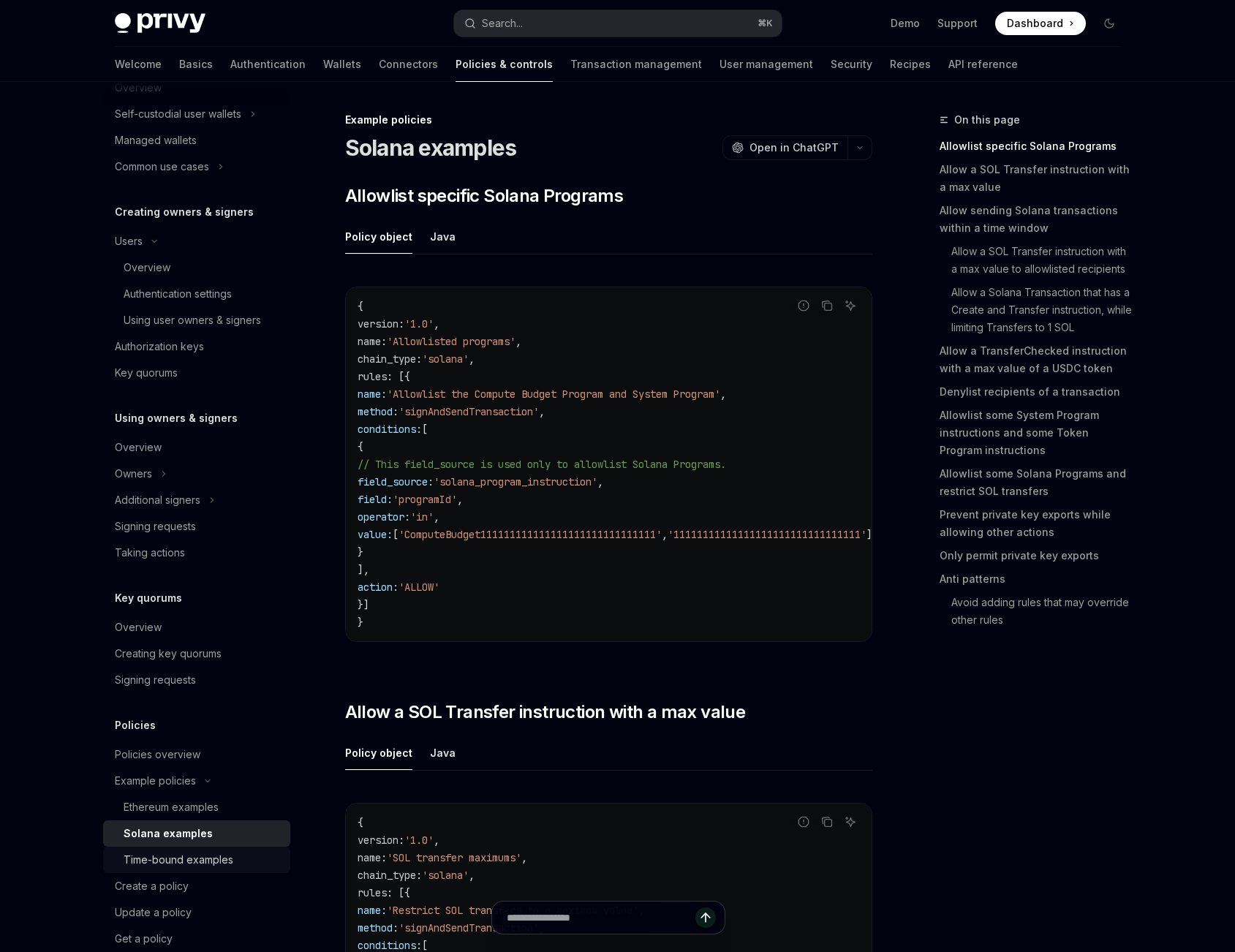
click at [204, 856] on div "Time-bound examples" at bounding box center [178, 860] width 110 height 18
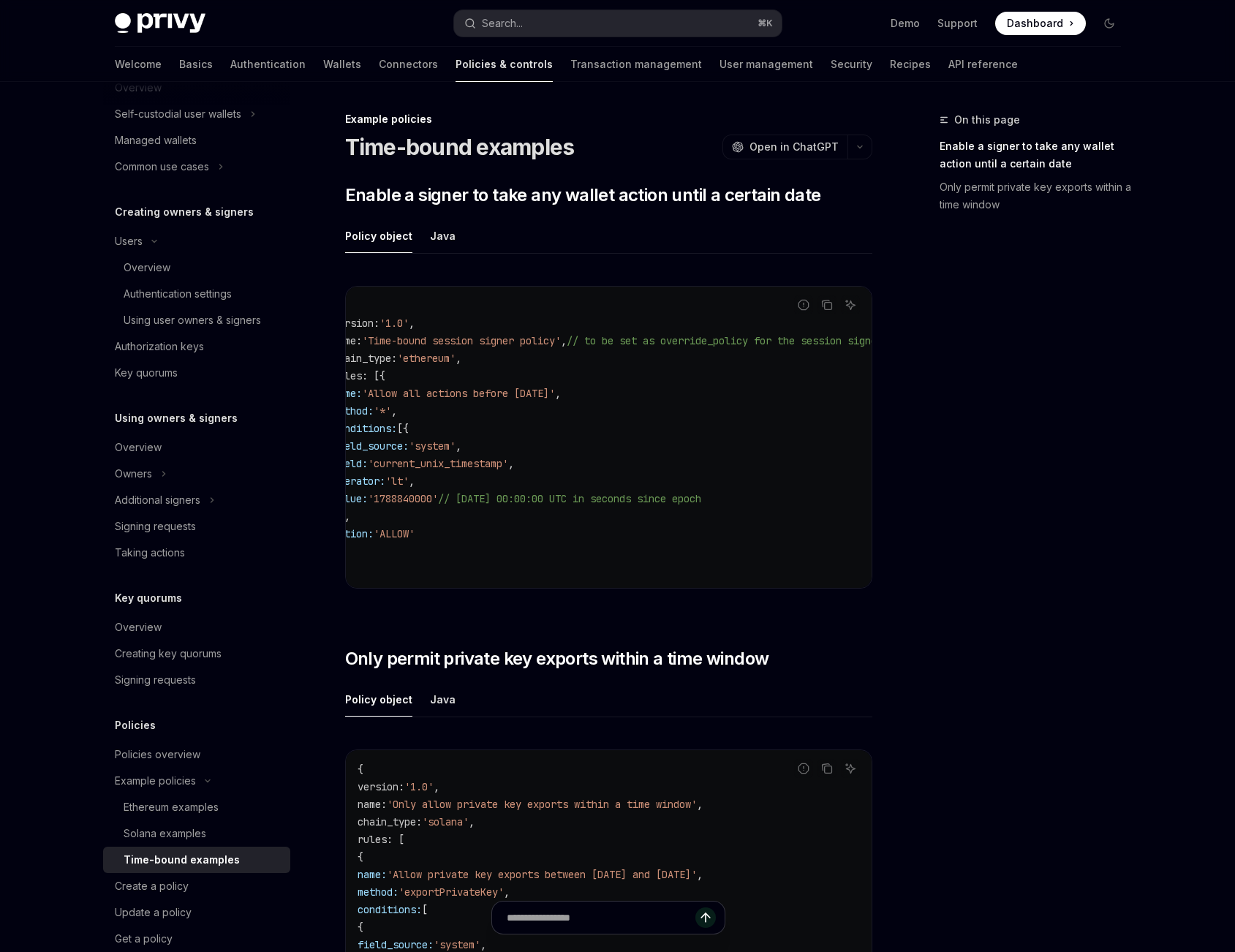
scroll to position [236, 0]
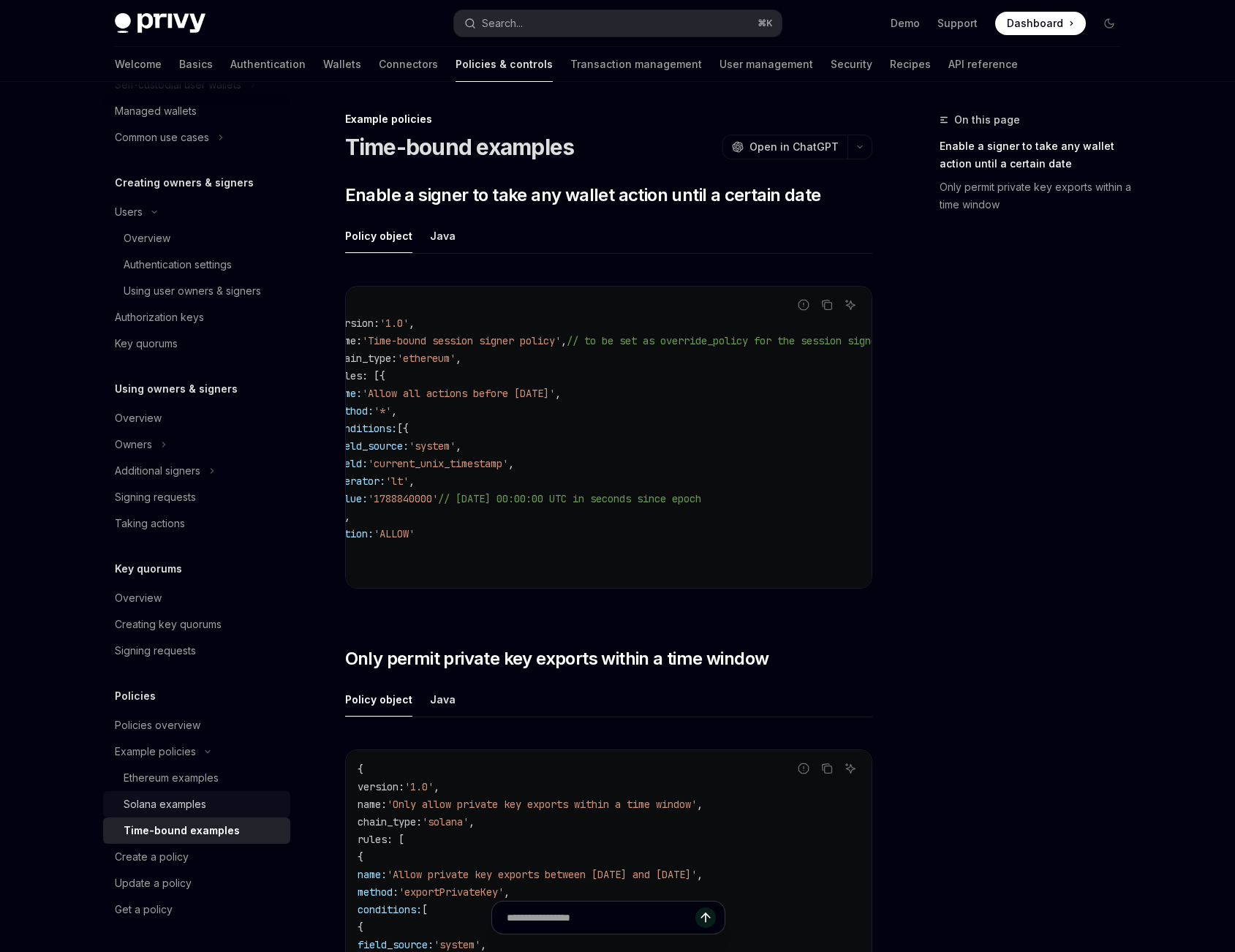
click at [171, 806] on div "Solana examples" at bounding box center [165, 804] width 82 height 18
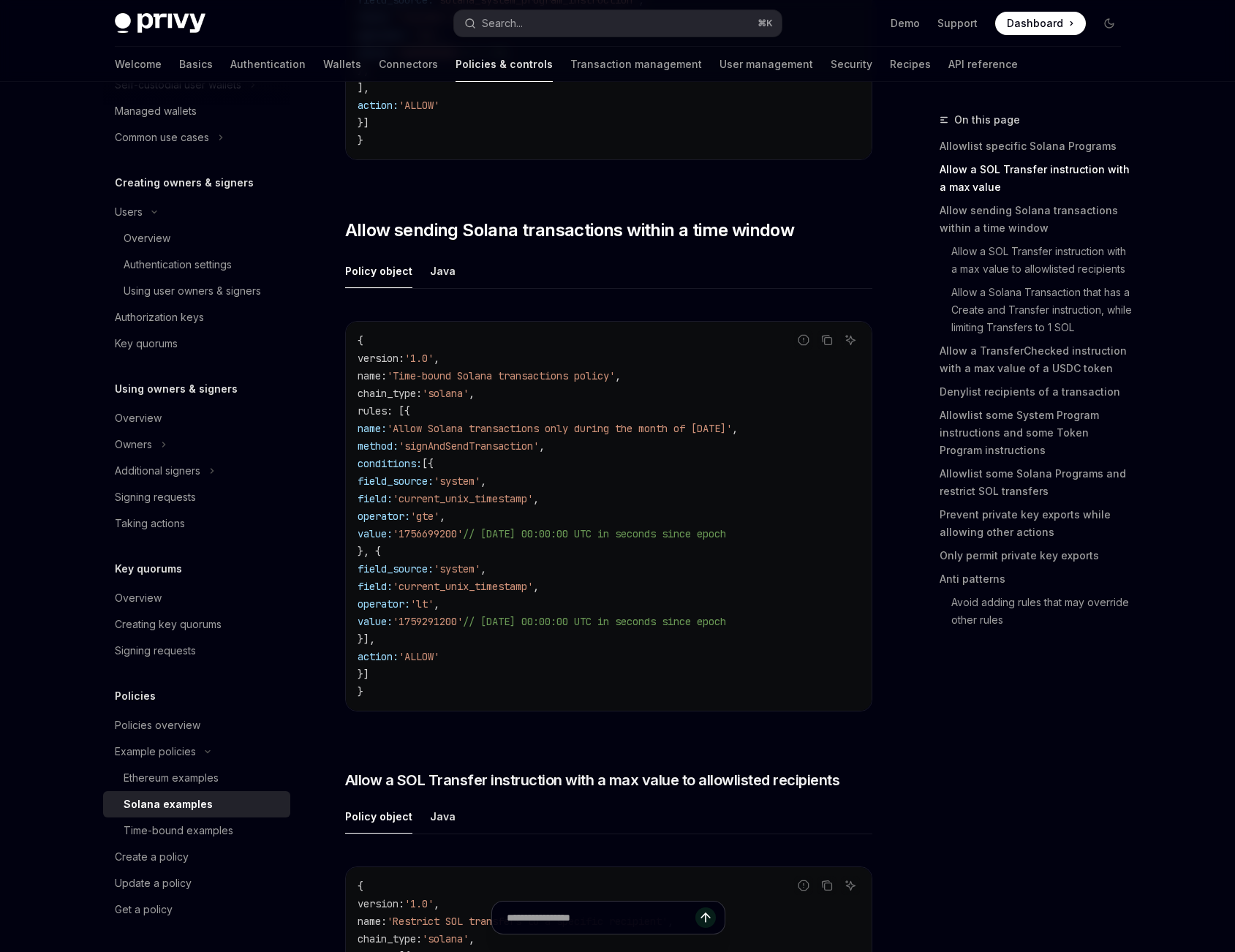
scroll to position [1088, 0]
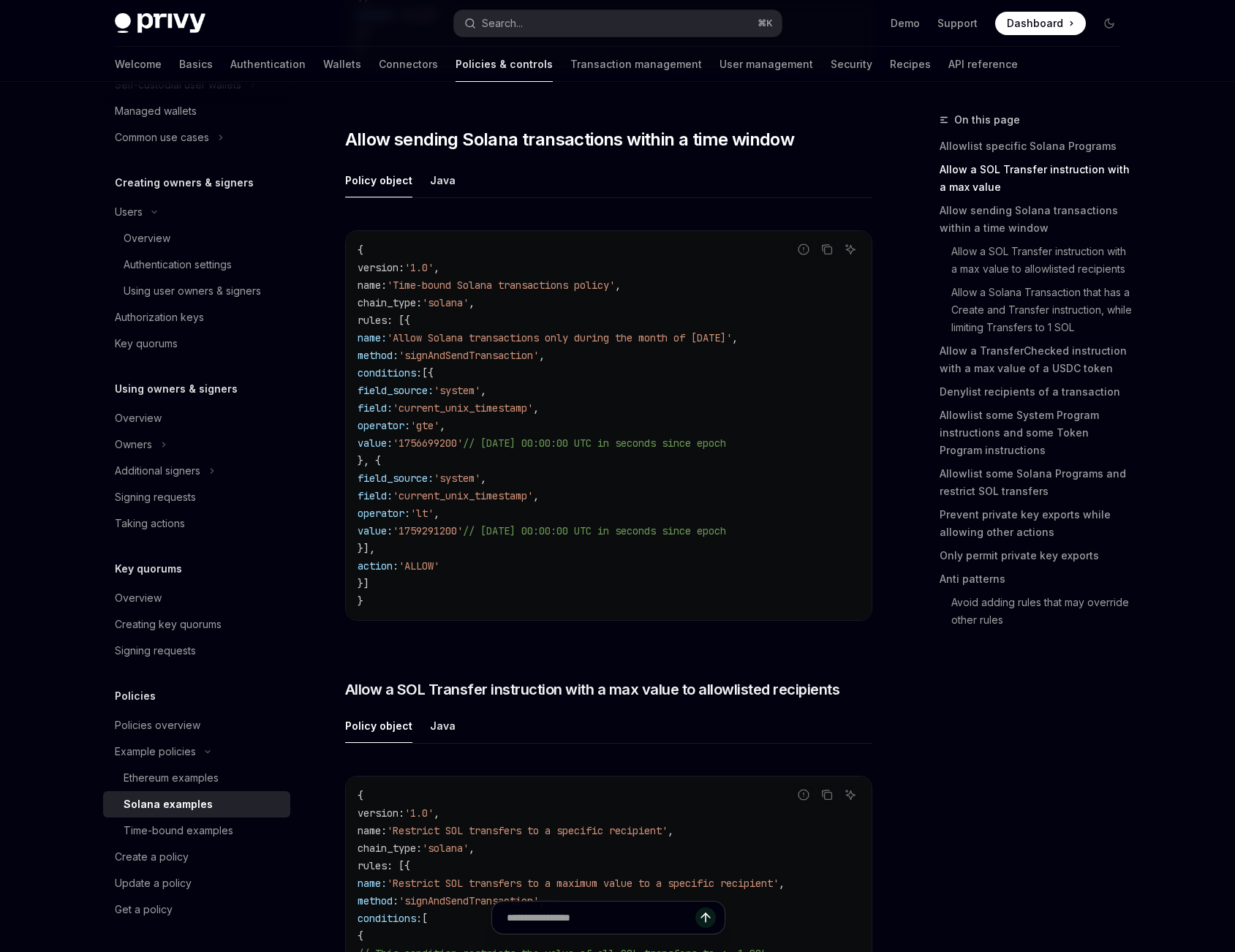
click at [203, 711] on div "Policies Policies overview Example policies Ethereum examples Solana examples T…" at bounding box center [197, 805] width 187 height 236
click at [198, 720] on div "Policies overview" at bounding box center [158, 725] width 85 height 18
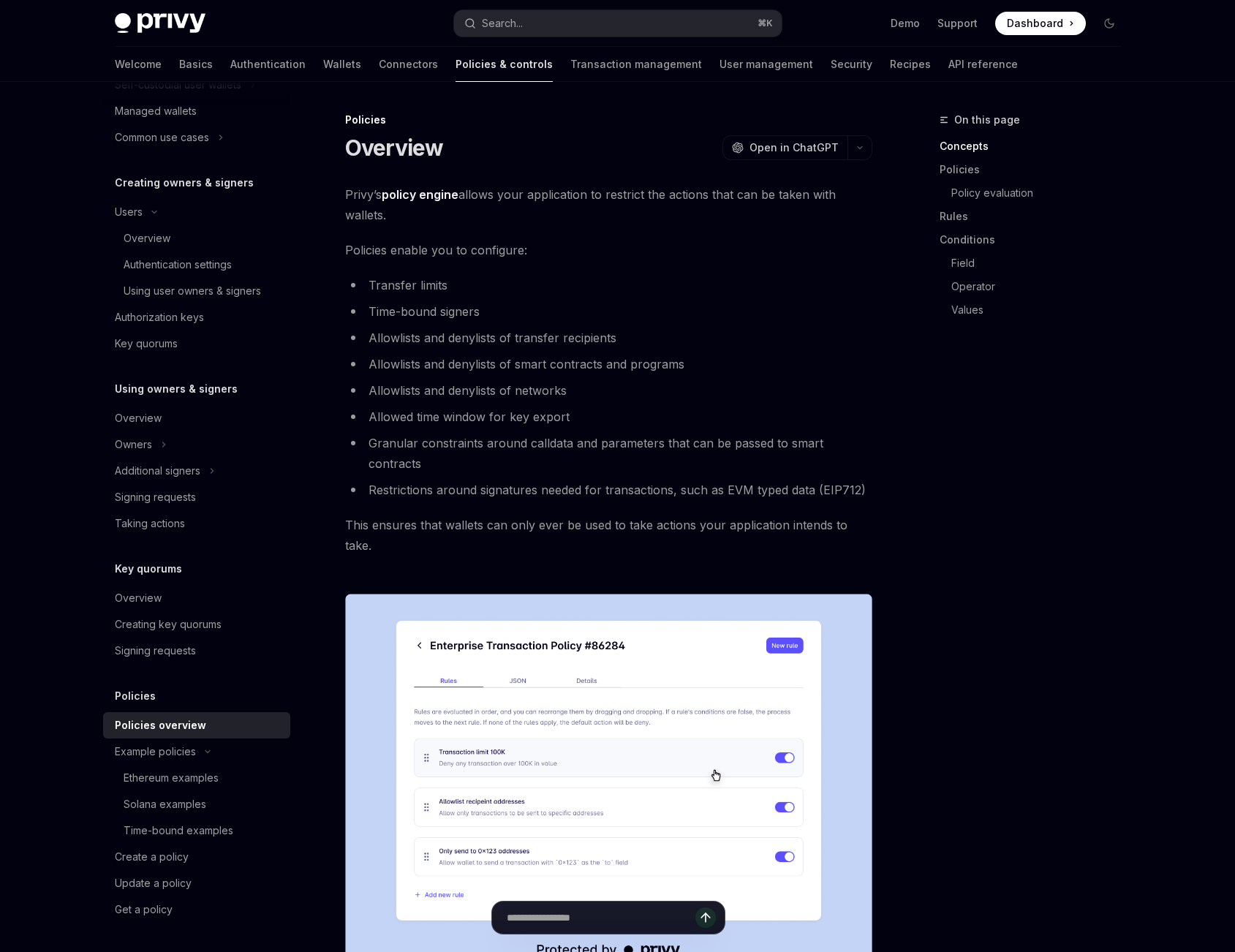
scroll to position [7, 0]
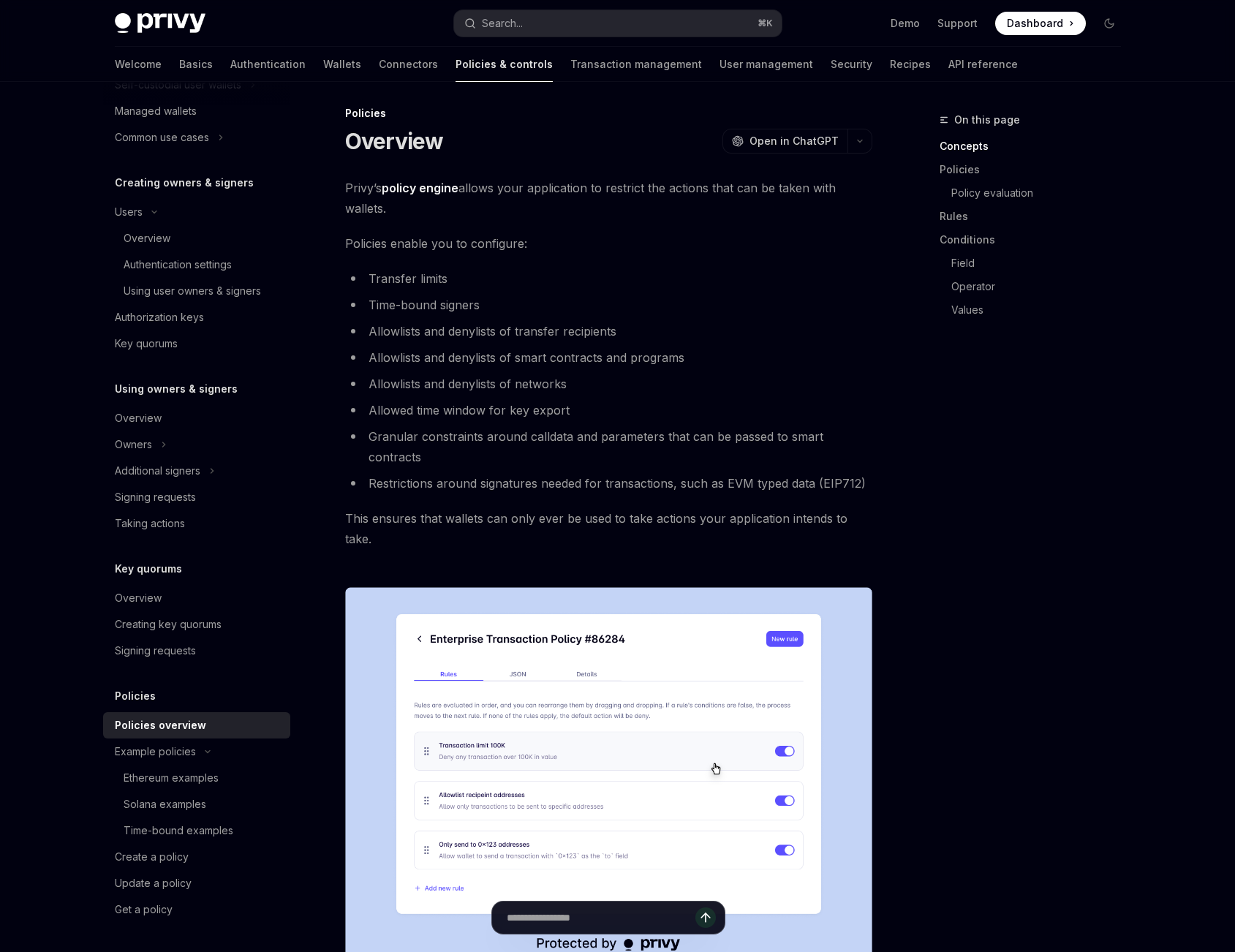
click at [761, 116] on div "Policies Overview OpenAI Open in ChatGPT" at bounding box center [609, 130] width 527 height 49
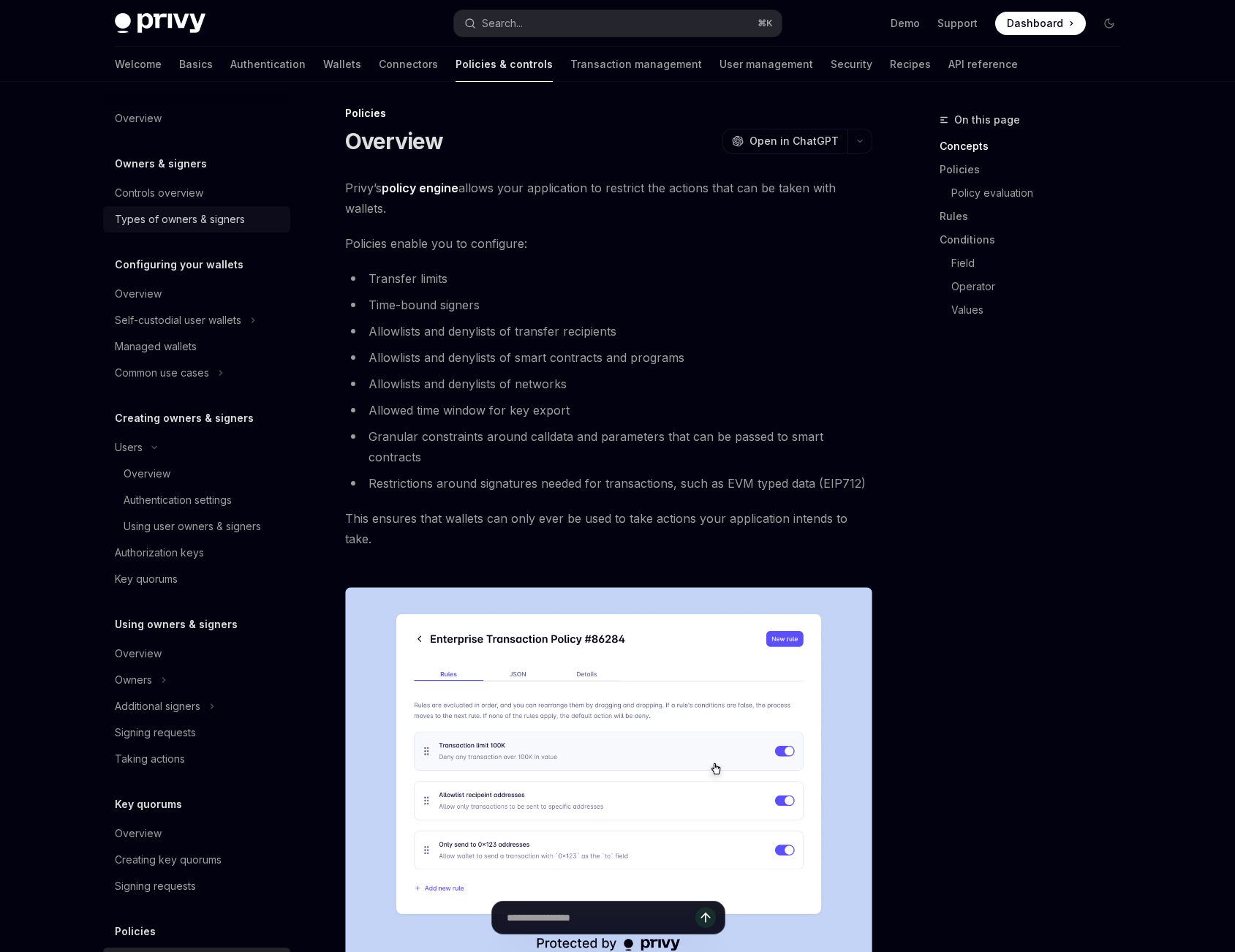
scroll to position [0, 0]
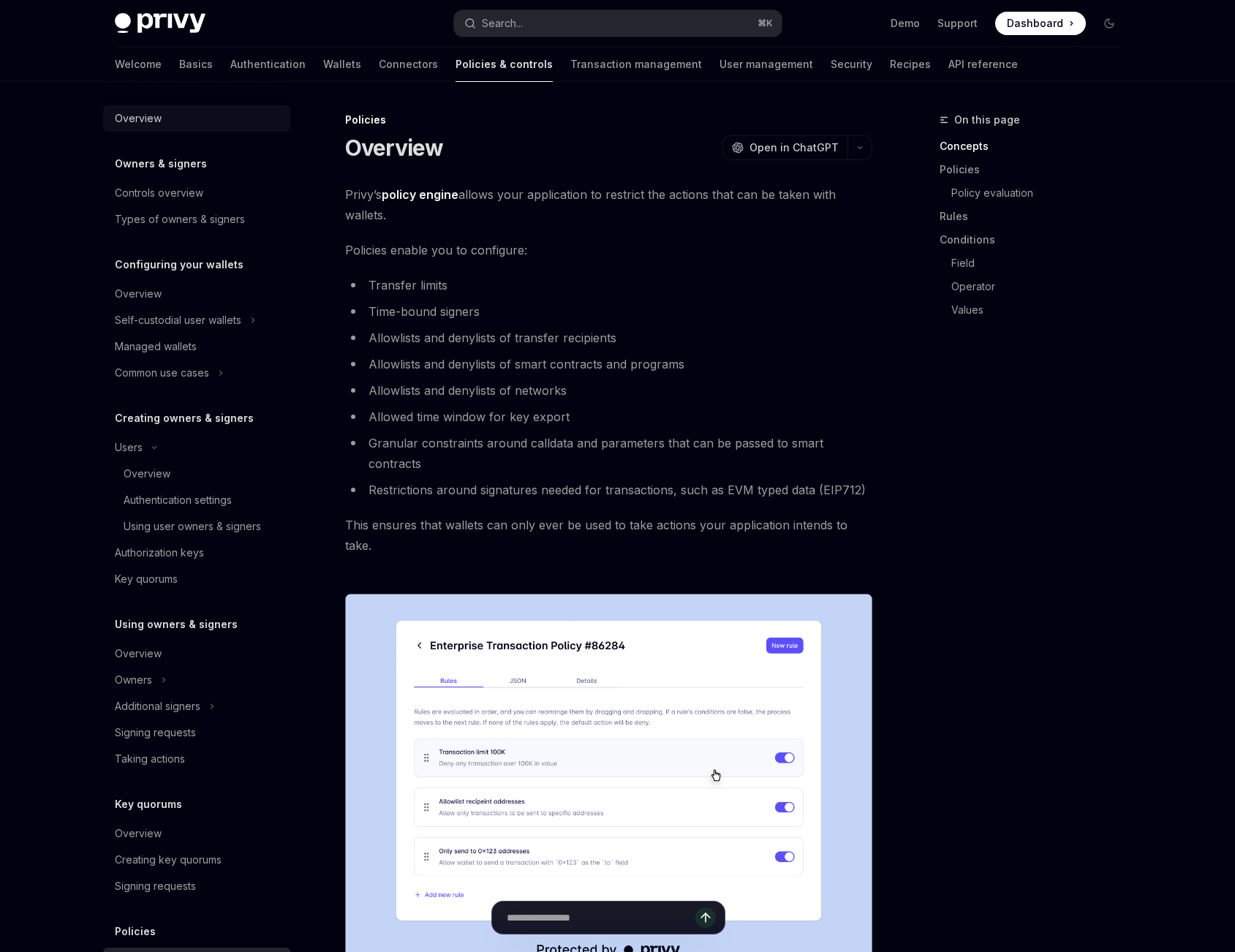
click at [175, 113] on div "Overview" at bounding box center [198, 119] width 166 height 18
type textarea "*"
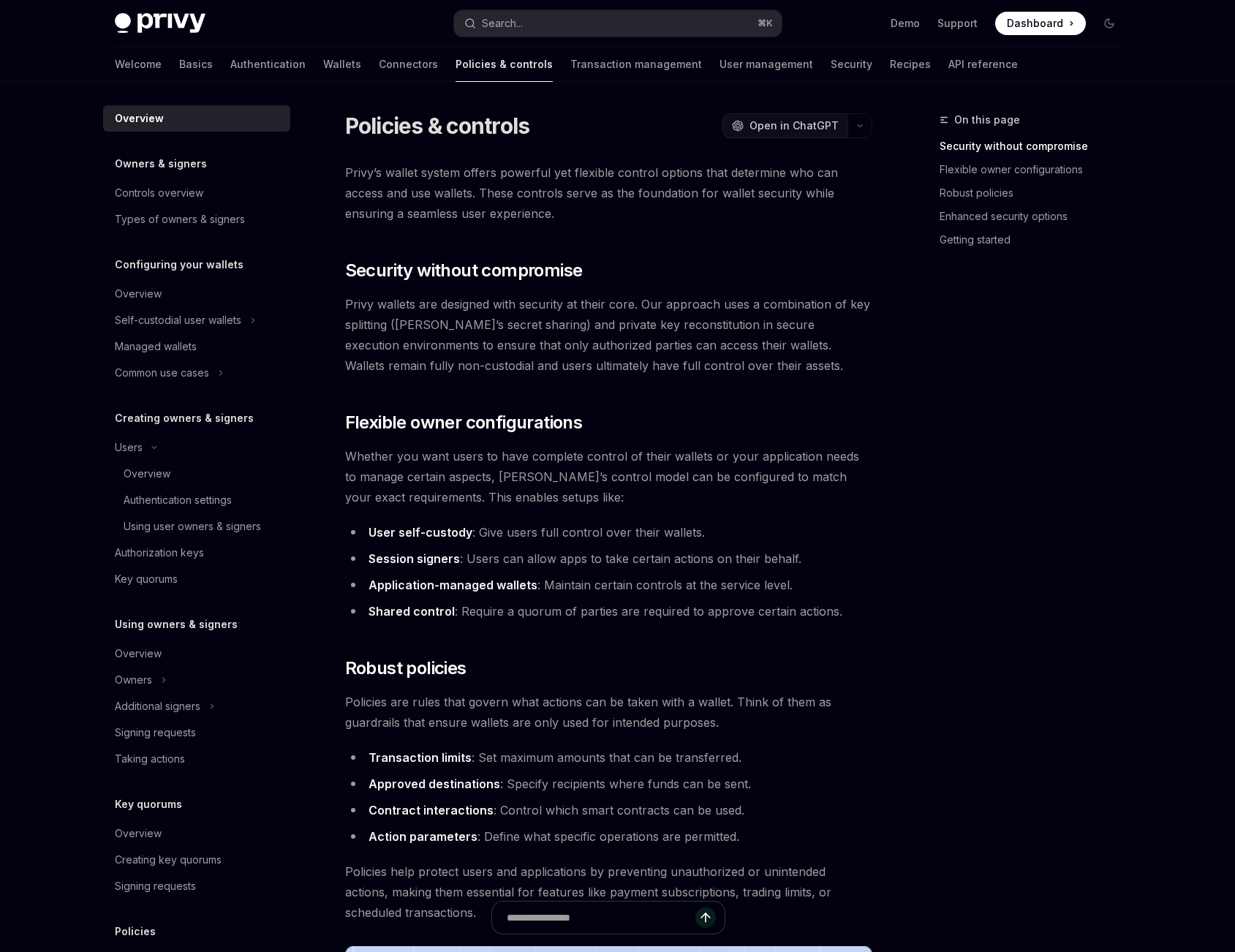
click at [796, 113] on button "OpenAI Open in ChatGPT" at bounding box center [785, 126] width 125 height 25
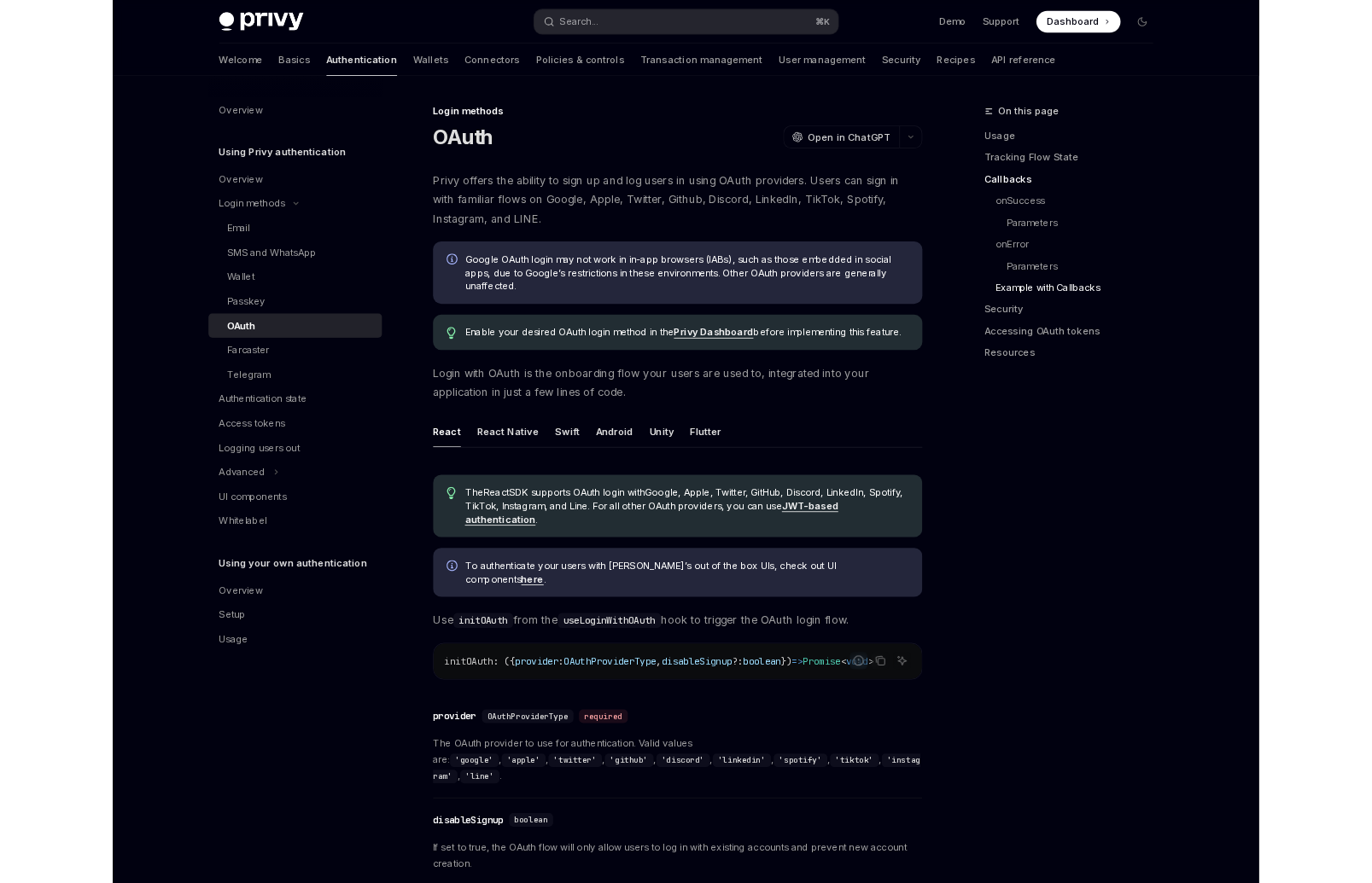
scroll to position [3413, 0]
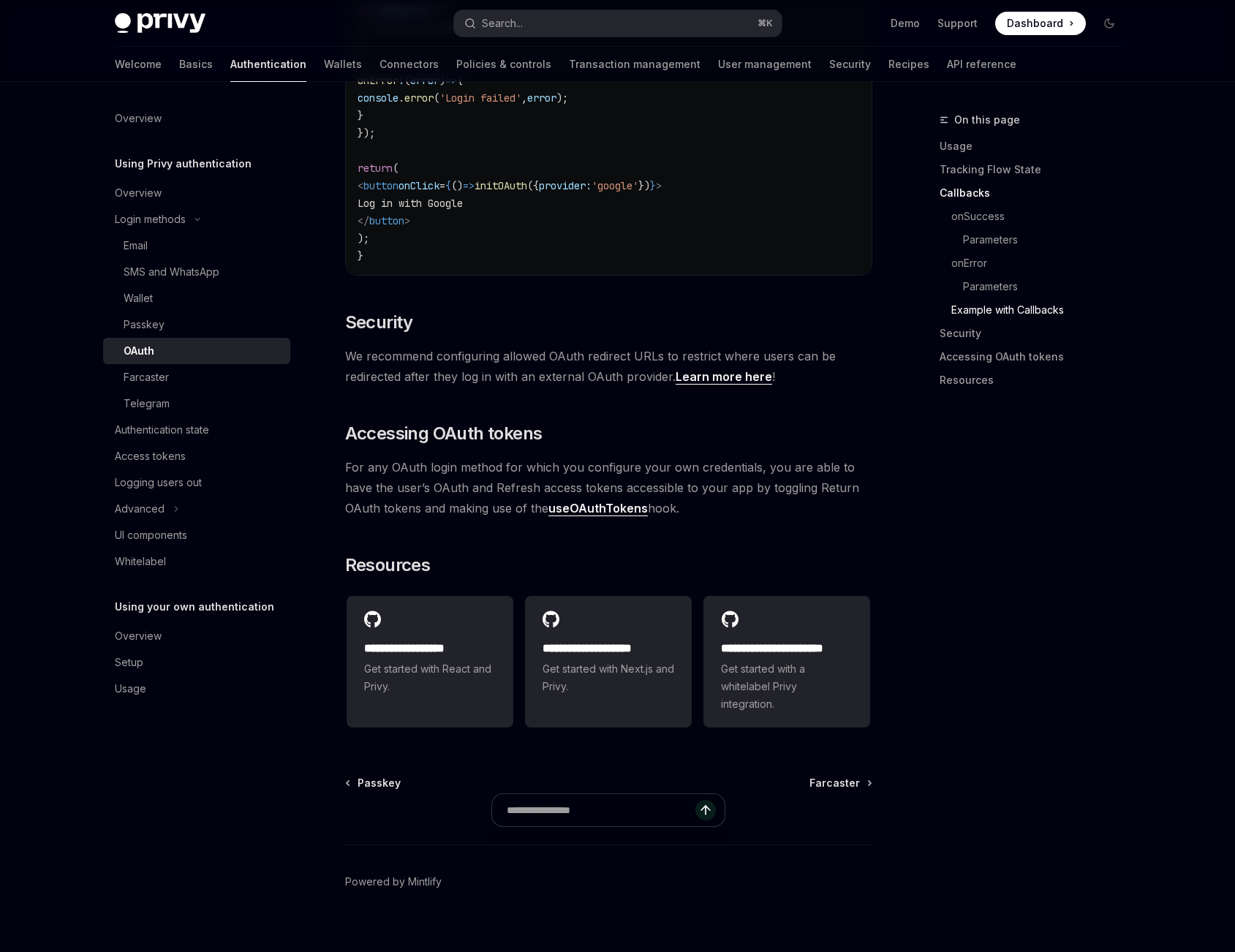
type textarea "*"
